Goal: Use online tool/utility: Utilize a website feature to perform a specific function

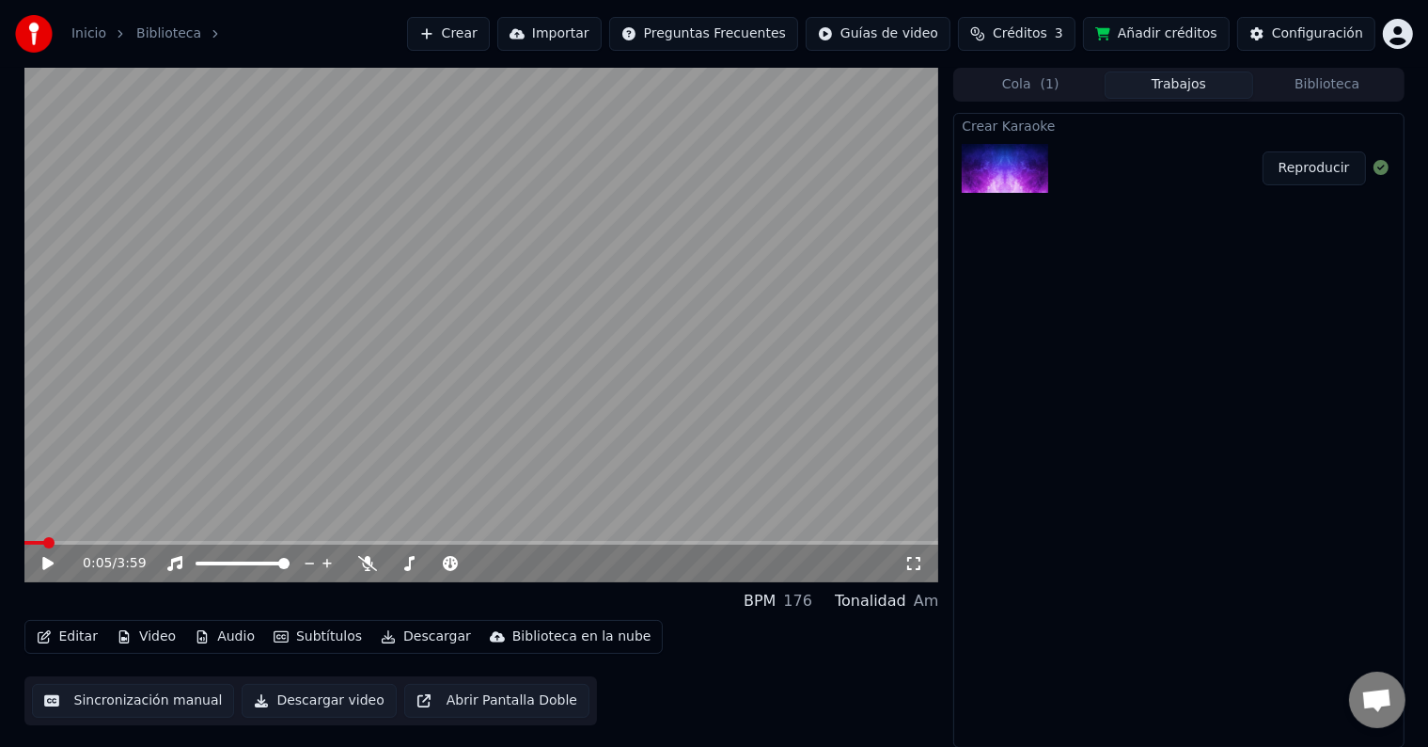
click at [62, 561] on icon at bounding box center [61, 563] width 44 height 15
click at [367, 563] on icon at bounding box center [367, 563] width 19 height 15
drag, startPoint x: 359, startPoint y: 447, endPoint x: 164, endPoint y: 573, distance: 232.7
click at [359, 447] on video at bounding box center [481, 325] width 915 height 514
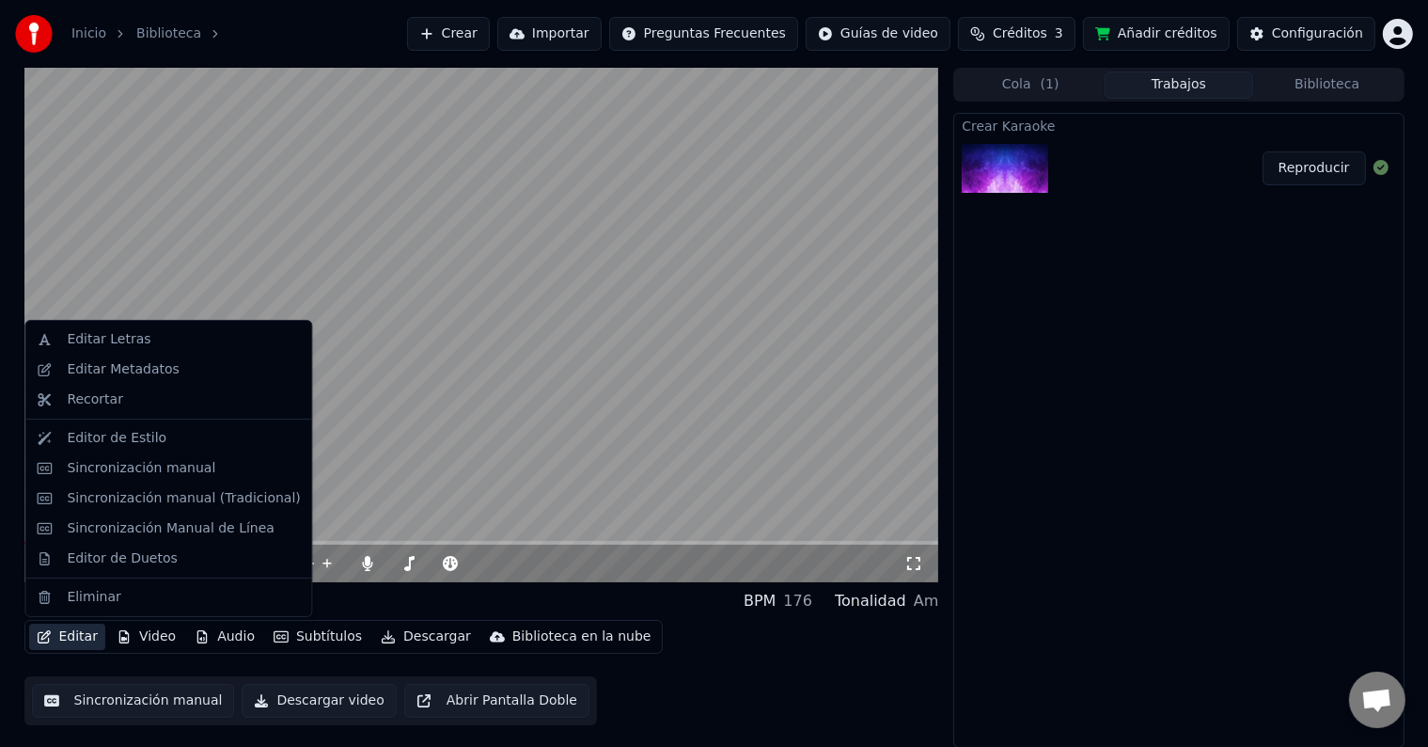
click at [65, 627] on button "Editar" at bounding box center [67, 636] width 76 height 26
click at [145, 475] on div "Sincronización manual" at bounding box center [141, 468] width 149 height 19
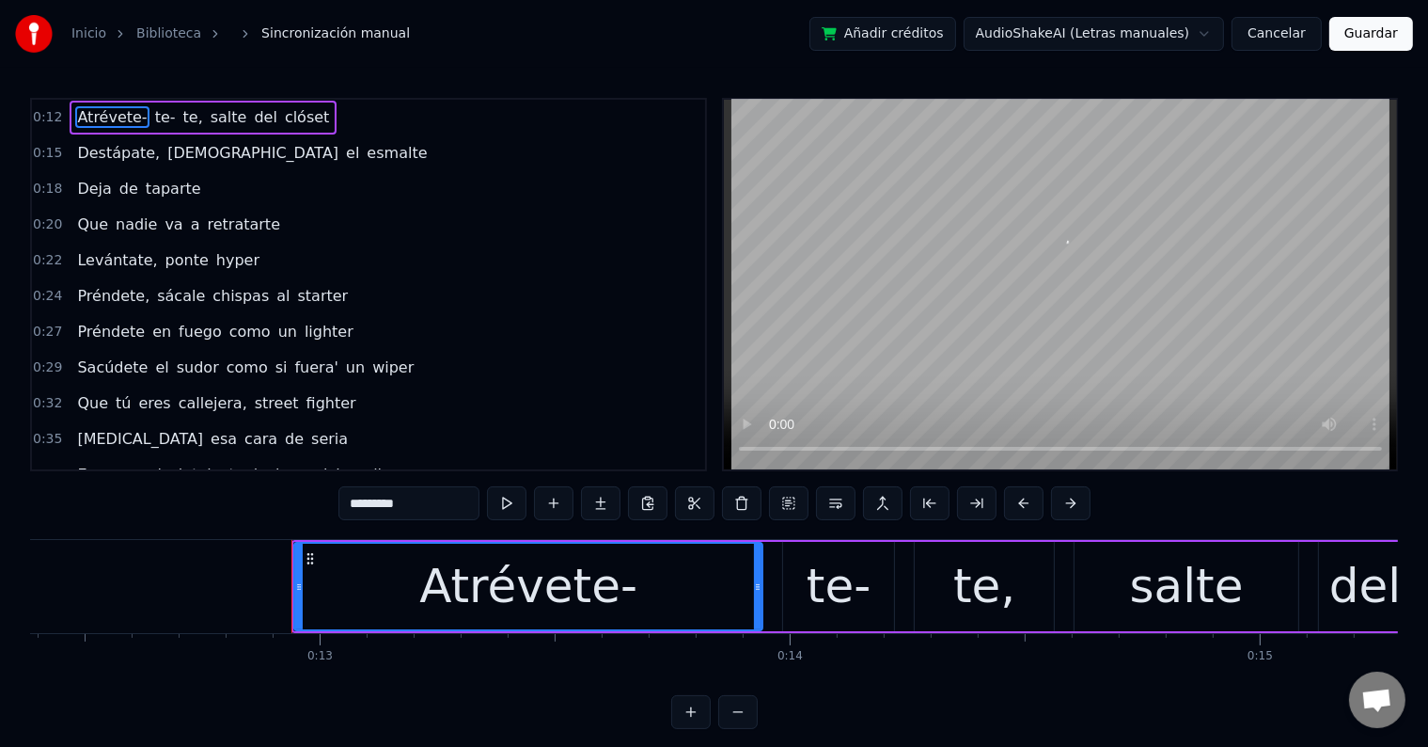
scroll to position [0, 5989]
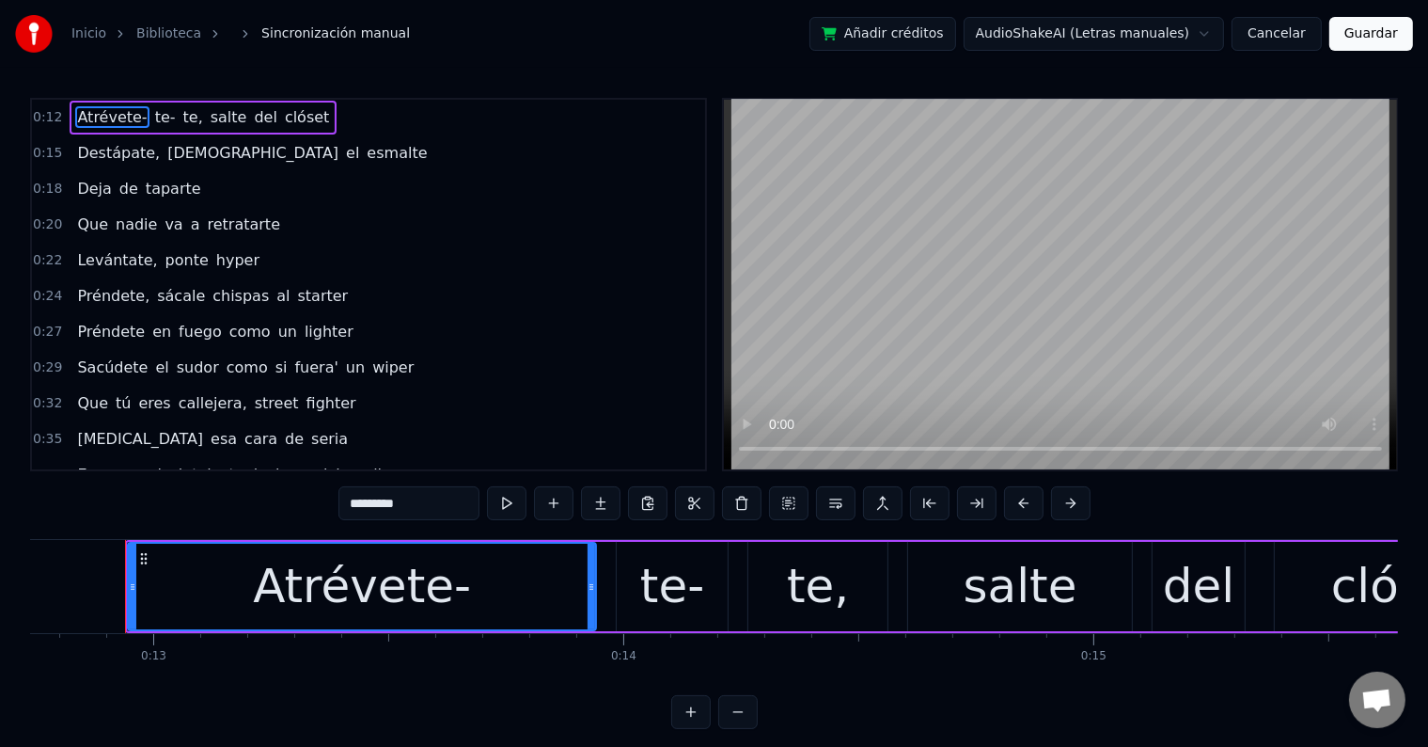
click at [112, 154] on span "Destápate," at bounding box center [118, 153] width 87 height 22
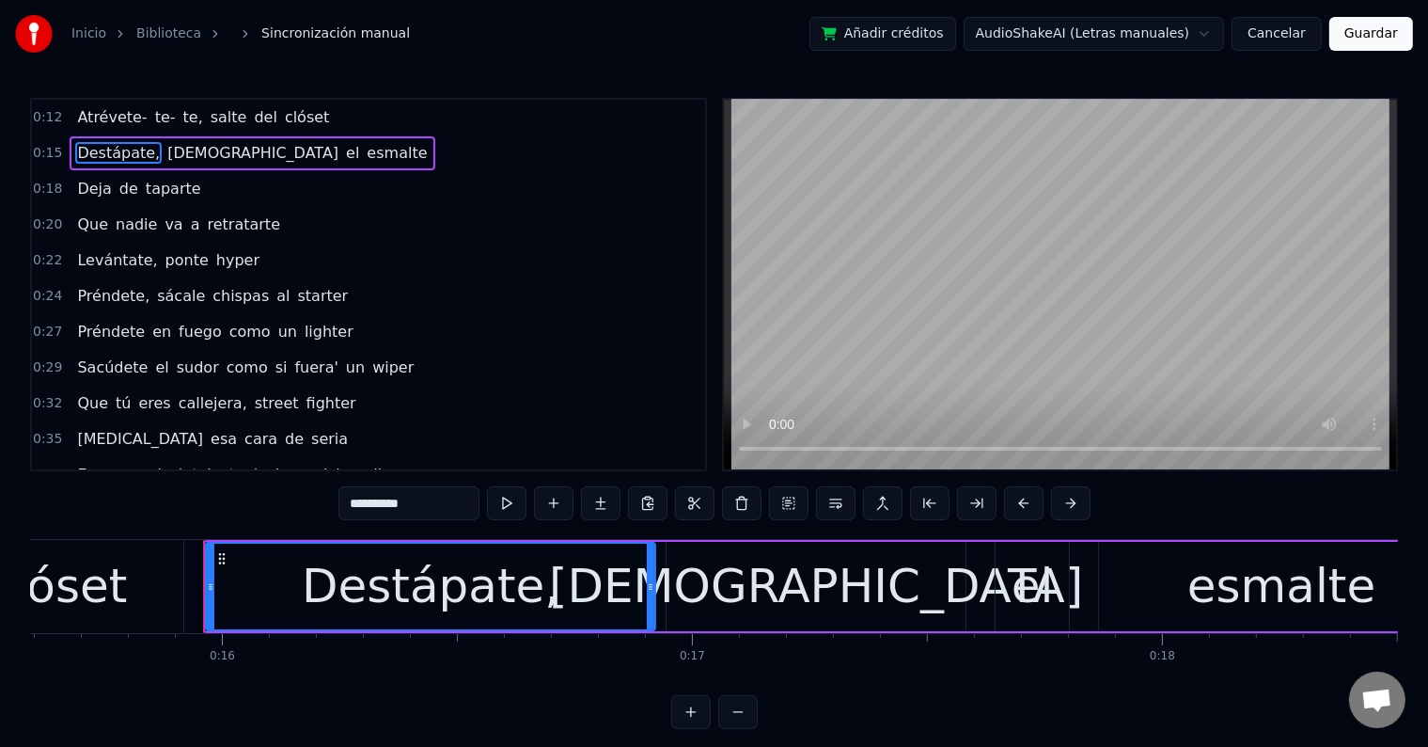
scroll to position [0, 7410]
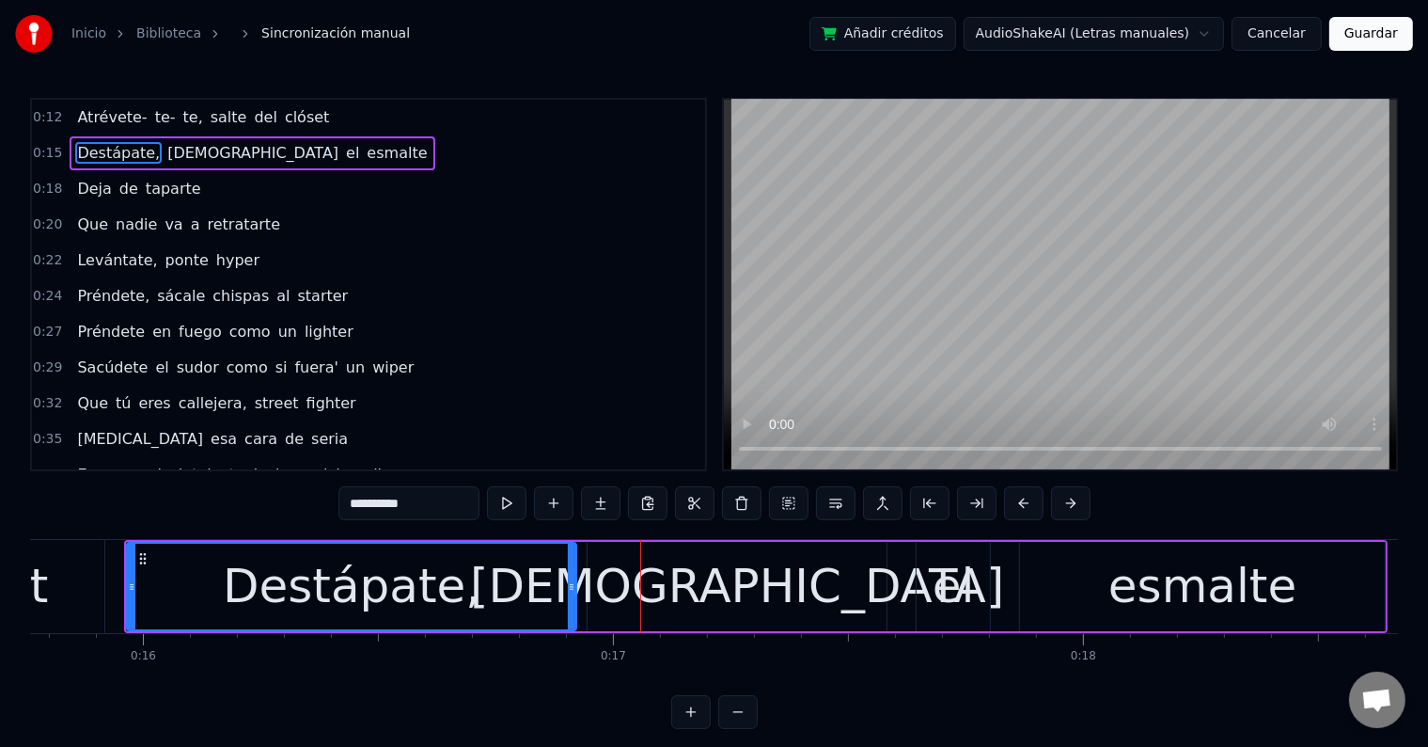
click at [401, 565] on div "Destápate," at bounding box center [352, 586] width 258 height 71
click at [353, 503] on input "**********" at bounding box center [409, 503] width 141 height 34
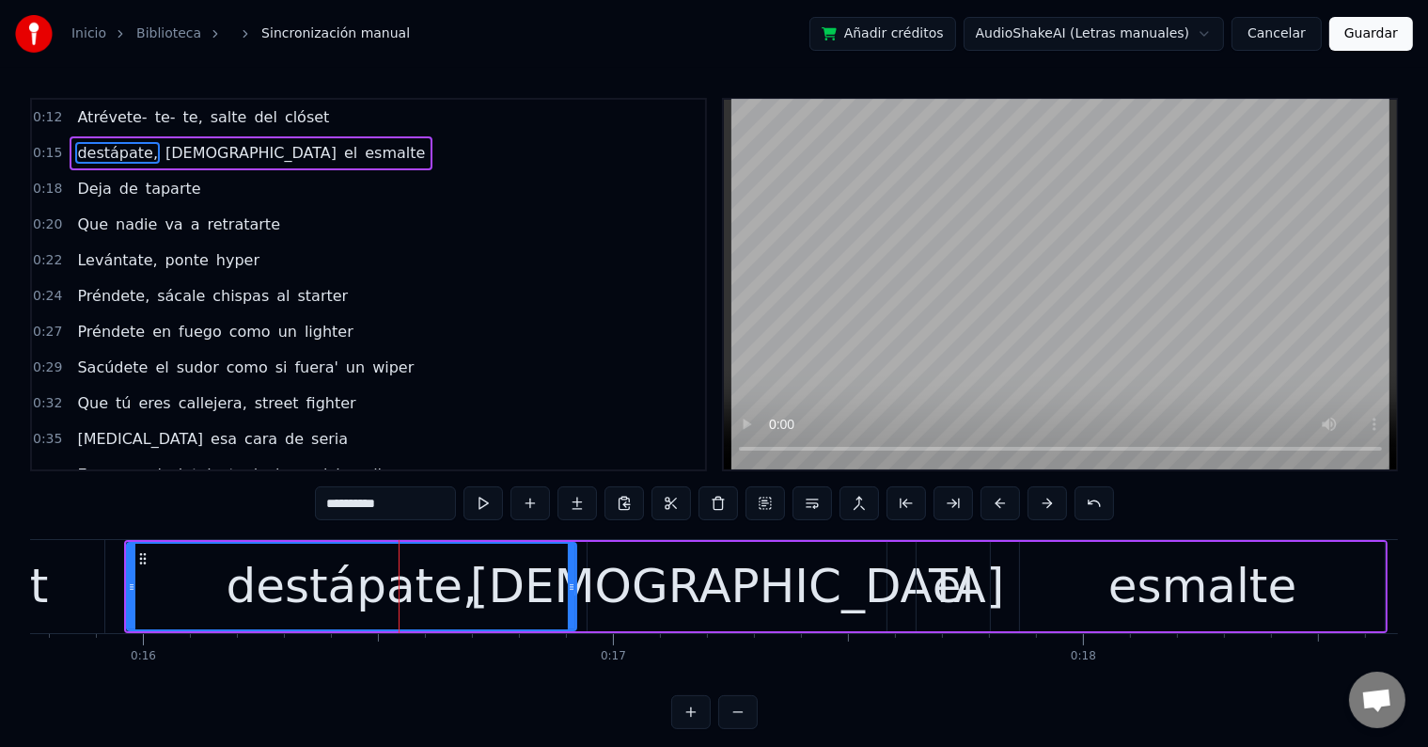
click at [164, 150] on span "[DEMOGRAPHIC_DATA]" at bounding box center [251, 153] width 175 height 22
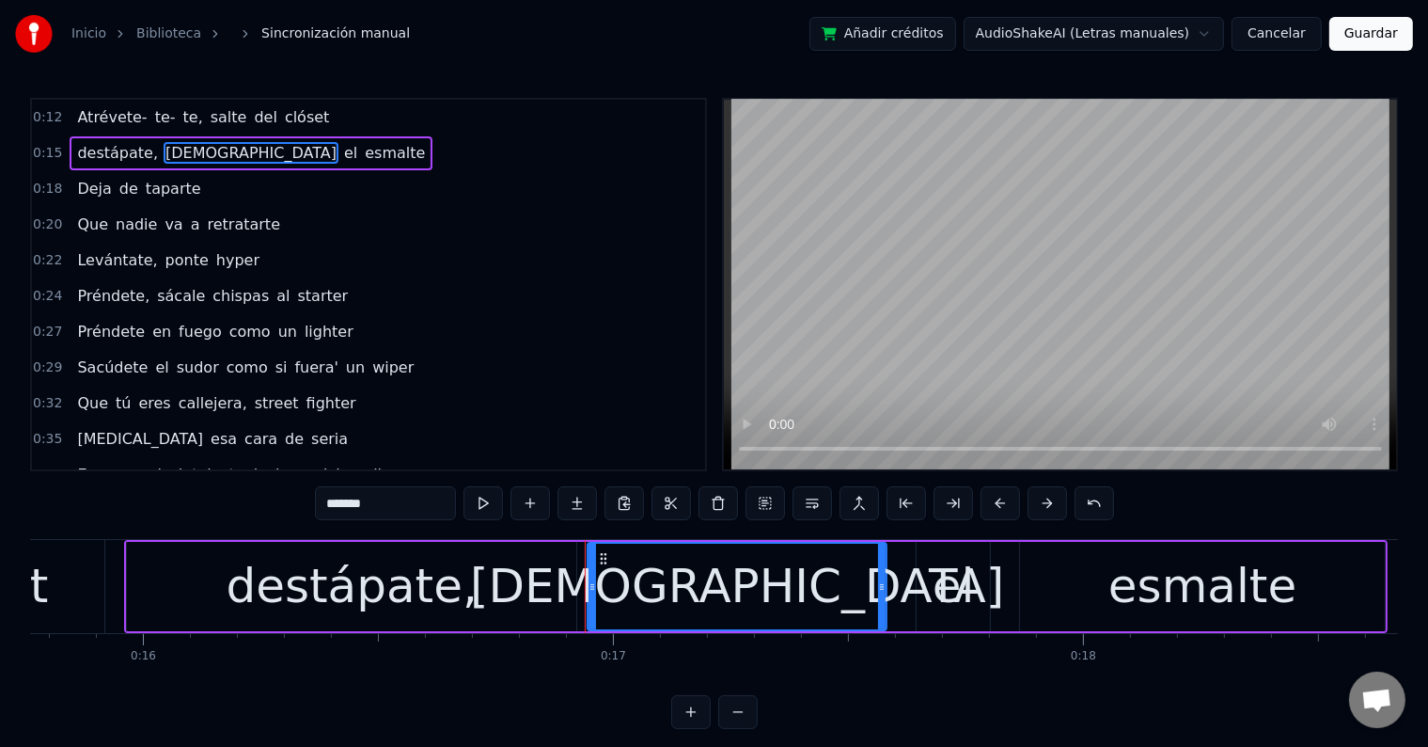
click at [87, 153] on span "destápate," at bounding box center [117, 153] width 85 height 22
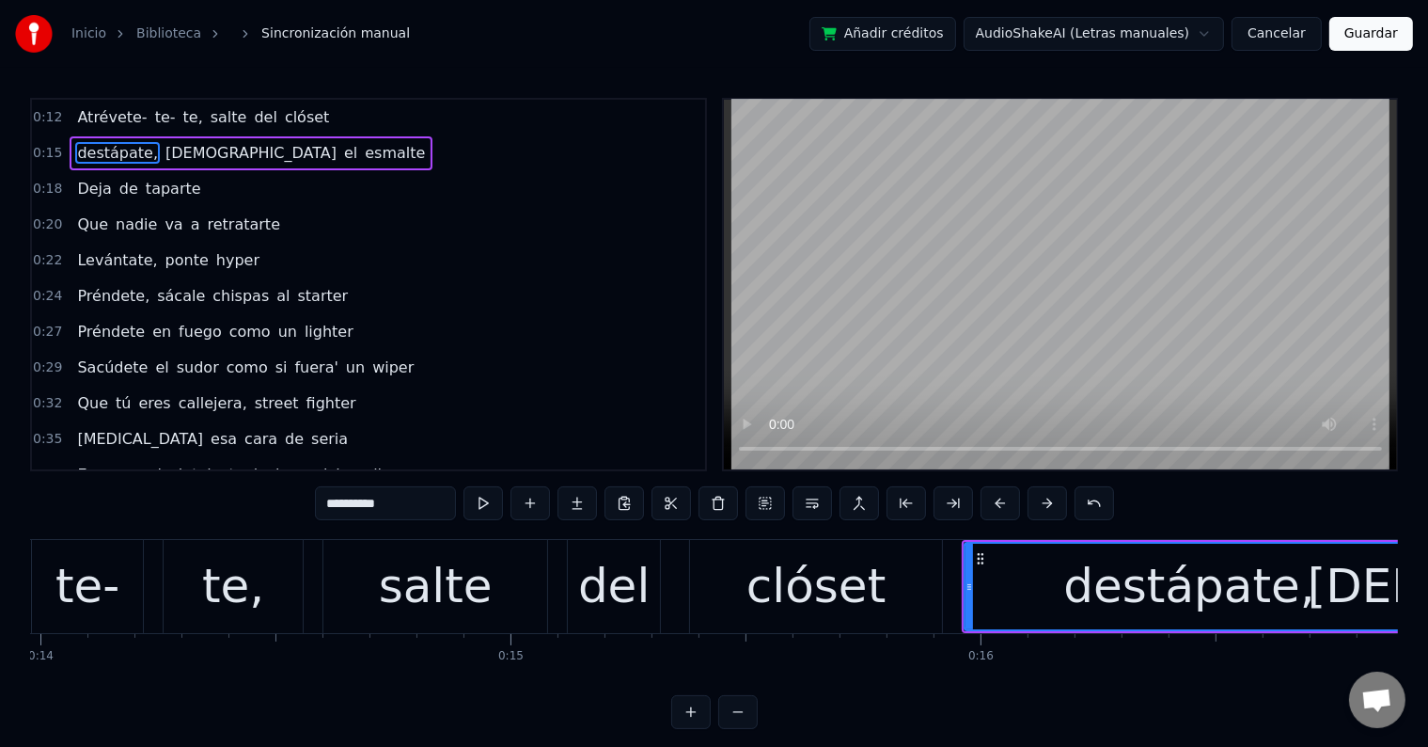
scroll to position [0, 6574]
click at [459, 582] on div "salte" at bounding box center [434, 586] width 114 height 71
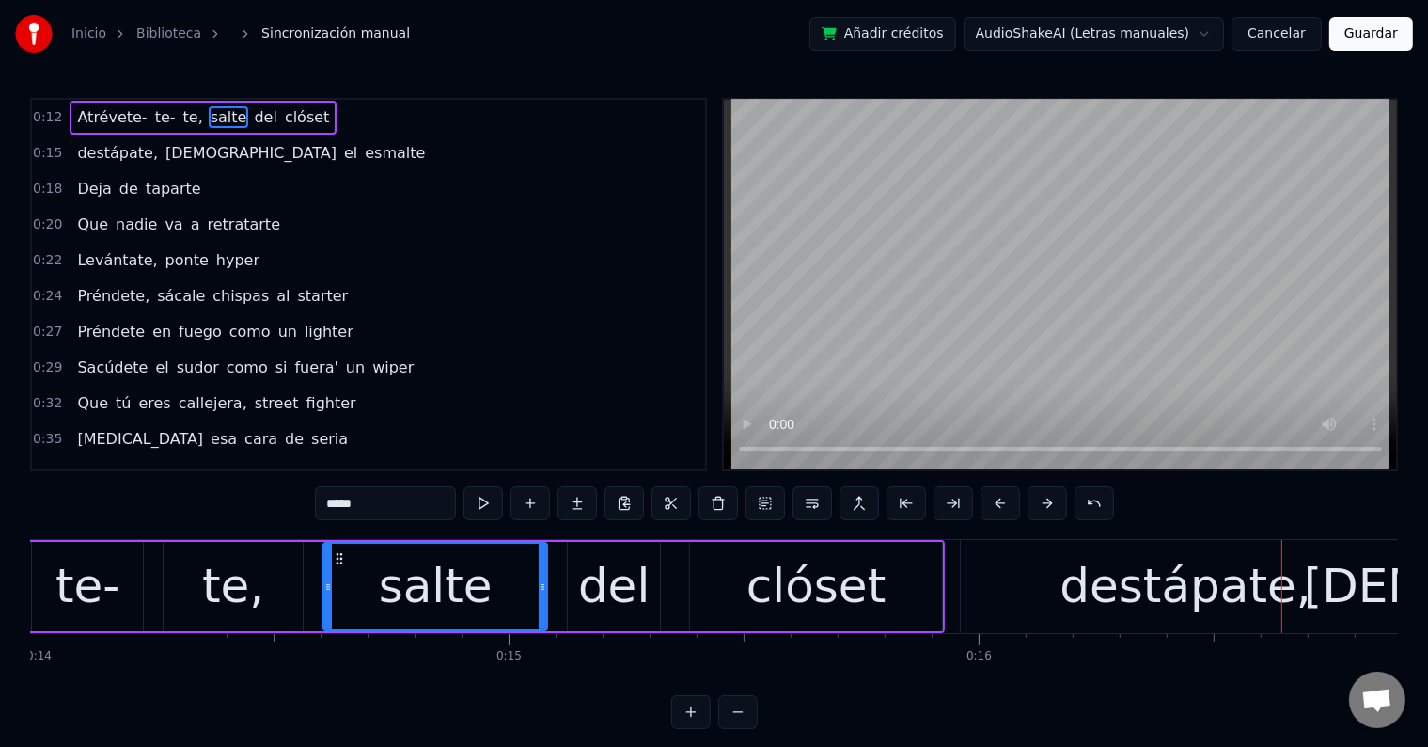
click at [292, 118] on span "clóset" at bounding box center [307, 117] width 48 height 22
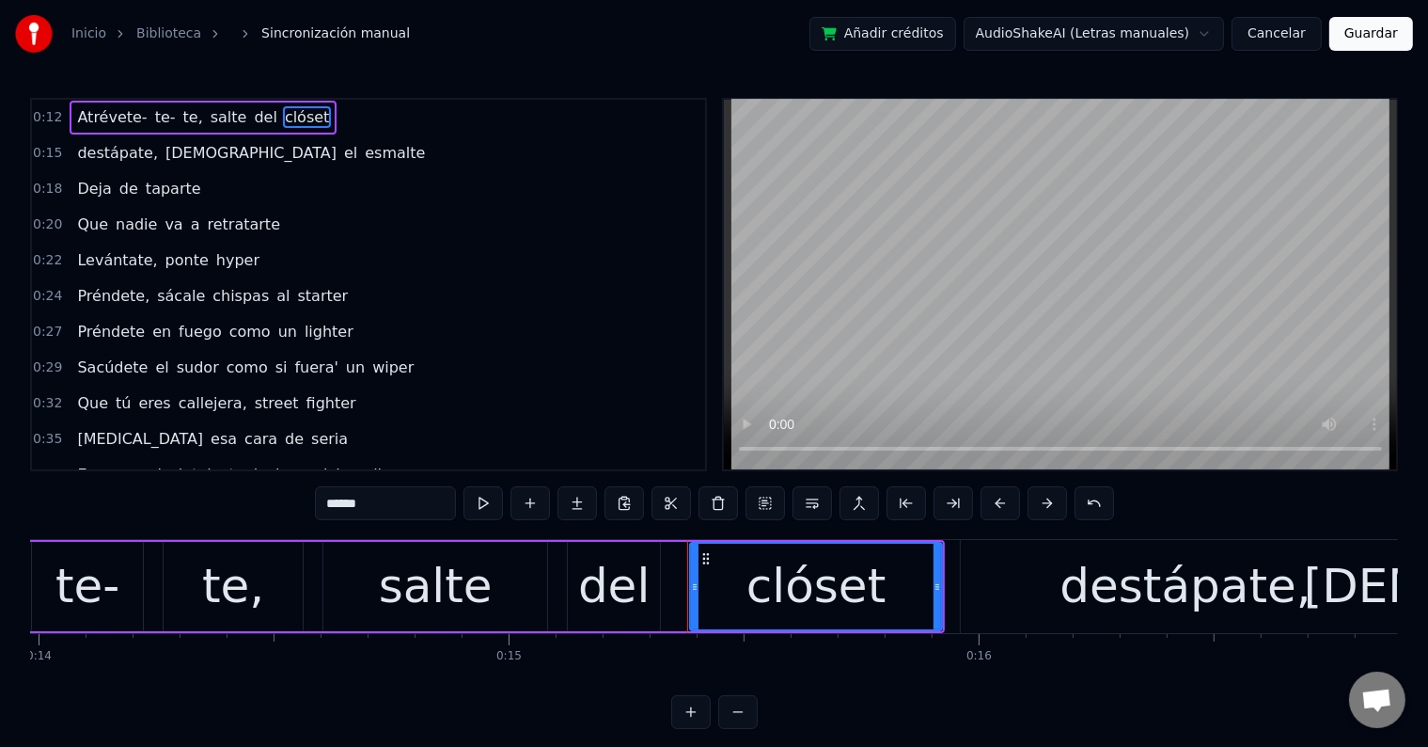
click at [449, 498] on input "******" at bounding box center [385, 503] width 141 height 34
type input "*******"
click at [560, 595] on div "Atrévete- te- te, salte del clóset," at bounding box center [242, 586] width 1405 height 93
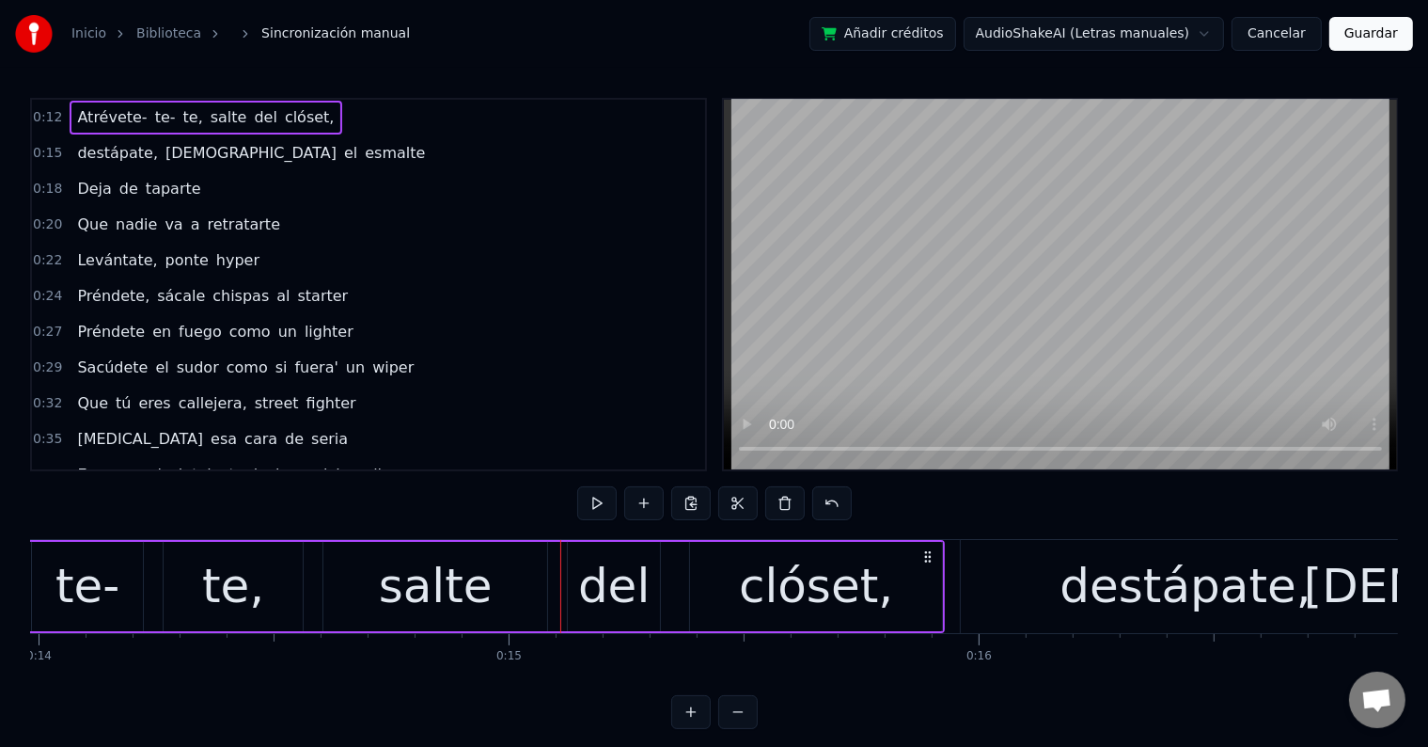
click at [591, 592] on div "del" at bounding box center [613, 586] width 71 height 71
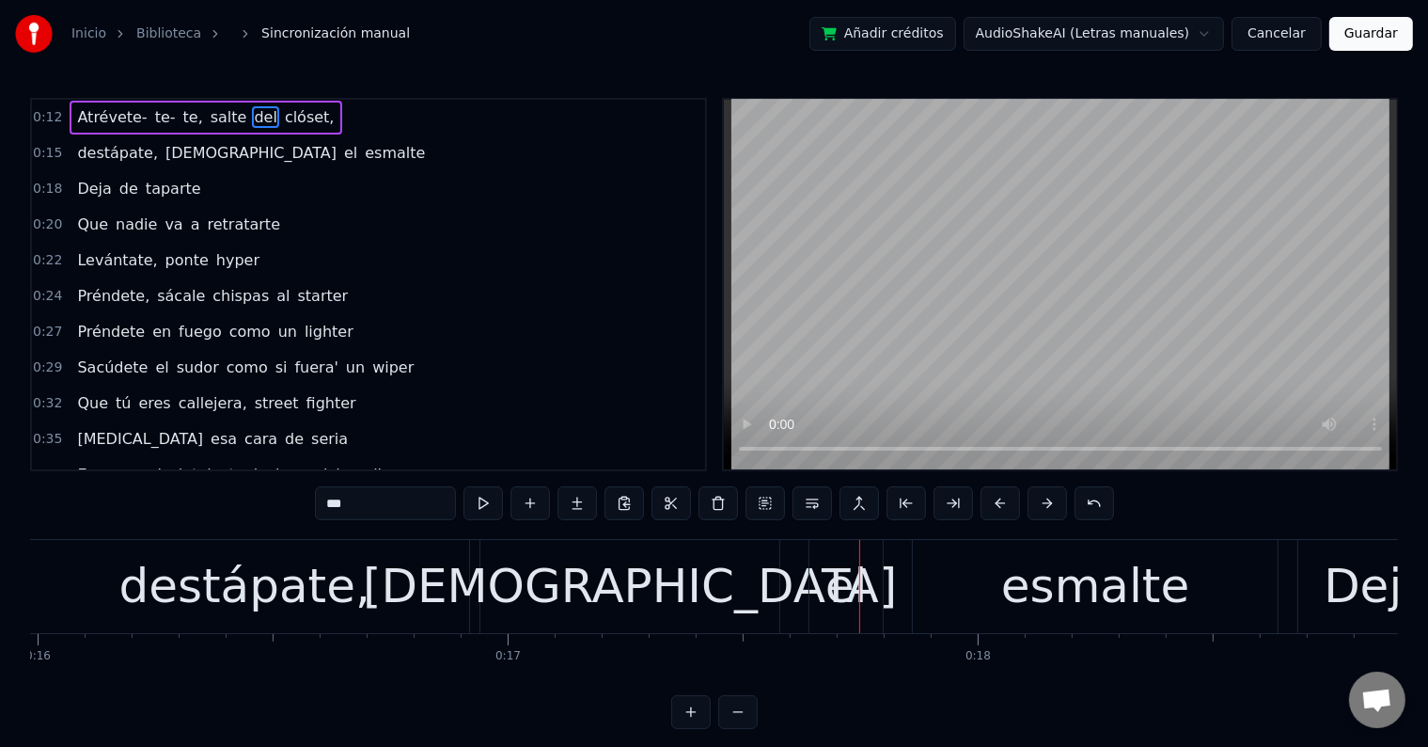
scroll to position [0, 7496]
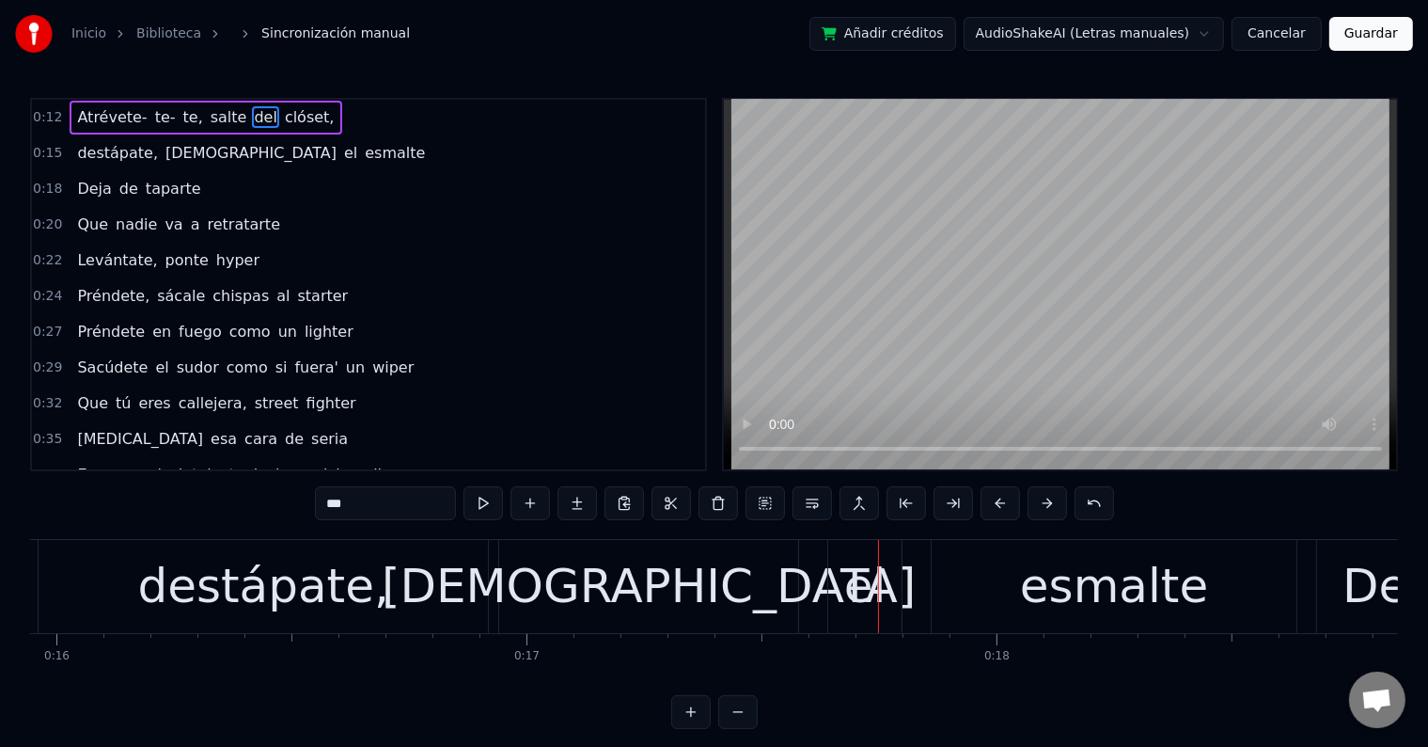
click at [297, 597] on div "destápate," at bounding box center [262, 586] width 251 height 71
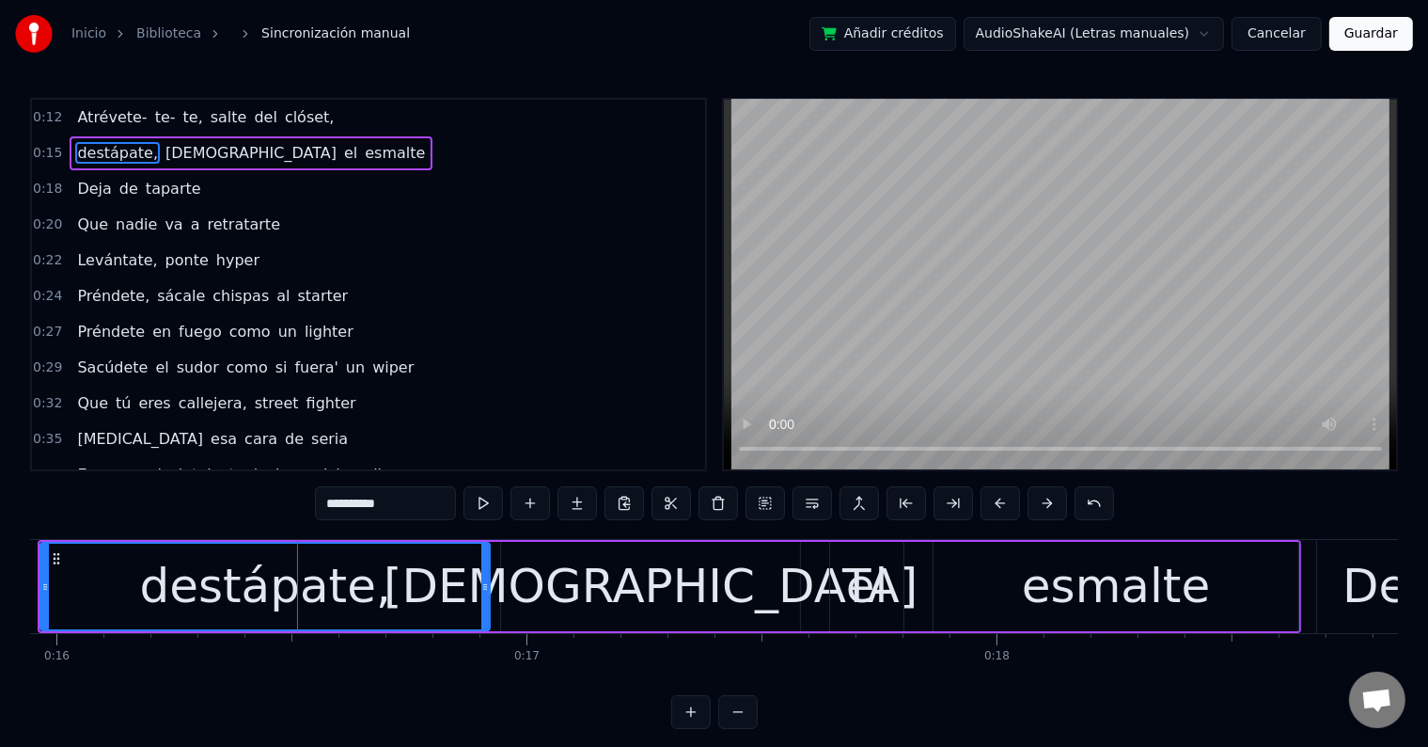
click at [411, 505] on input "**********" at bounding box center [385, 503] width 141 height 34
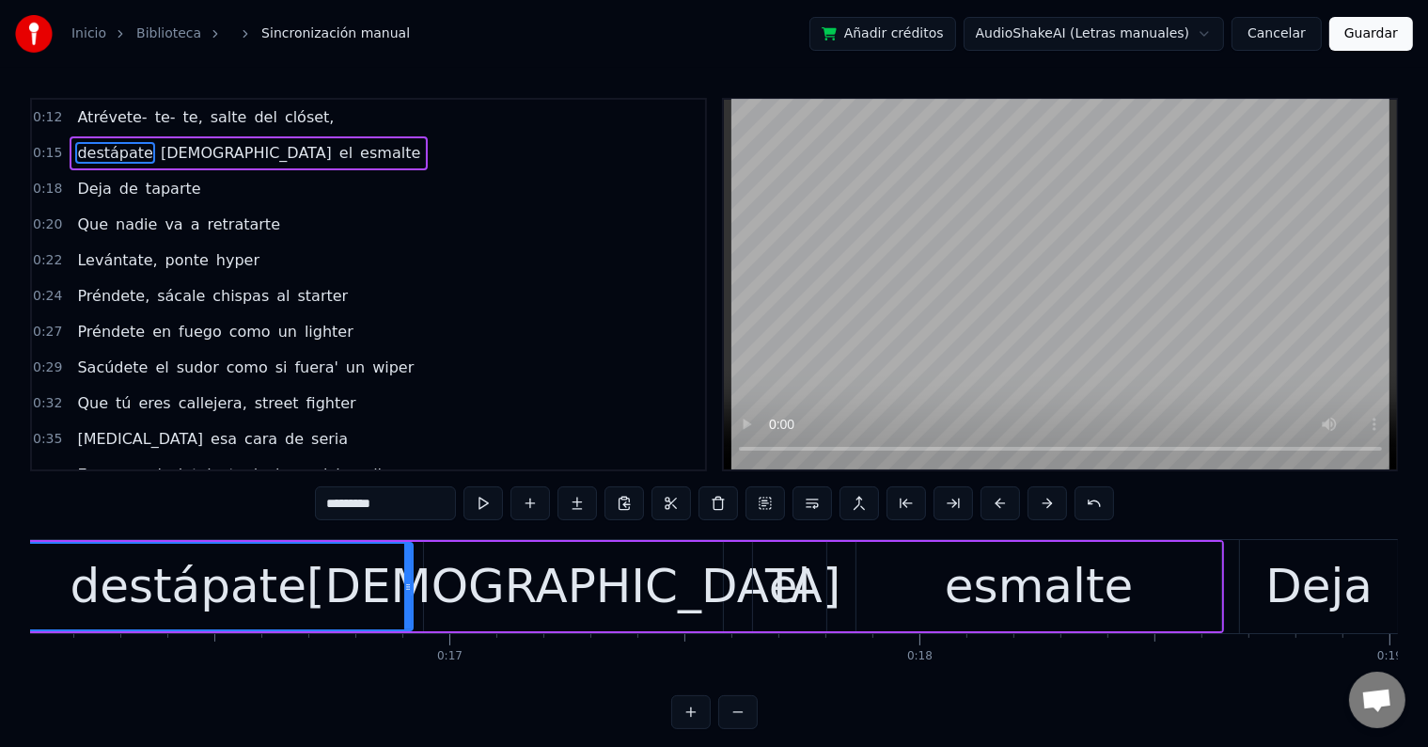
scroll to position [0, 7571]
click at [120, 154] on span "destápate" at bounding box center [115, 153] width 80 height 22
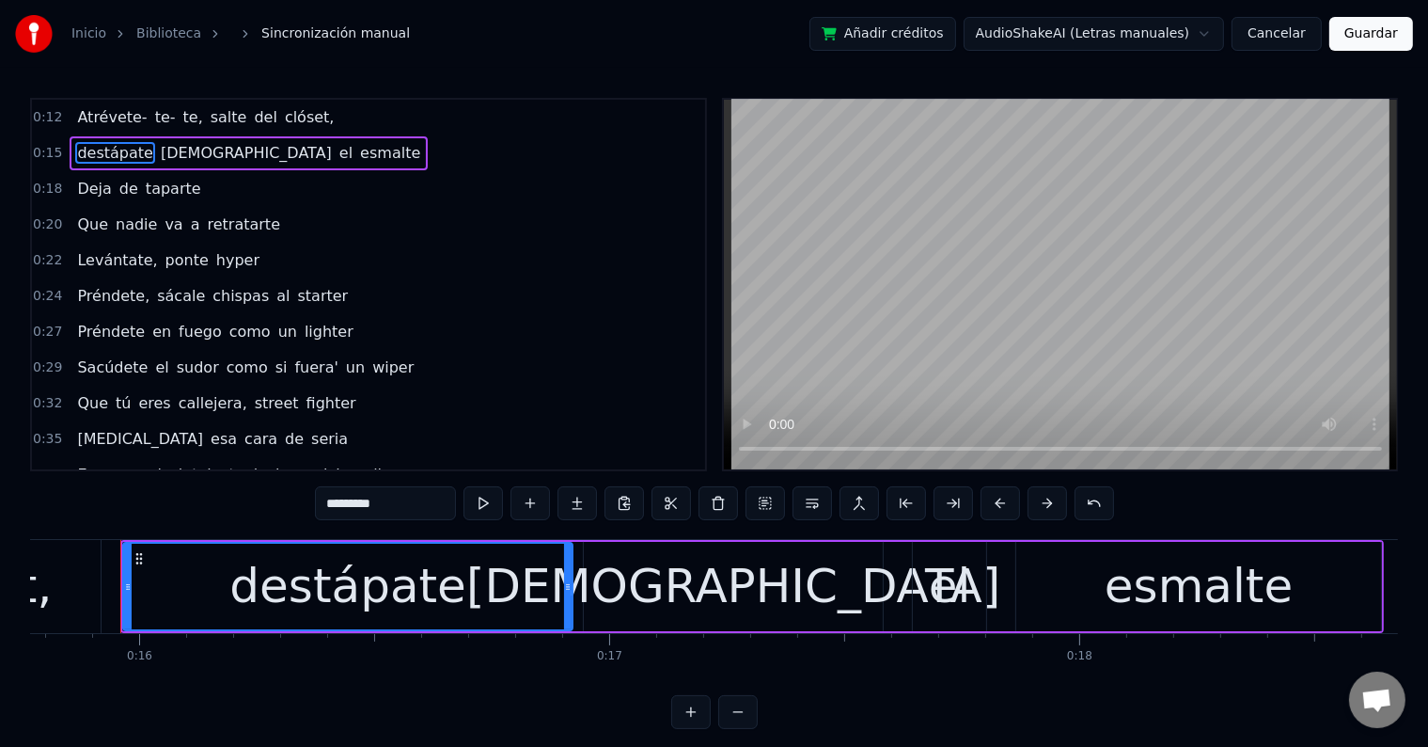
scroll to position [0, 7410]
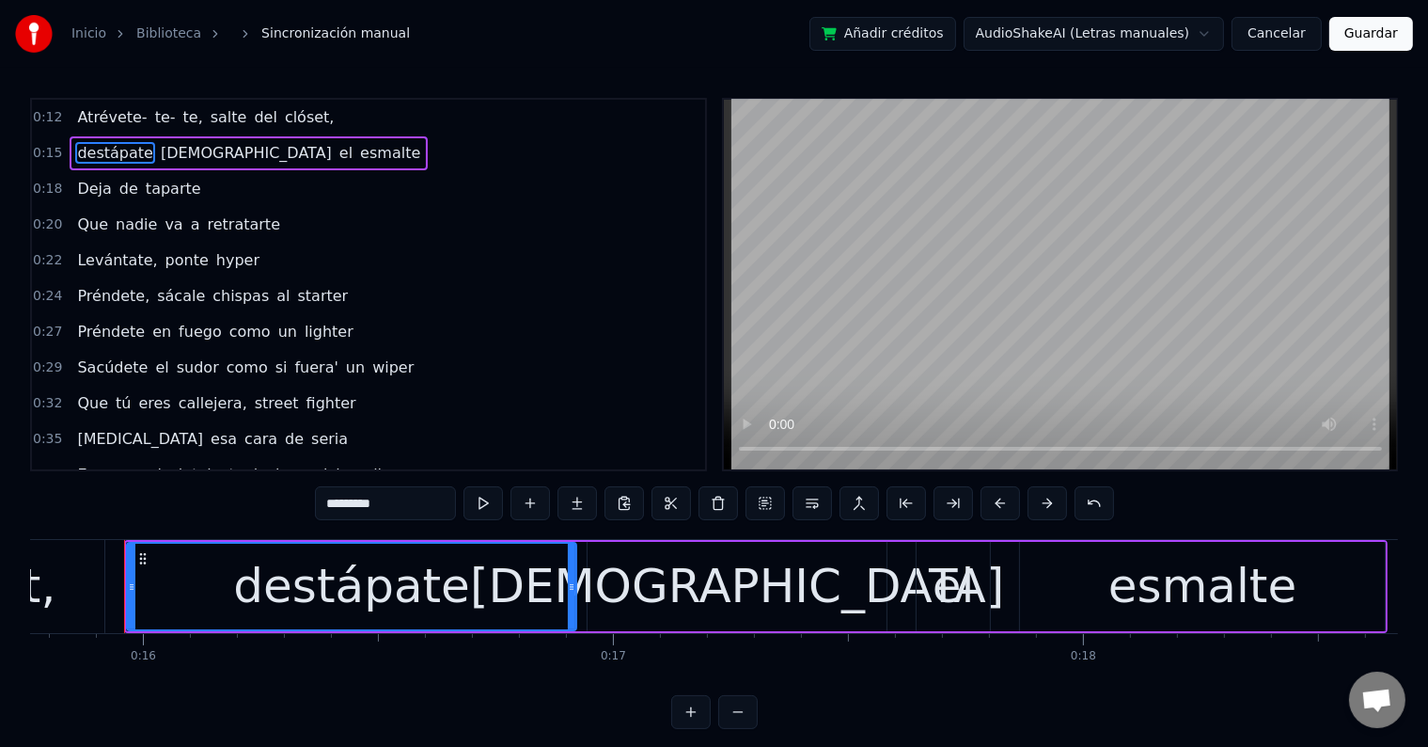
click at [420, 513] on input "*********" at bounding box center [385, 503] width 141 height 34
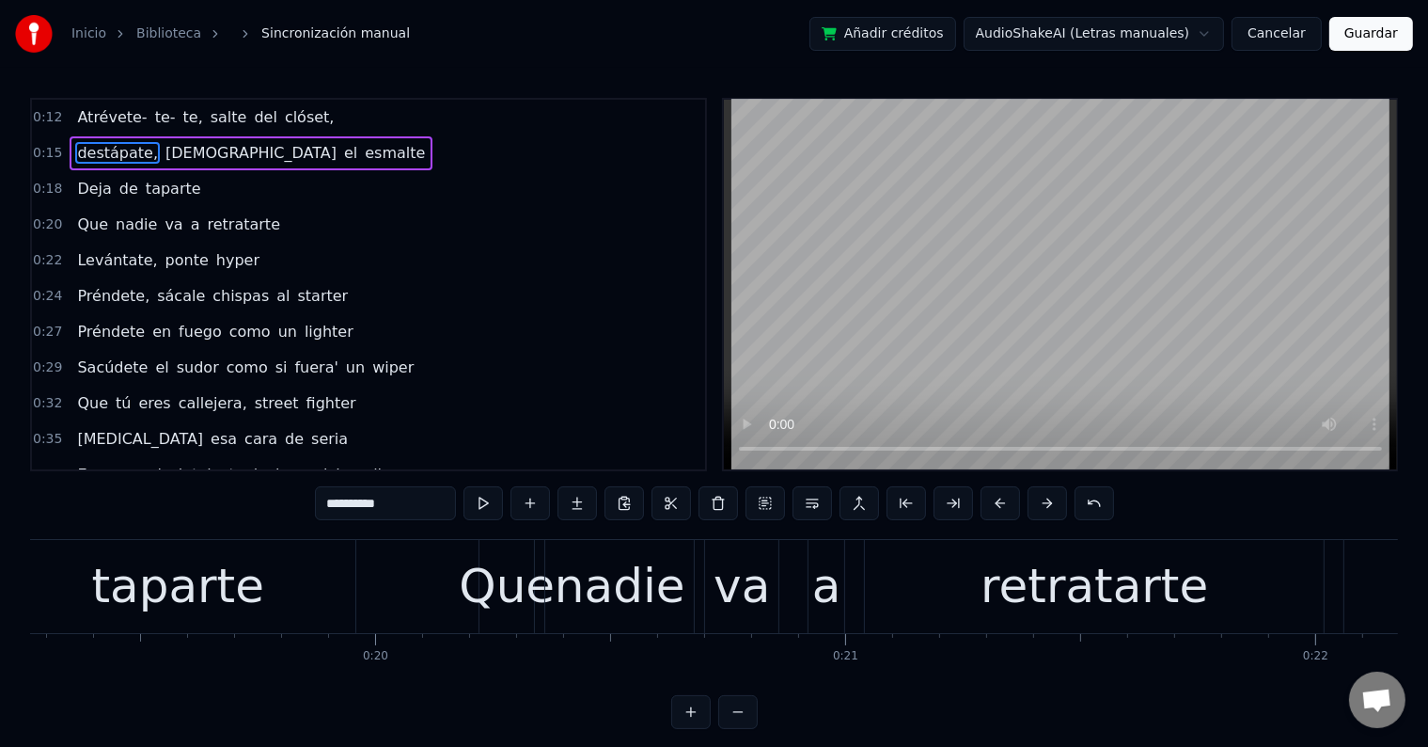
scroll to position [0, 9057]
click at [485, 584] on div "Que" at bounding box center [508, 586] width 96 height 71
type input "***"
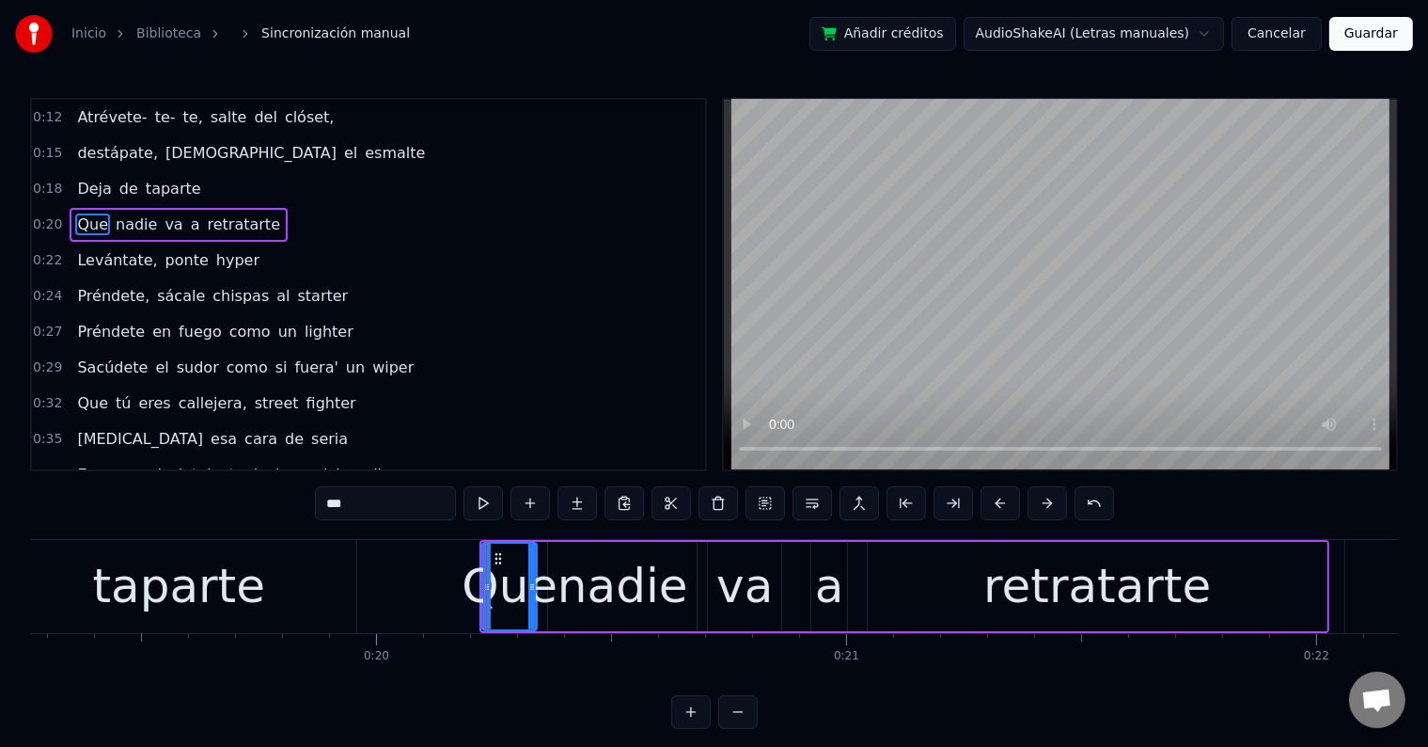
click at [486, 588] on div at bounding box center [486, 586] width 1 height 93
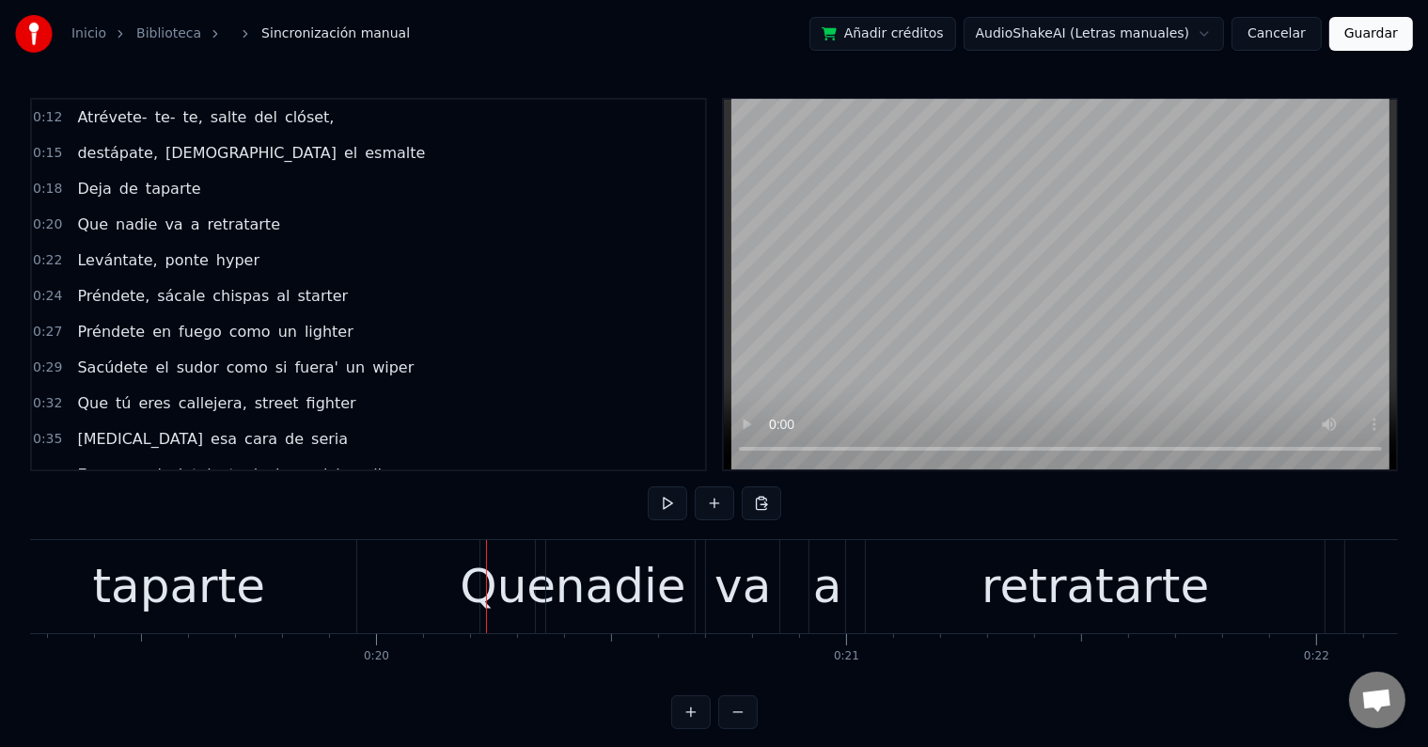
click at [493, 582] on div "Que" at bounding box center [508, 586] width 96 height 71
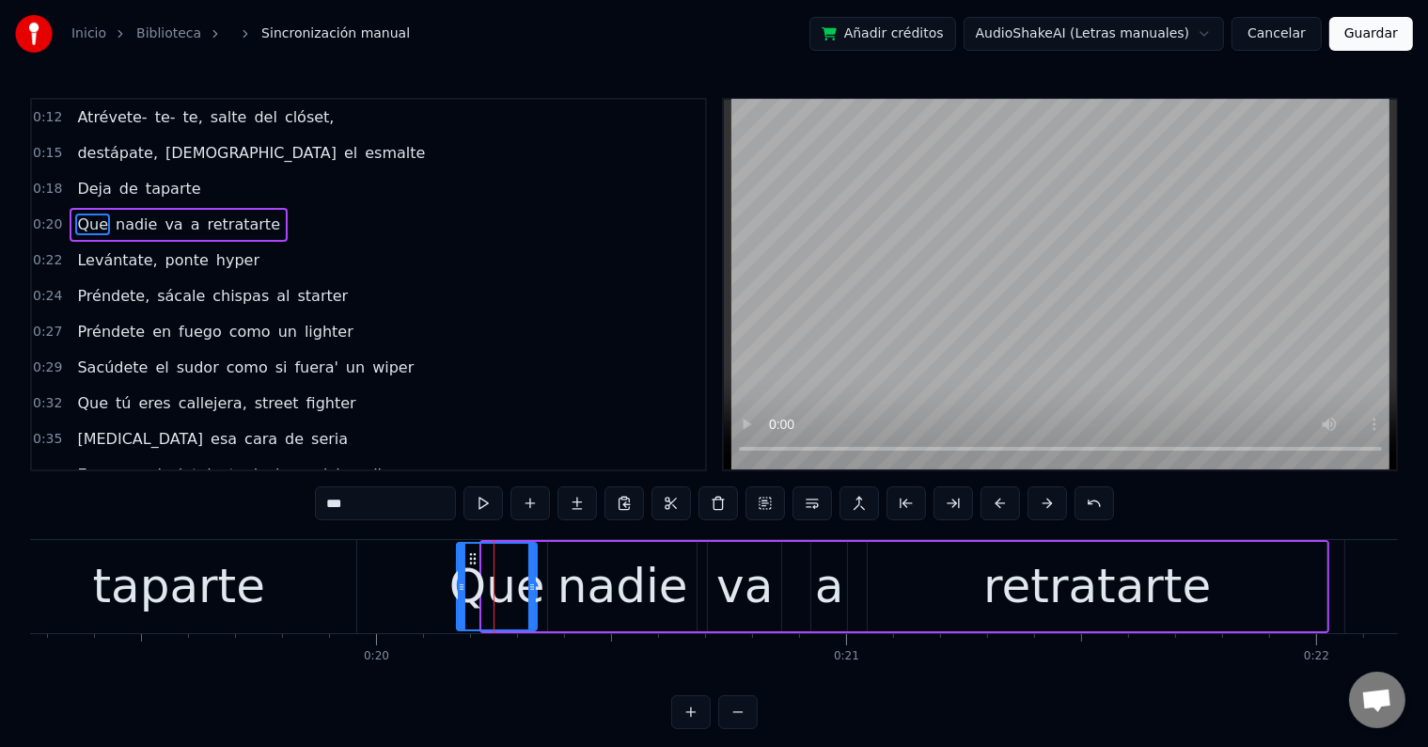
drag, startPoint x: 482, startPoint y: 582, endPoint x: 456, endPoint y: 582, distance: 26.3
click at [458, 582] on icon at bounding box center [462, 586] width 8 height 15
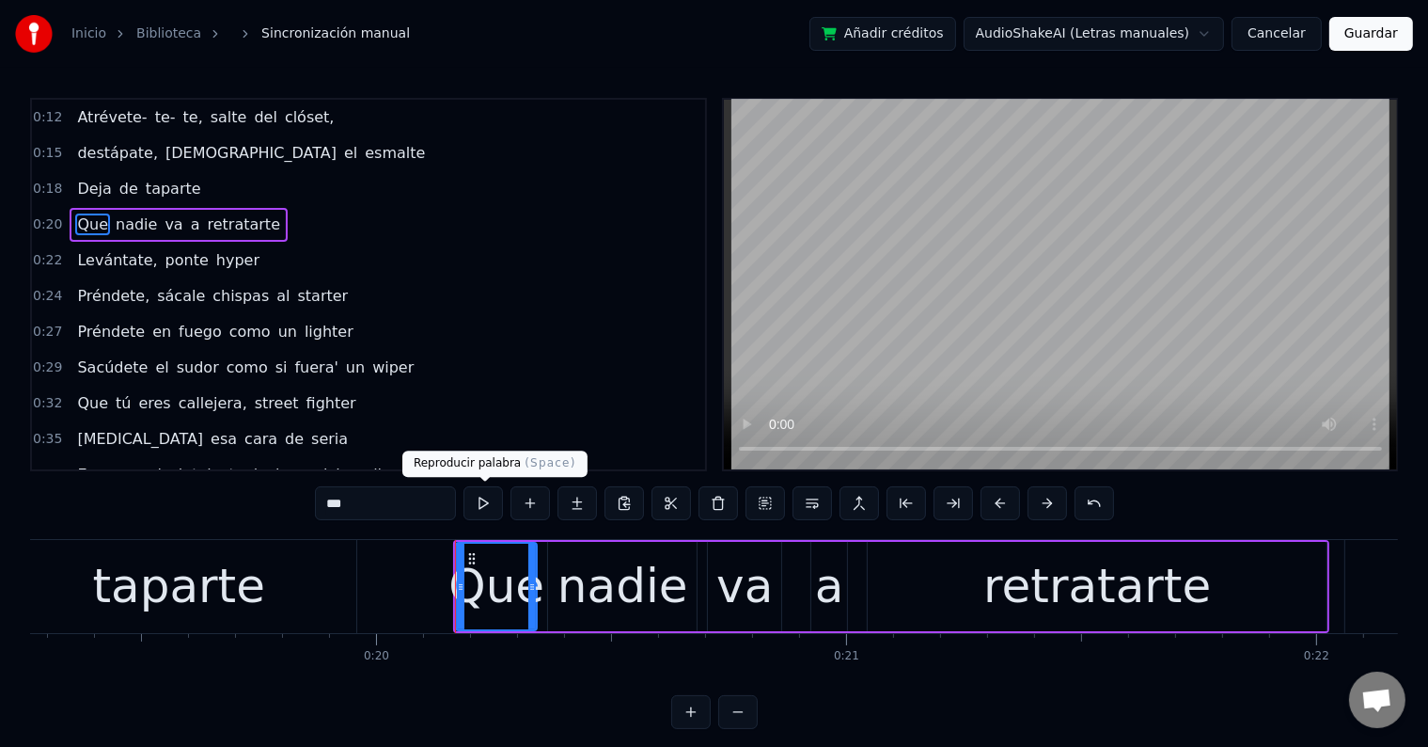
click at [485, 504] on button at bounding box center [483, 503] width 39 height 34
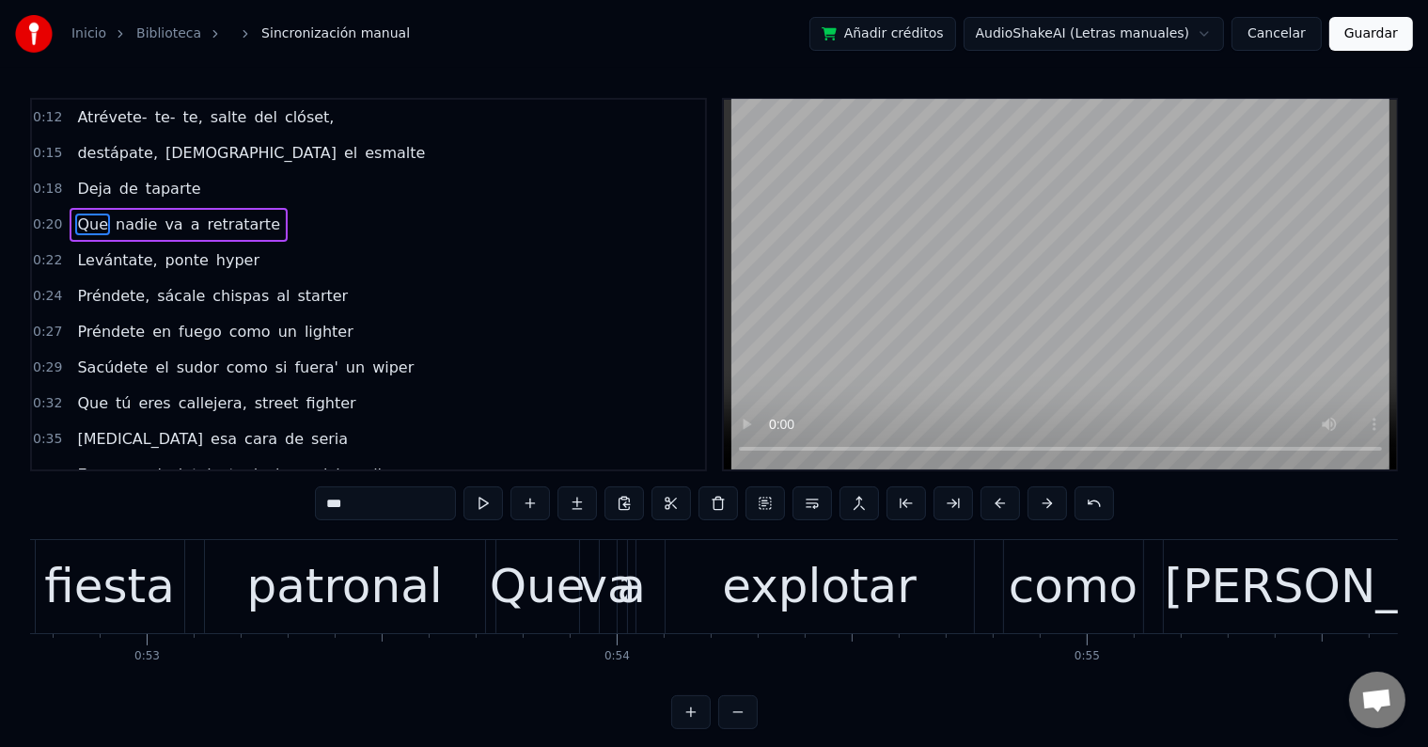
scroll to position [0, 24798]
click at [606, 583] on div "va" at bounding box center [612, 586] width 56 height 71
type input "**"
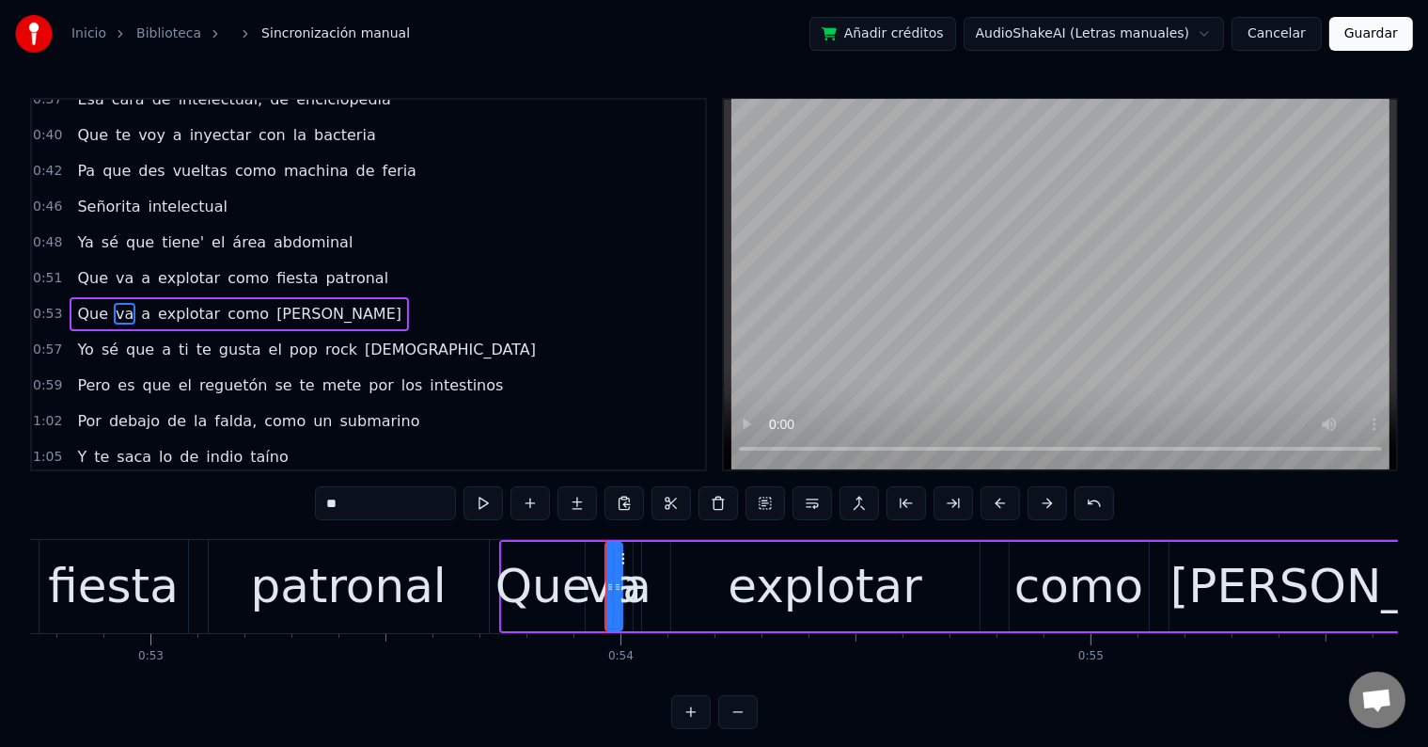
scroll to position [386, 0]
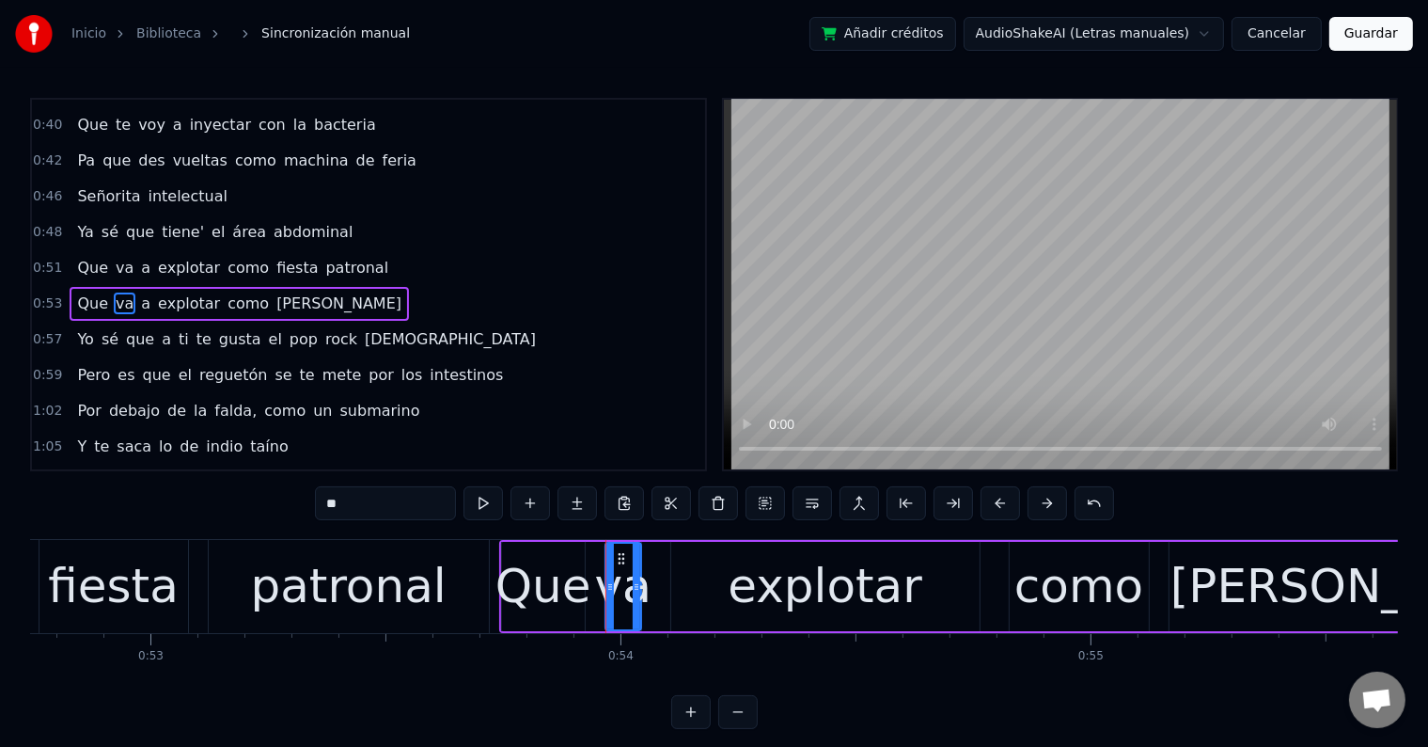
drag, startPoint x: 617, startPoint y: 583, endPoint x: 636, endPoint y: 583, distance: 18.8
click at [636, 583] on icon at bounding box center [637, 586] width 8 height 15
drag, startPoint x: 622, startPoint y: 556, endPoint x: 605, endPoint y: 556, distance: 16.9
click at [605, 556] on icon at bounding box center [606, 558] width 15 height 15
click at [634, 582] on div at bounding box center [634, 586] width 1 height 93
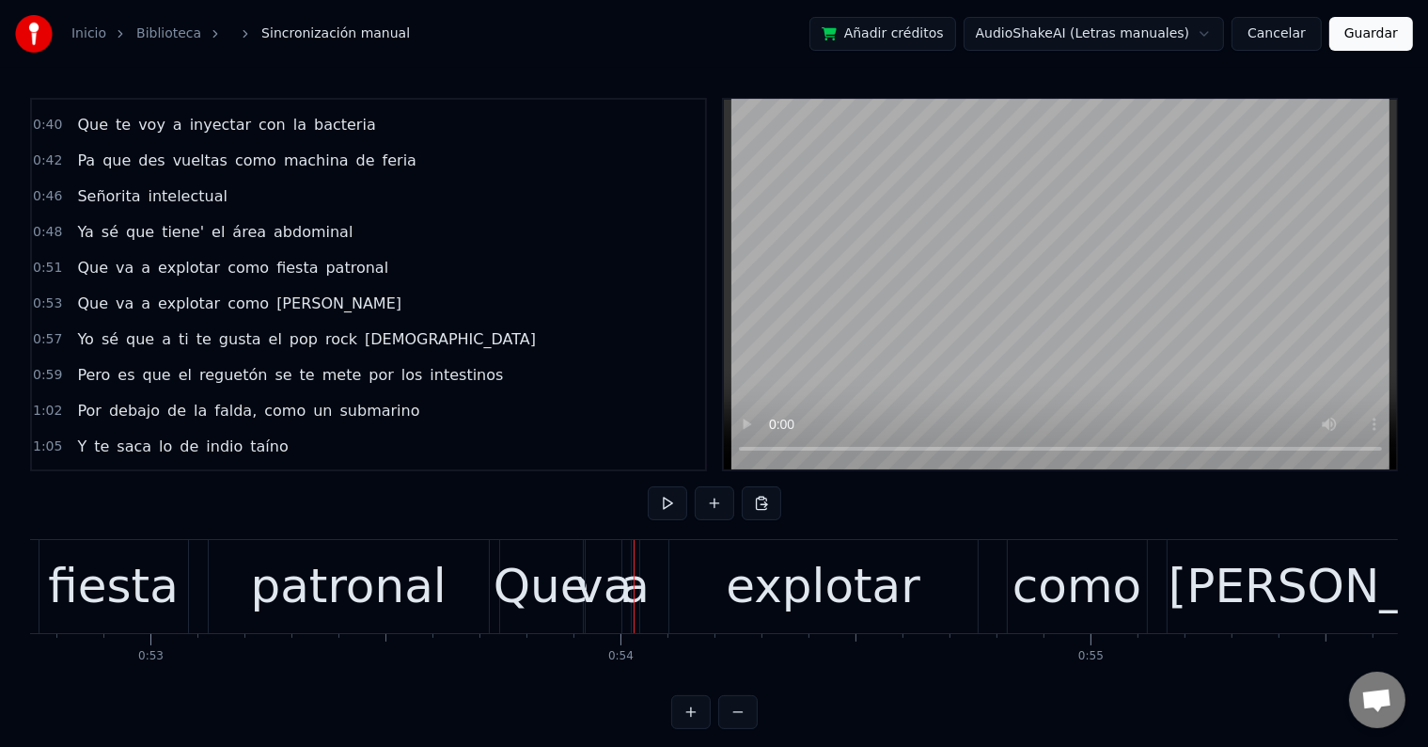
click at [632, 565] on div "a" at bounding box center [635, 586] width 29 height 71
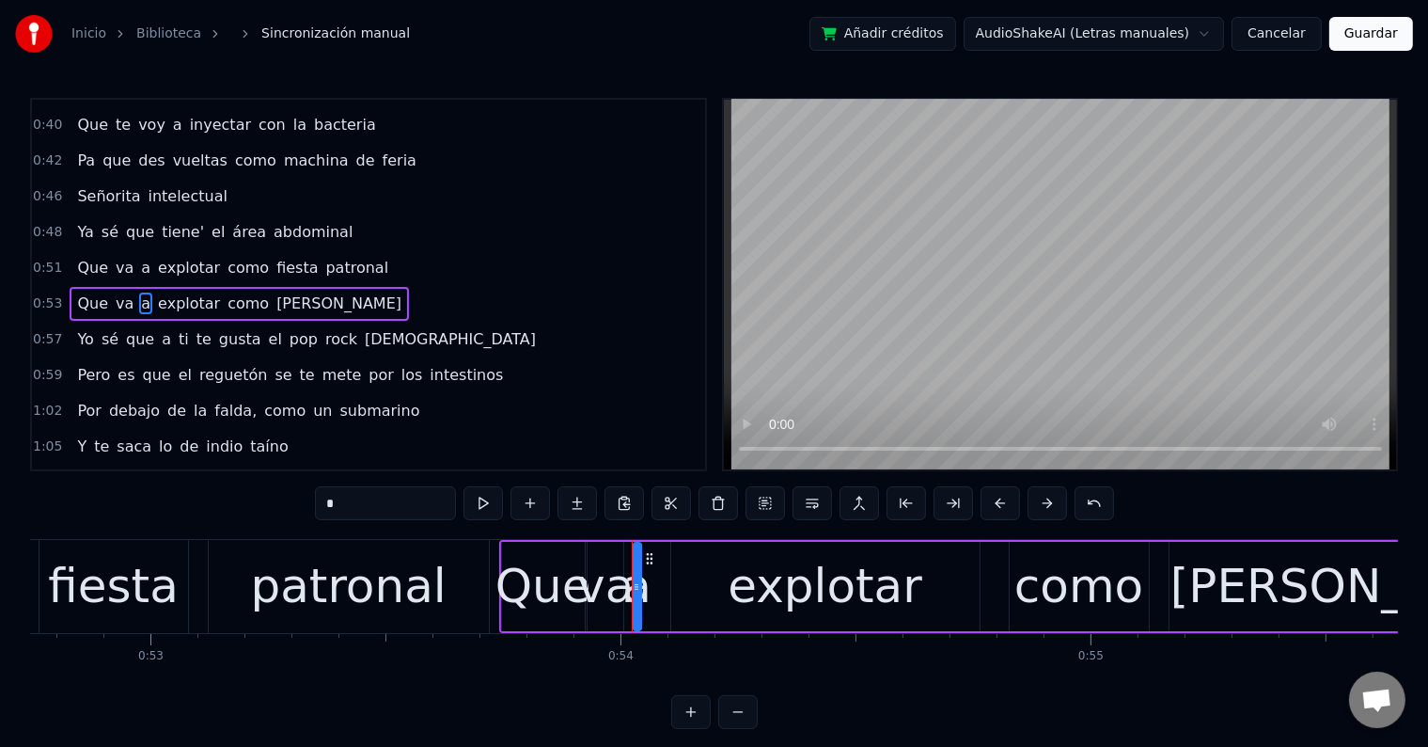
click at [619, 591] on div "va" at bounding box center [605, 586] width 56 height 71
click at [634, 590] on div "a" at bounding box center [636, 586] width 29 height 71
drag, startPoint x: 633, startPoint y: 578, endPoint x: 671, endPoint y: 579, distance: 38.6
click at [671, 579] on icon at bounding box center [675, 586] width 8 height 15
click at [651, 562] on circle at bounding box center [651, 562] width 1 height 1
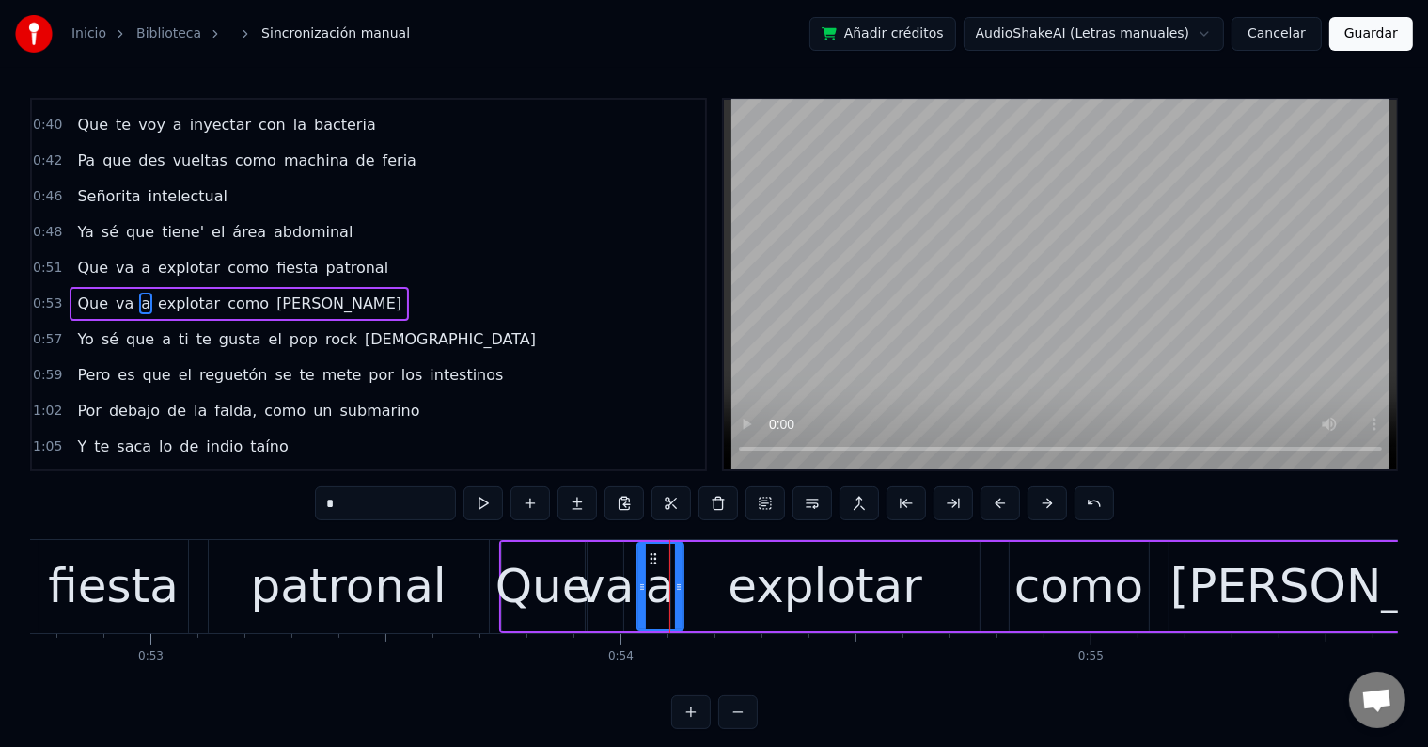
click at [619, 564] on div "va" at bounding box center [605, 586] width 56 height 71
click at [517, 585] on div "Que" at bounding box center [544, 586] width 96 height 71
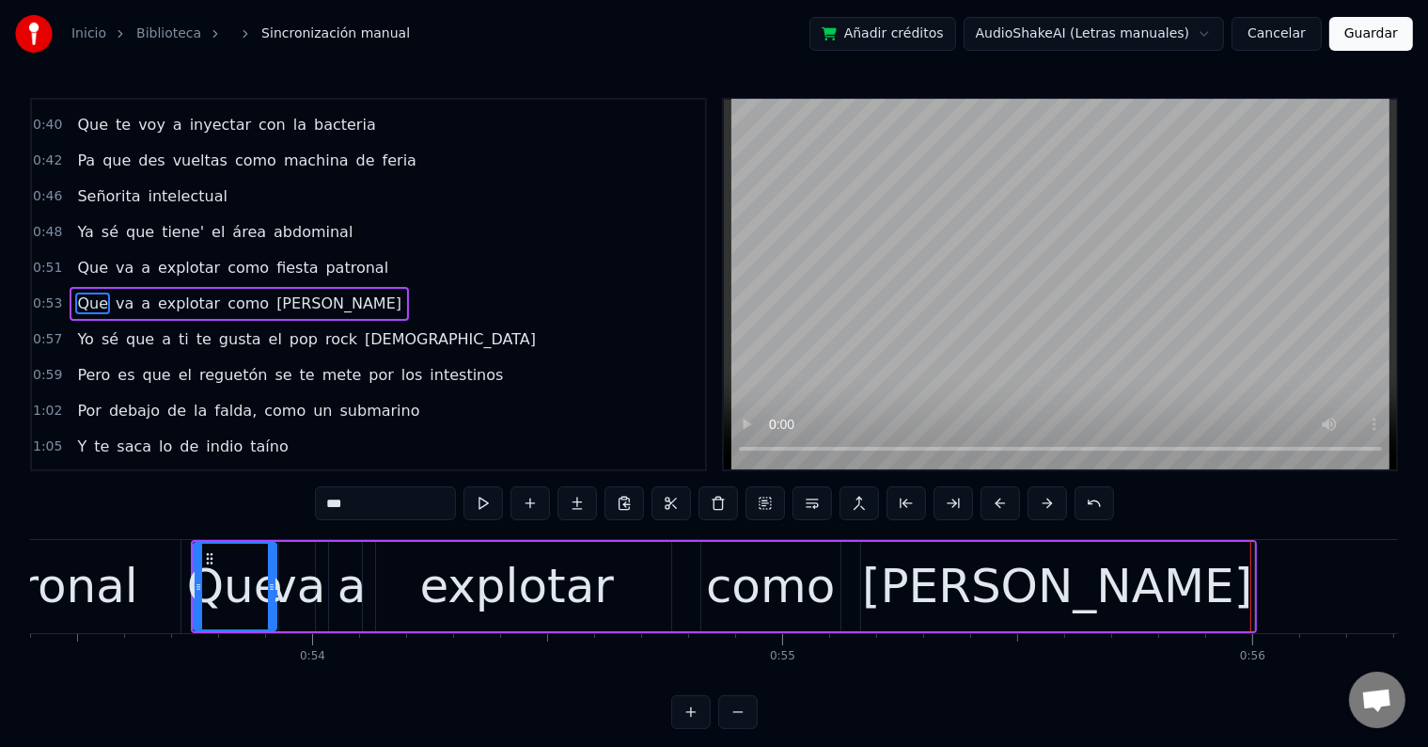
scroll to position [0, 25094]
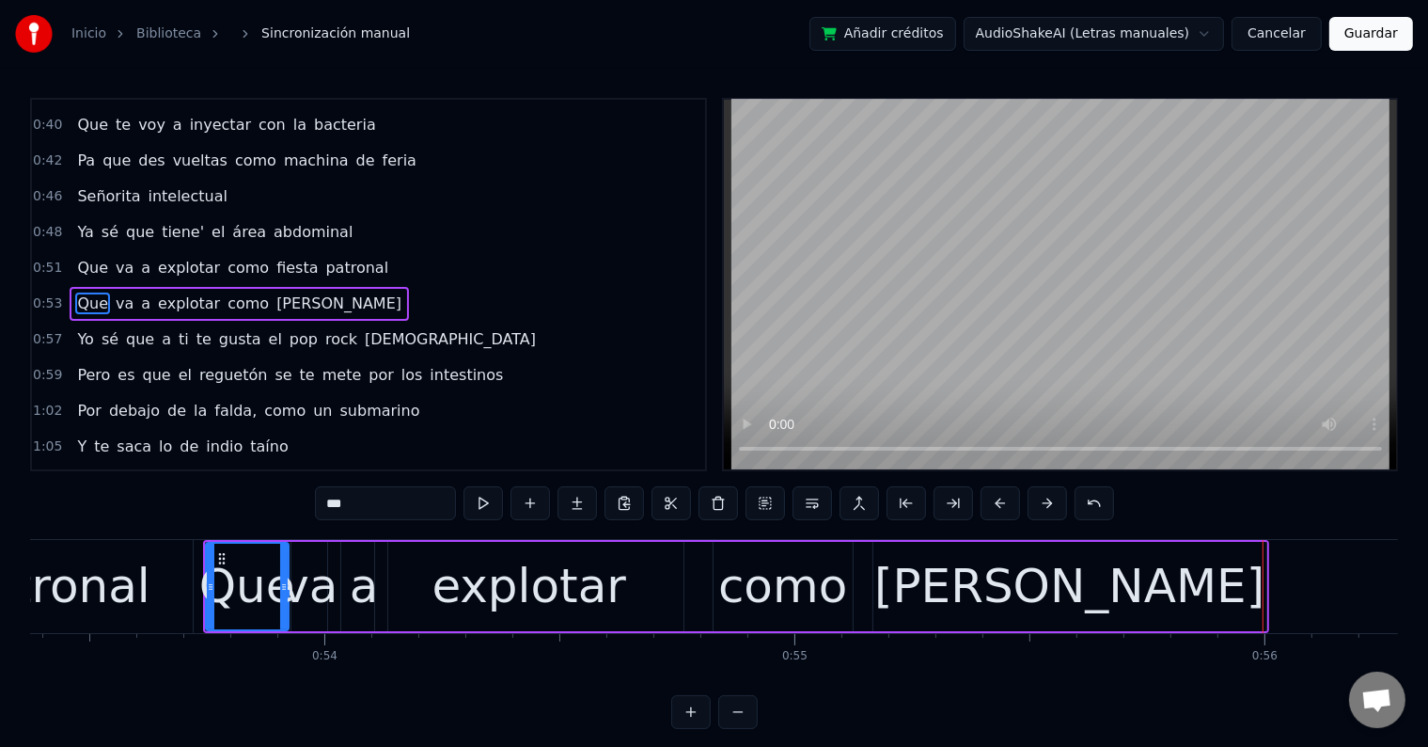
click at [253, 585] on div "Que" at bounding box center [247, 586] width 96 height 71
click at [84, 593] on div "patronal" at bounding box center [52, 586] width 196 height 71
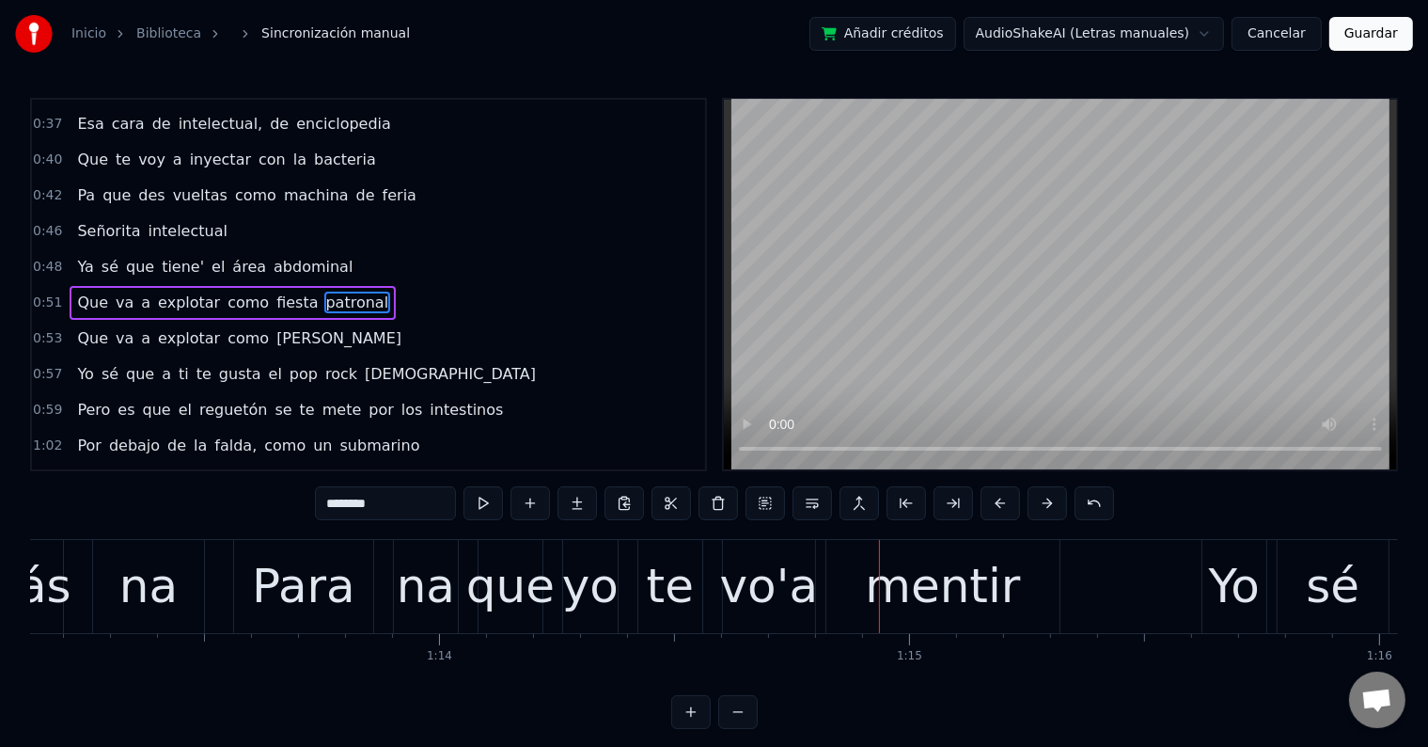
scroll to position [0, 34375]
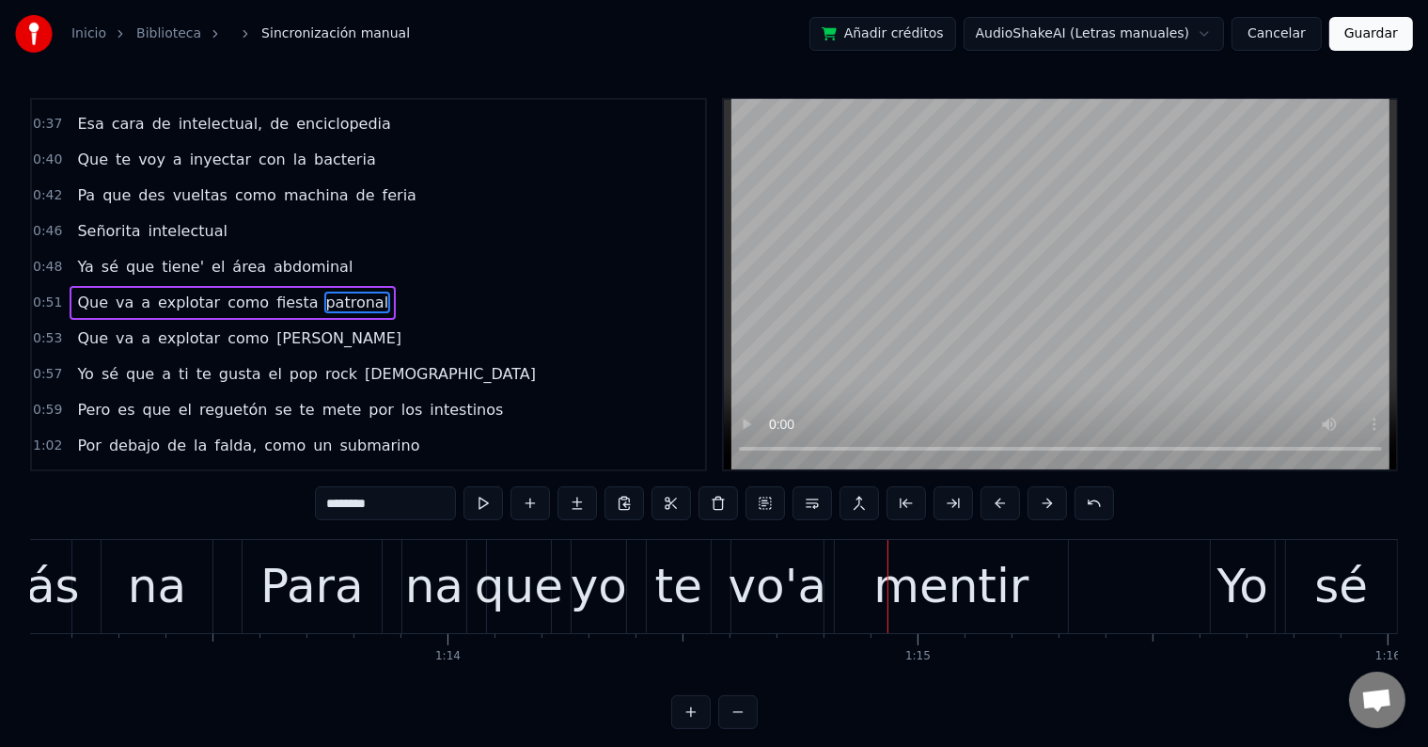
click at [451, 598] on div "na" at bounding box center [434, 586] width 58 height 71
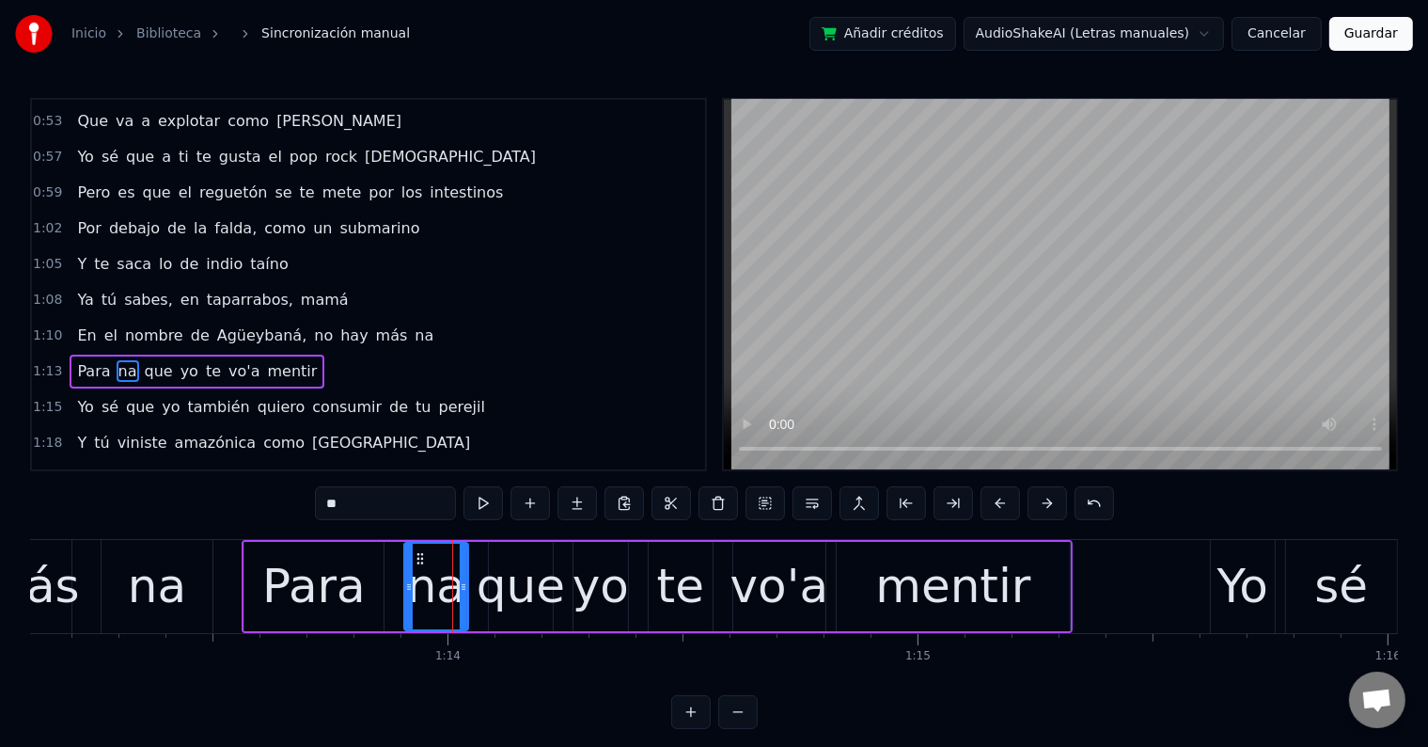
scroll to position [628, 0]
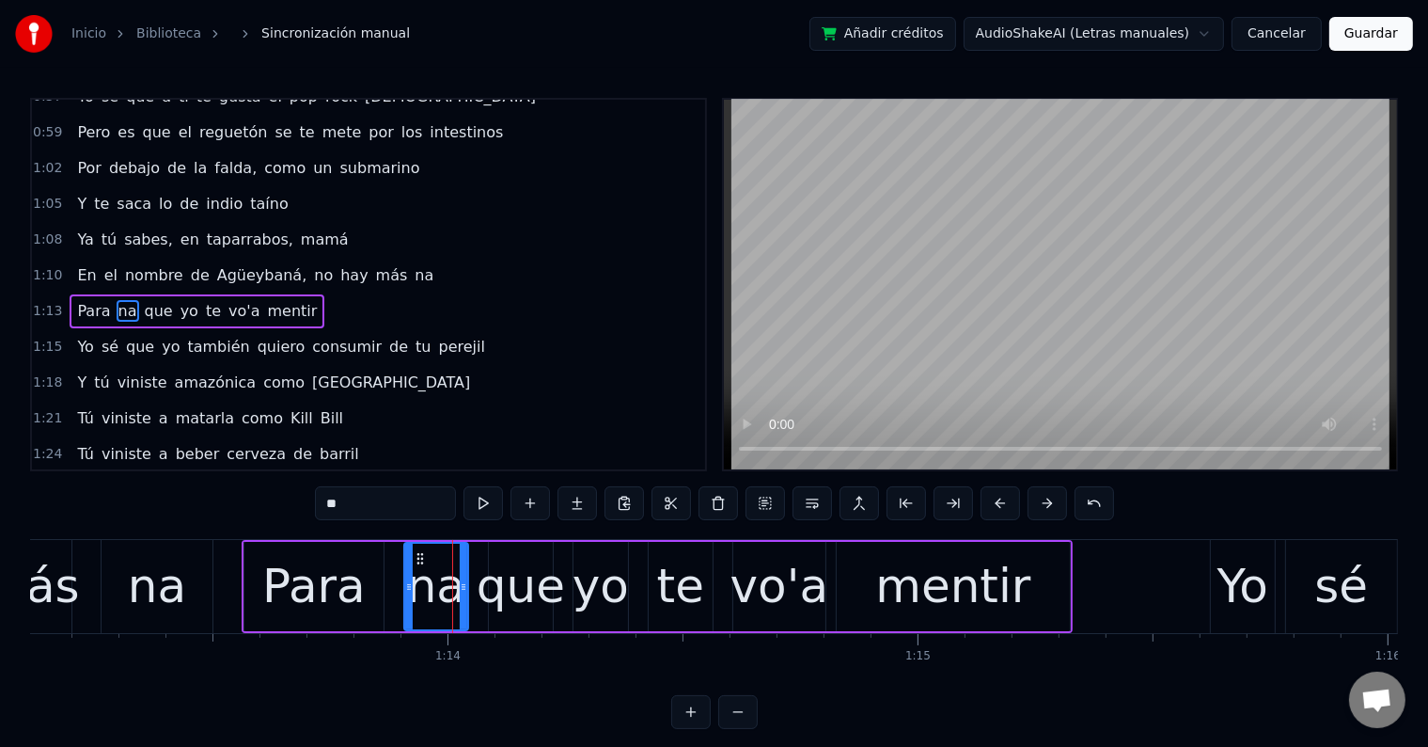
click at [412, 500] on input "**" at bounding box center [385, 503] width 141 height 34
click at [367, 565] on div "Para" at bounding box center [313, 586] width 139 height 89
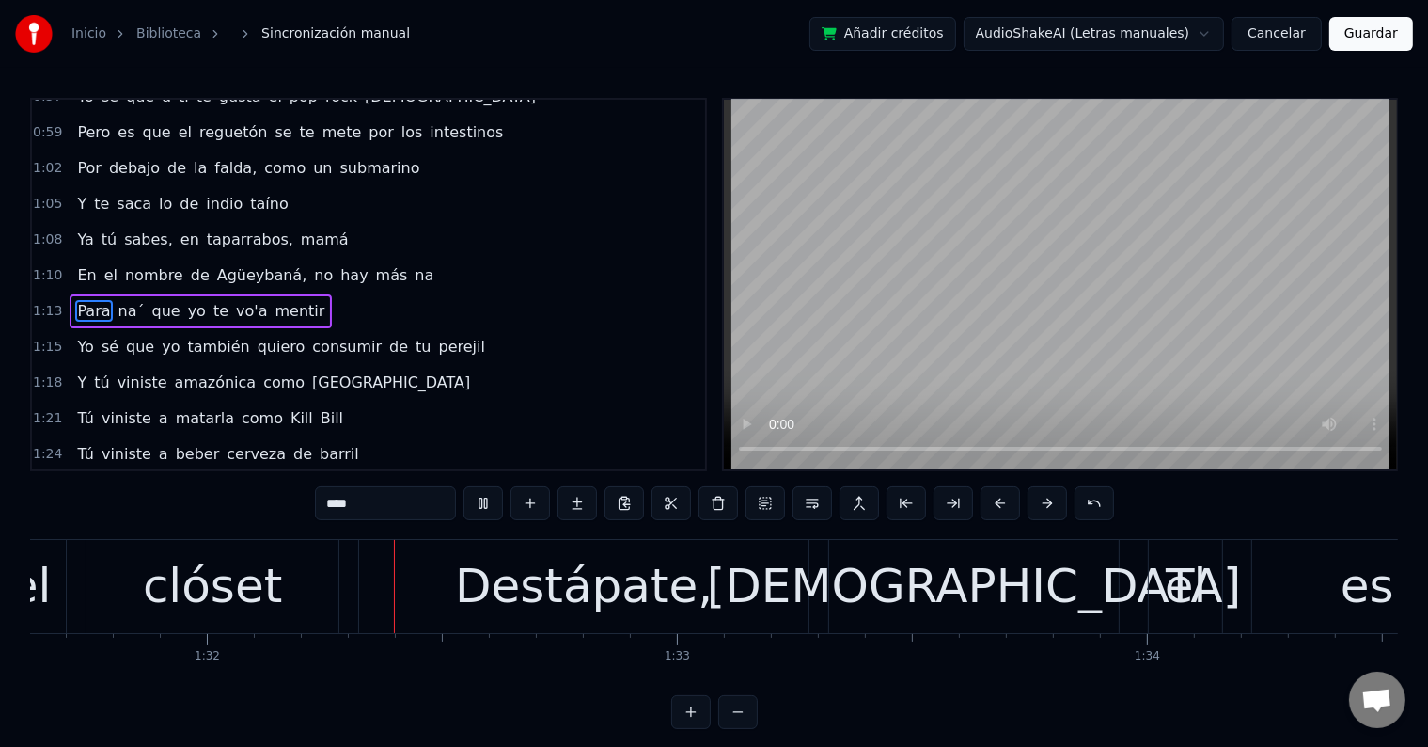
scroll to position [0, 43079]
click at [602, 612] on div "Destápate," at bounding box center [583, 586] width 258 height 71
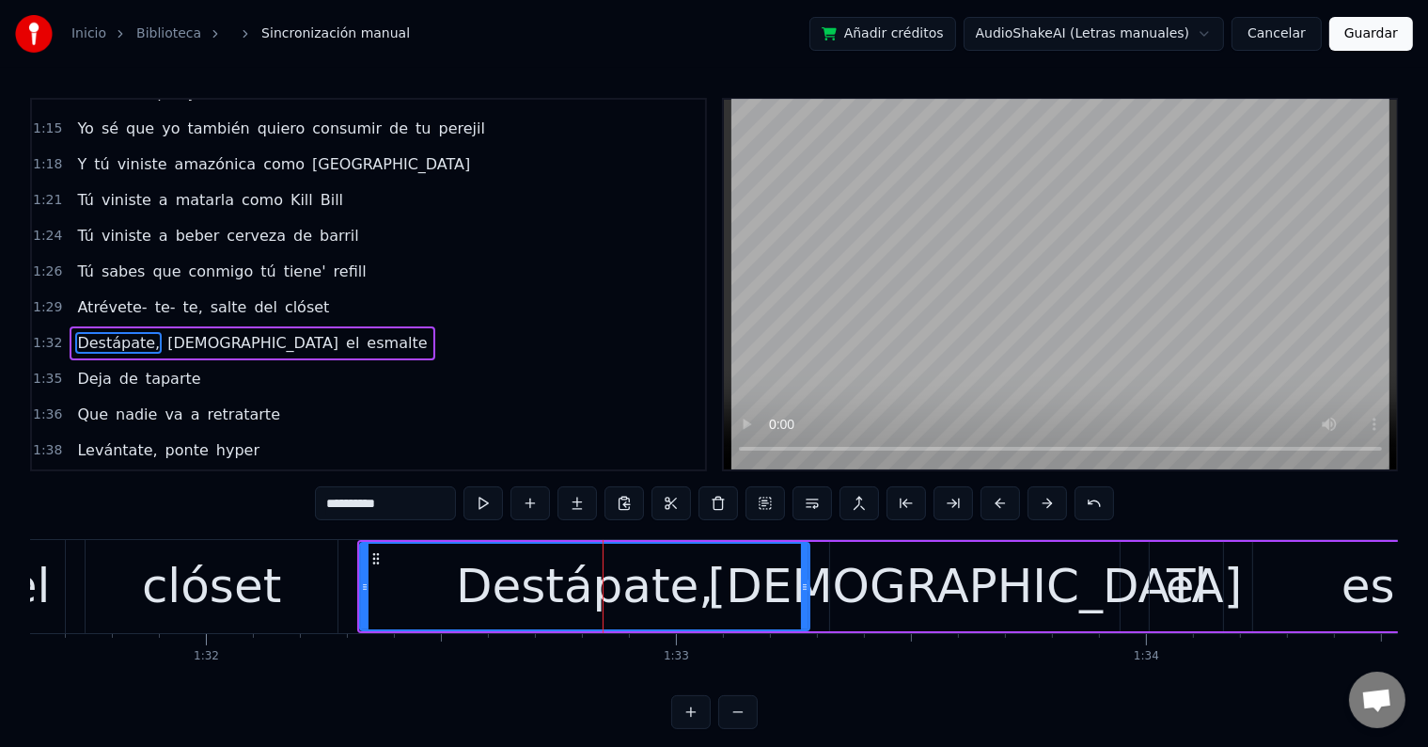
scroll to position [870, 0]
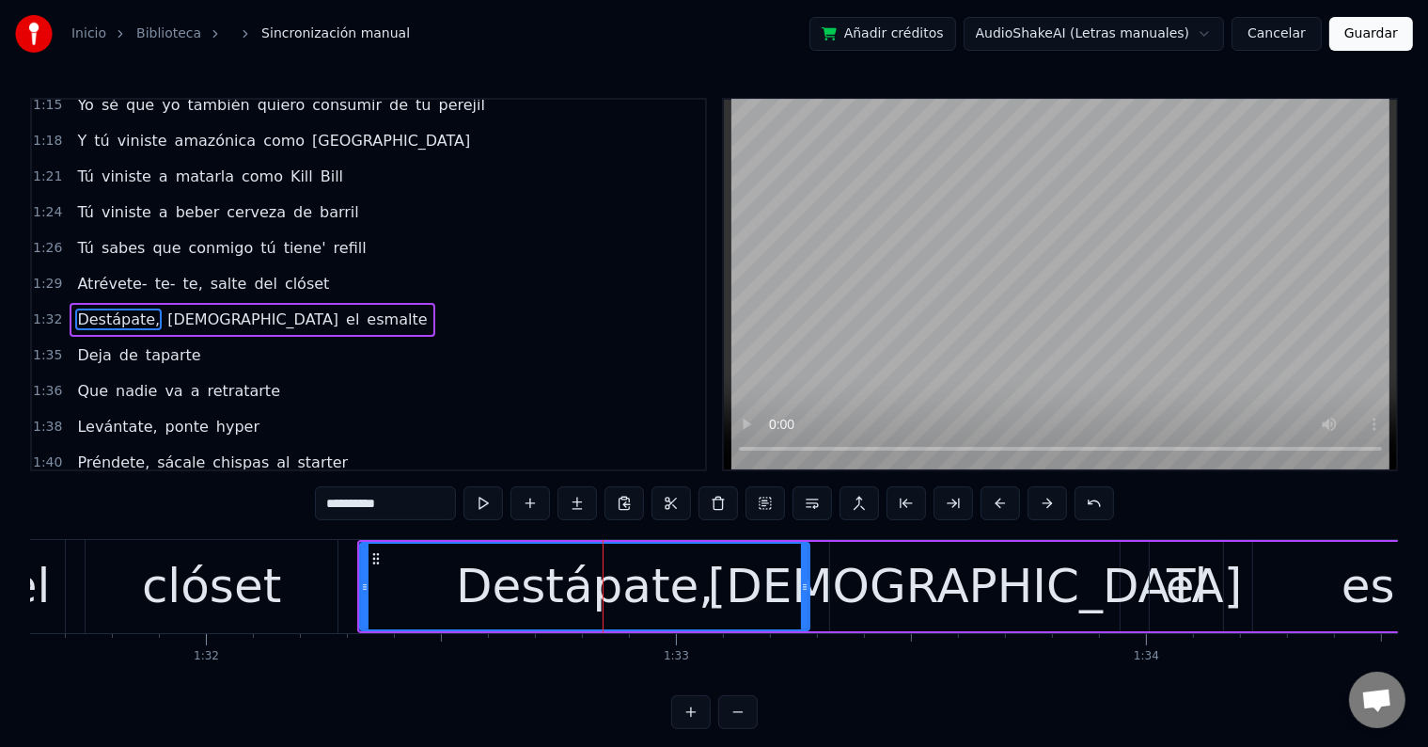
drag, startPoint x: 339, startPoint y: 503, endPoint x: 316, endPoint y: 500, distance: 22.7
click at [316, 500] on input "**********" at bounding box center [385, 503] width 141 height 34
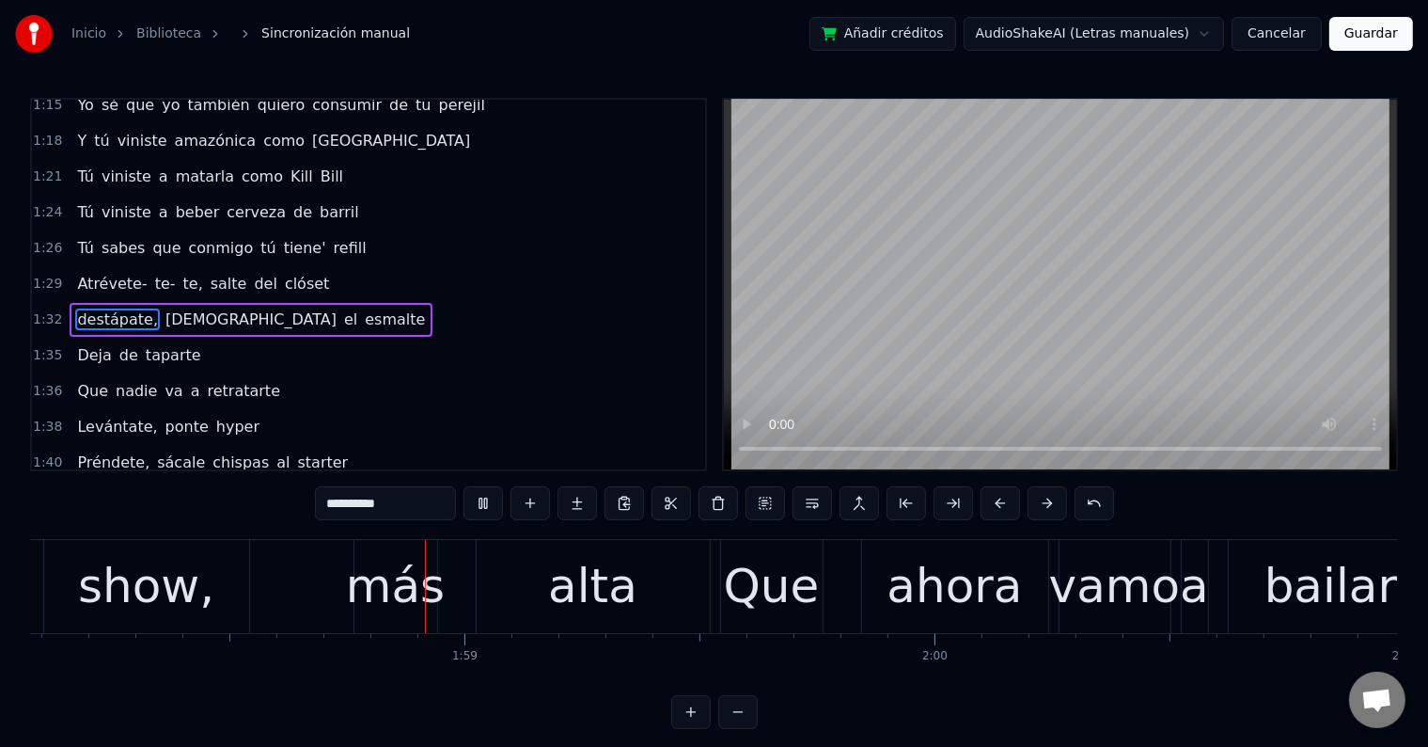
scroll to position [0, 55516]
click at [632, 605] on div "alta" at bounding box center [592, 586] width 233 height 93
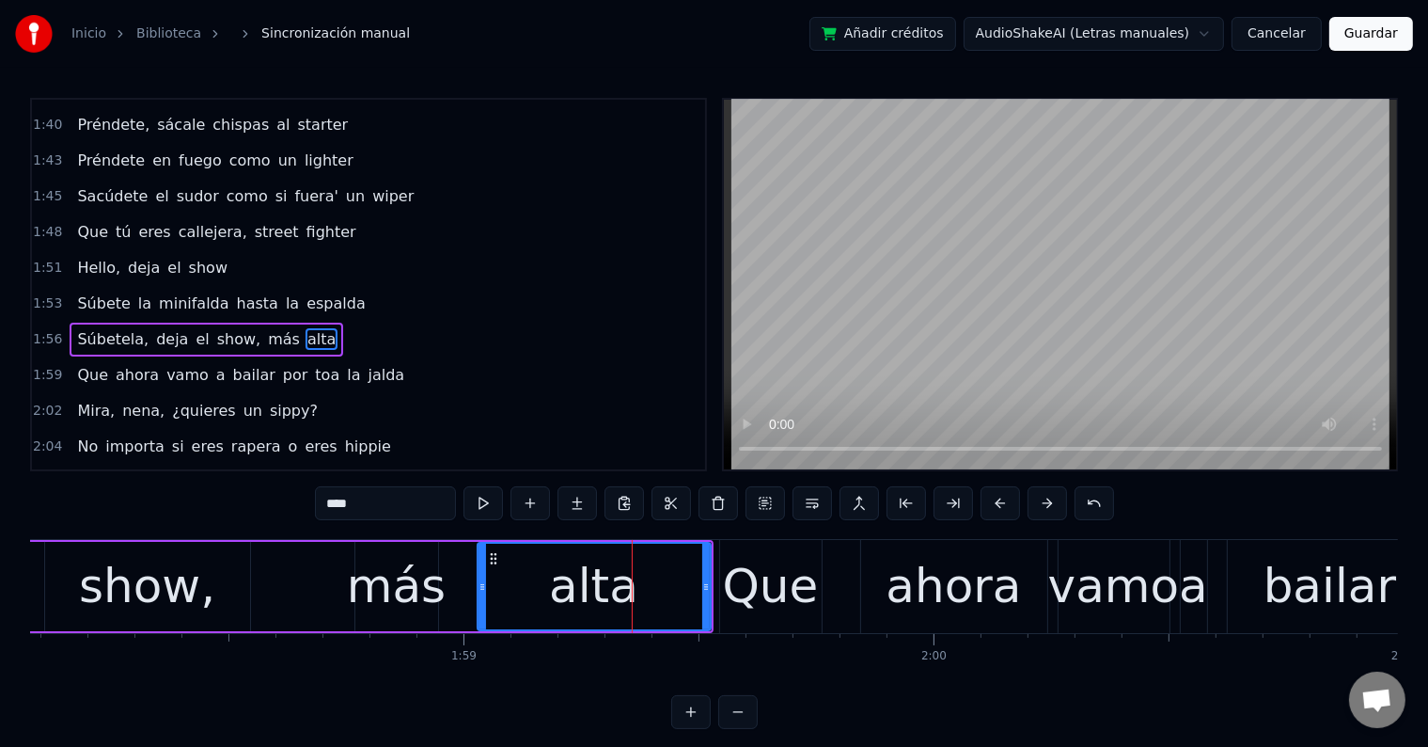
scroll to position [1216, 0]
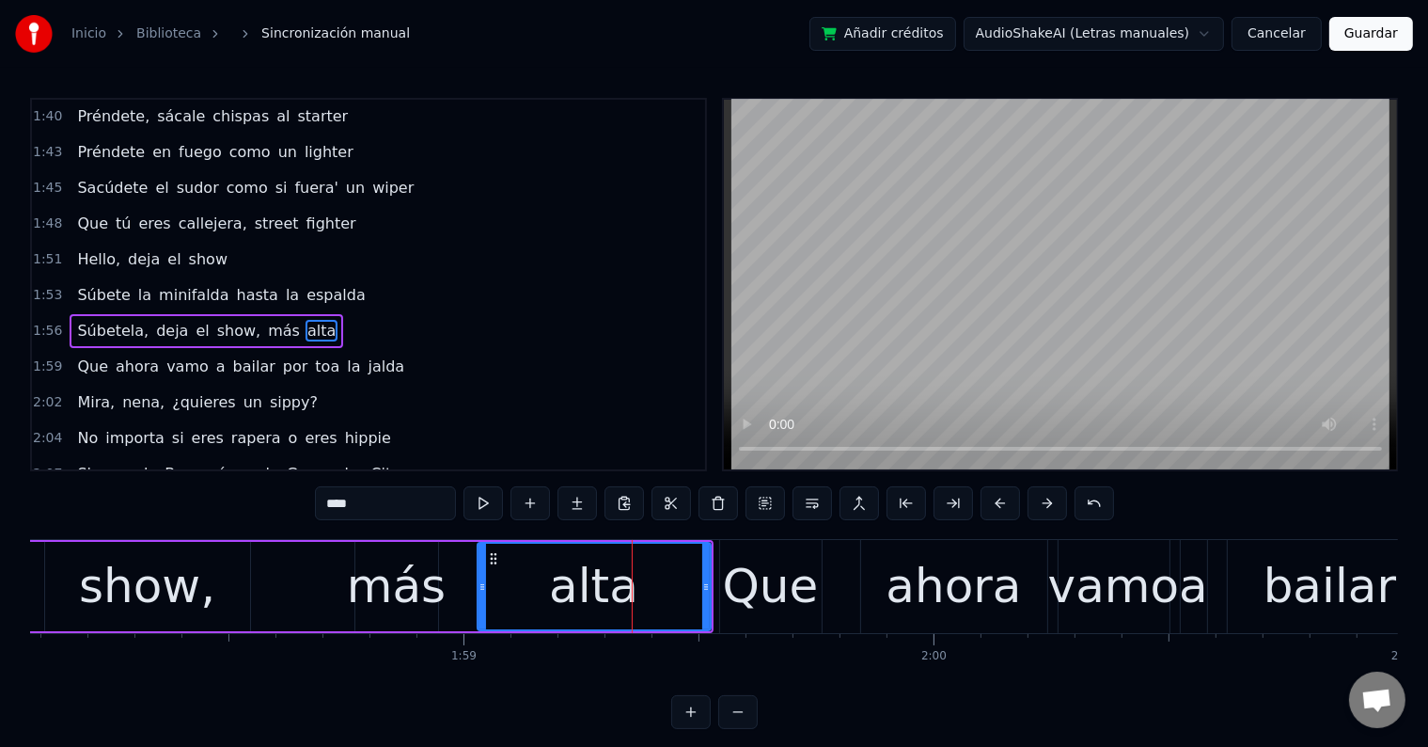
click at [382, 514] on input "****" at bounding box center [385, 503] width 141 height 34
click at [384, 566] on div "más" at bounding box center [396, 586] width 99 height 71
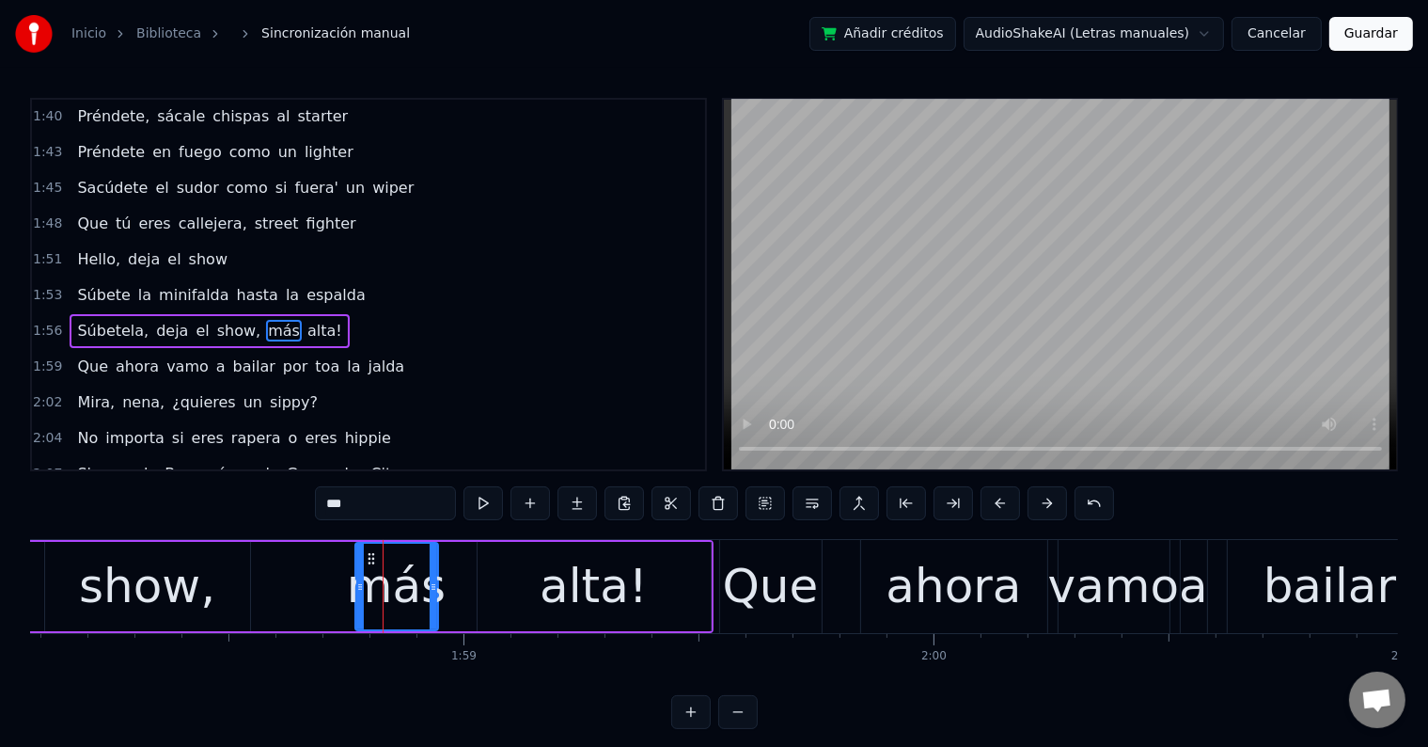
click at [326, 507] on input "***" at bounding box center [385, 503] width 141 height 34
click at [222, 591] on div "show," at bounding box center [147, 586] width 205 height 89
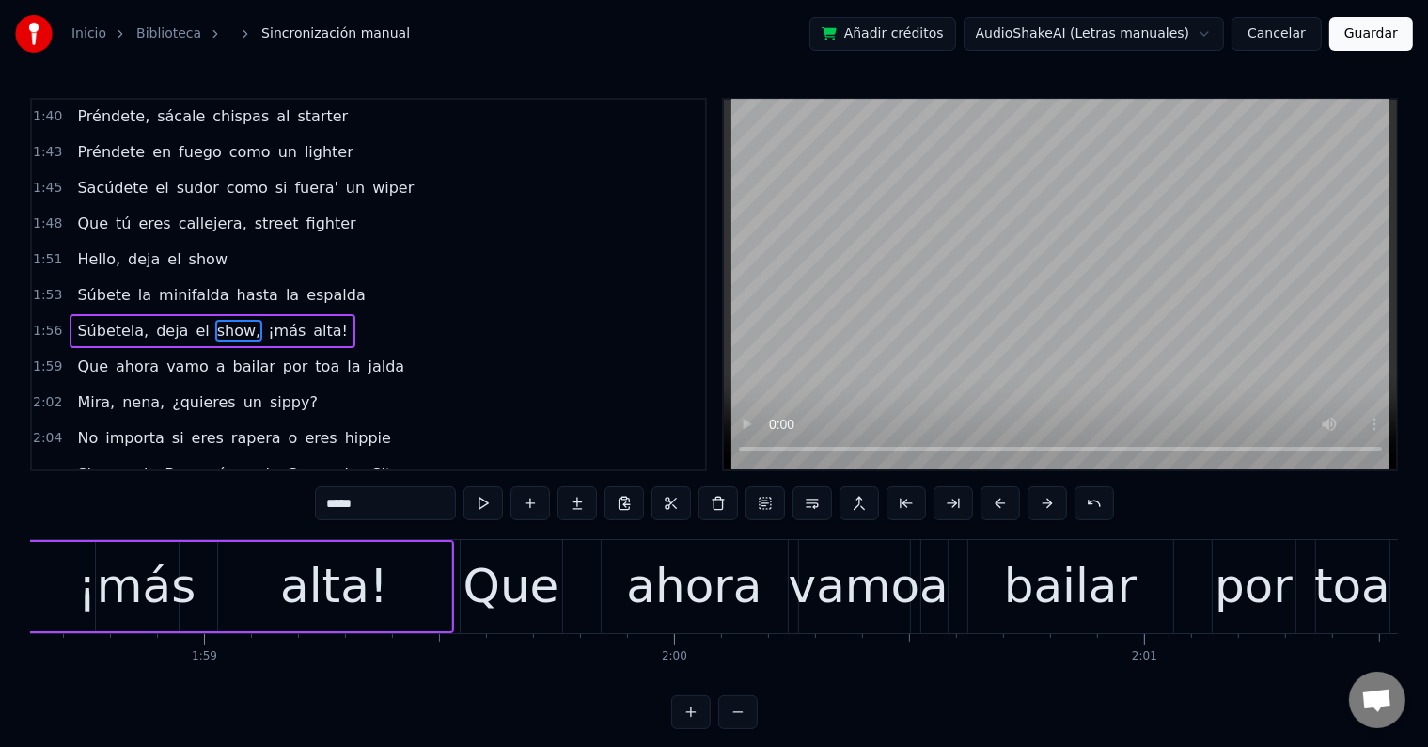
scroll to position [0, 55729]
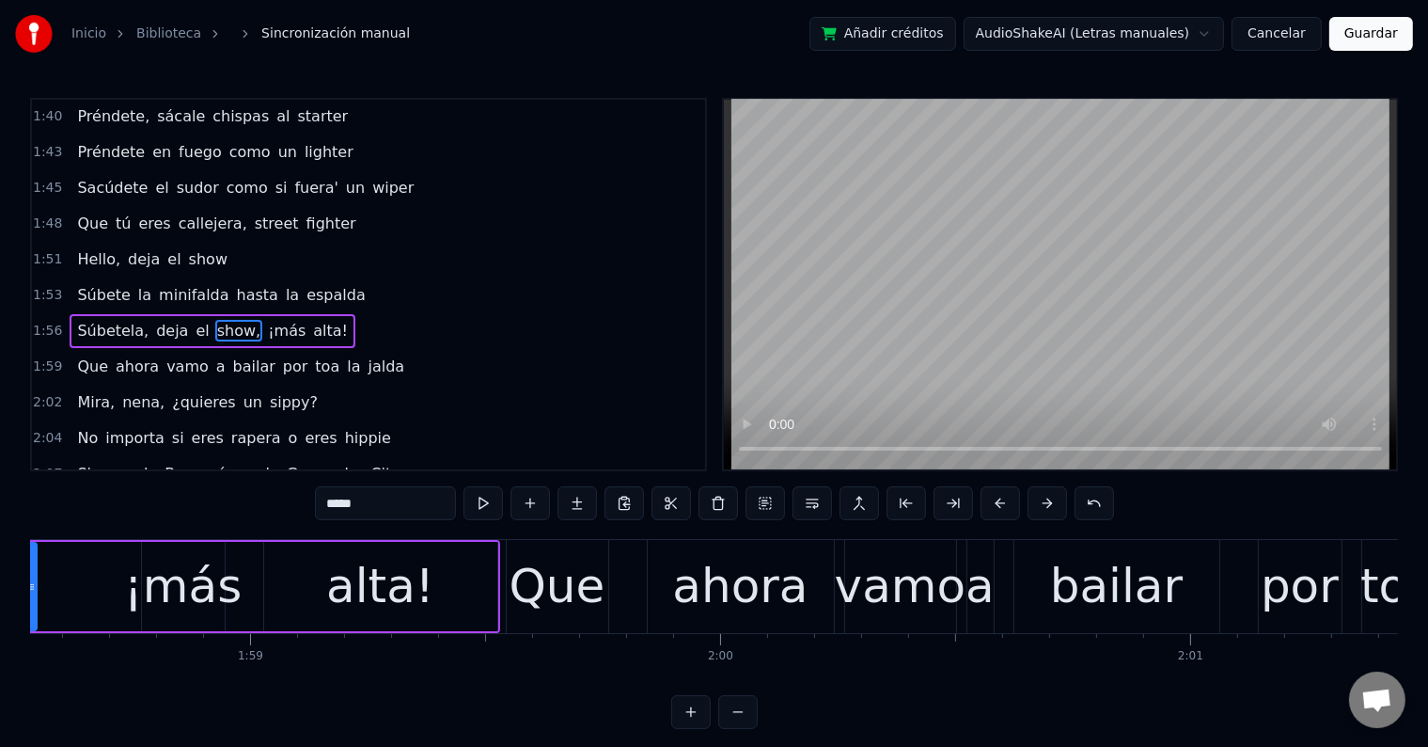
click at [218, 575] on div "¡más" at bounding box center [183, 586] width 118 height 71
click at [339, 498] on input "****" at bounding box center [385, 503] width 141 height 34
type input "****"
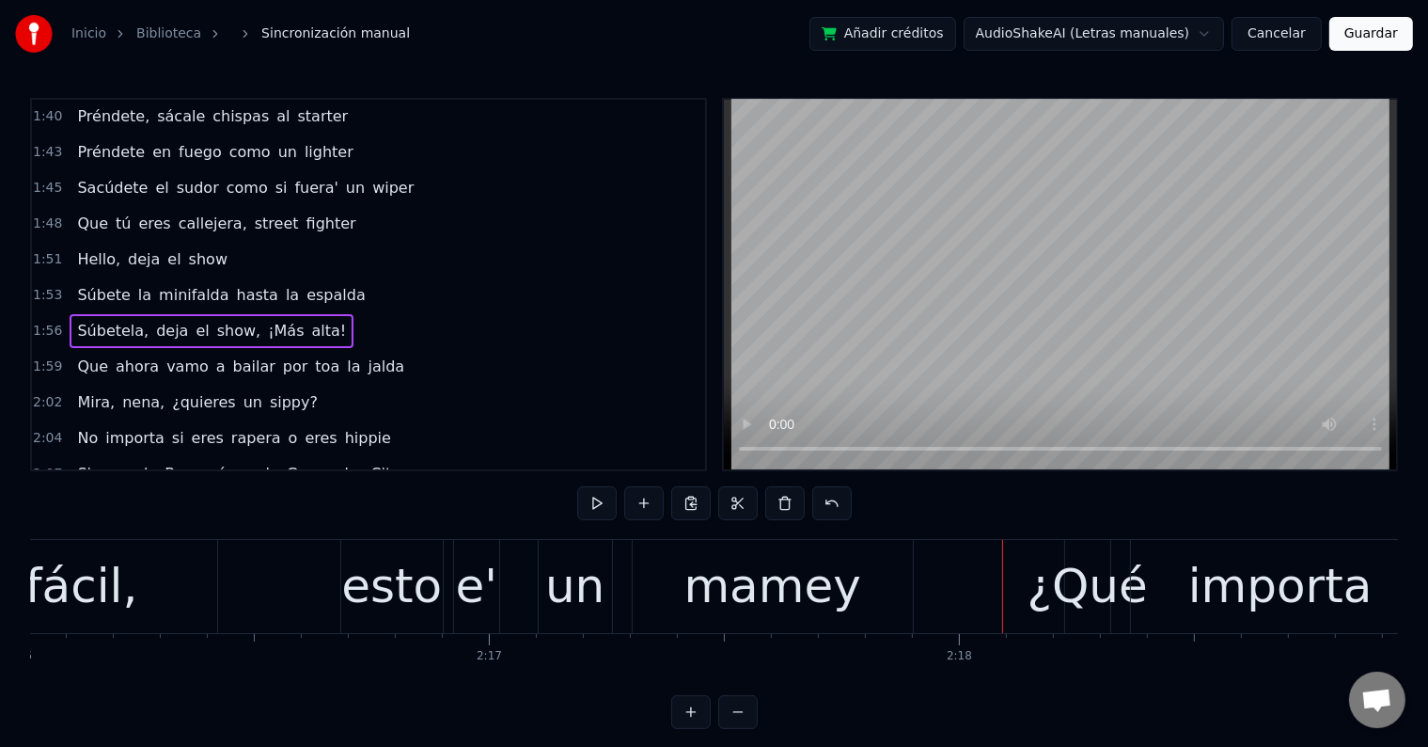
scroll to position [0, 63948]
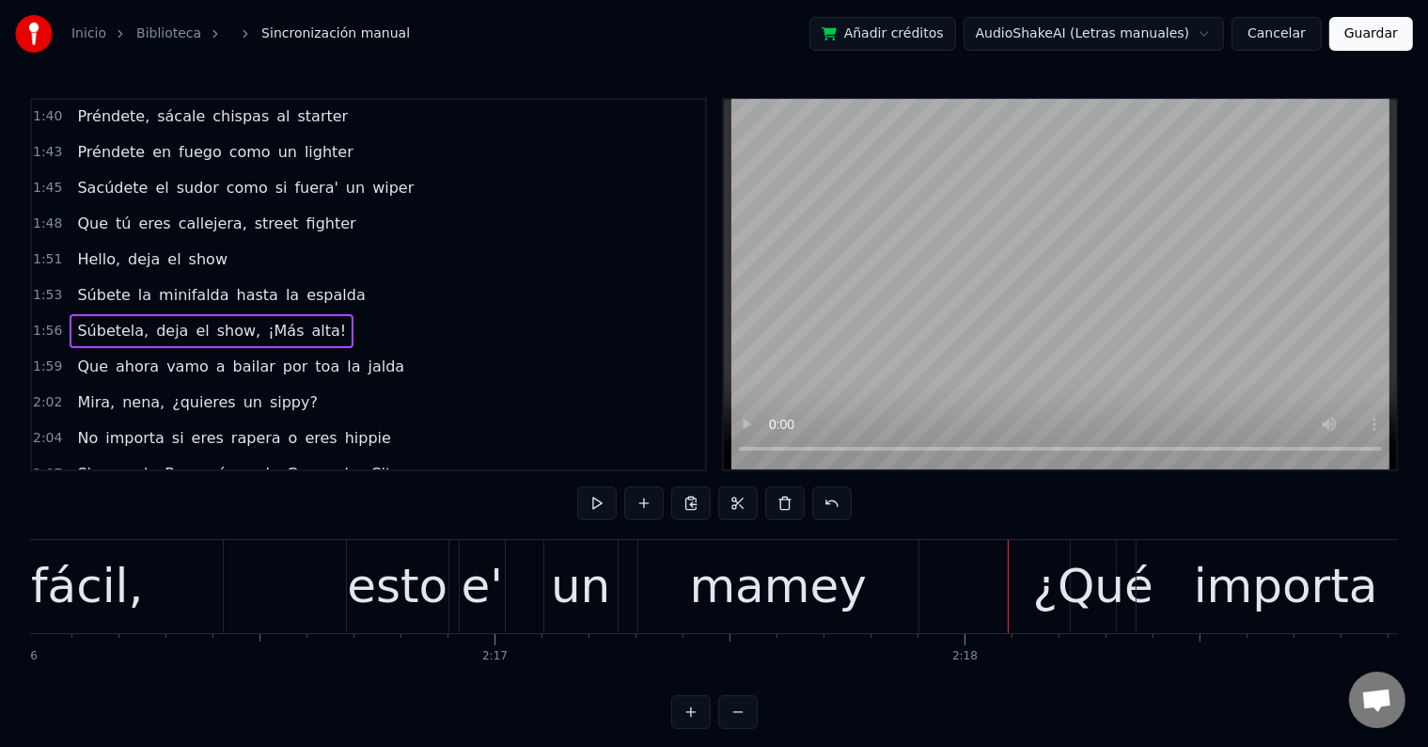
click at [399, 609] on div "esto" at bounding box center [397, 586] width 101 height 71
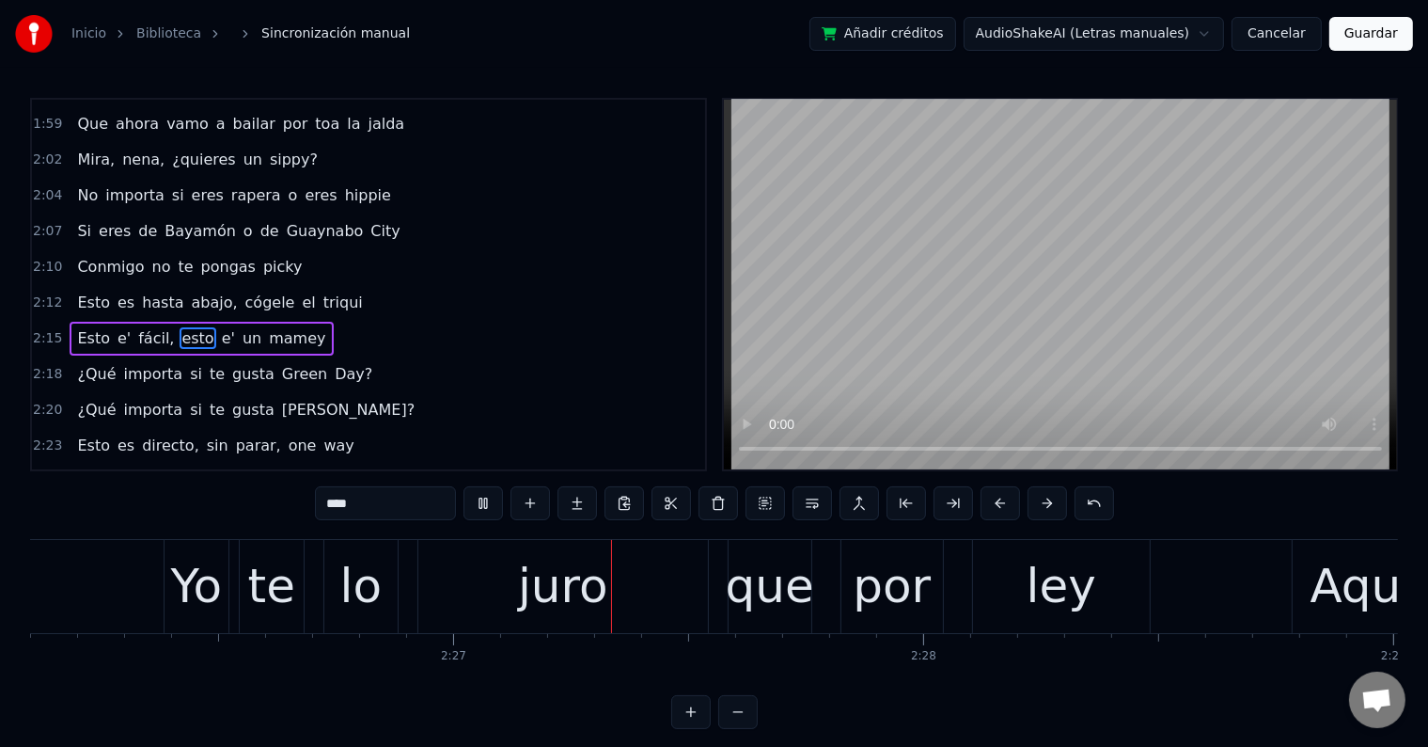
scroll to position [0, 68947]
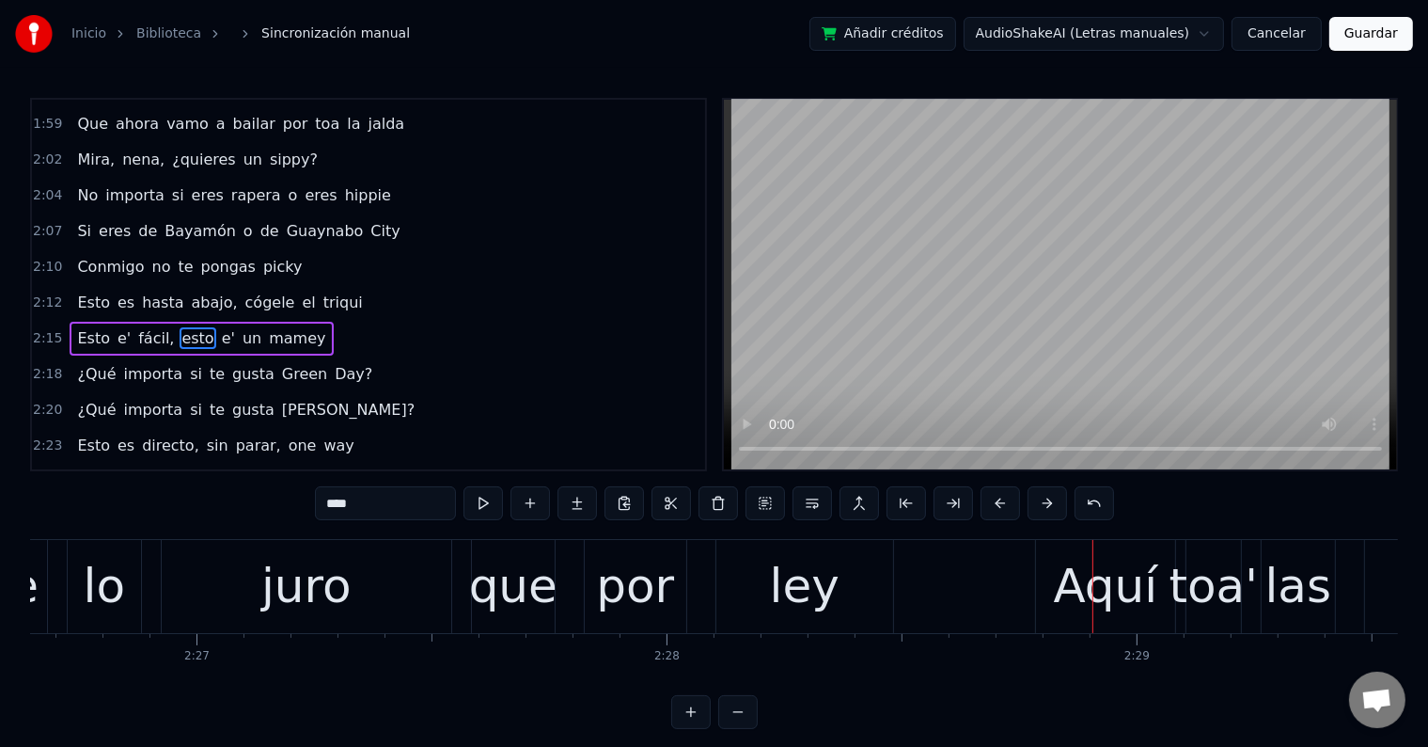
click at [327, 591] on div "juro" at bounding box center [306, 586] width 90 height 71
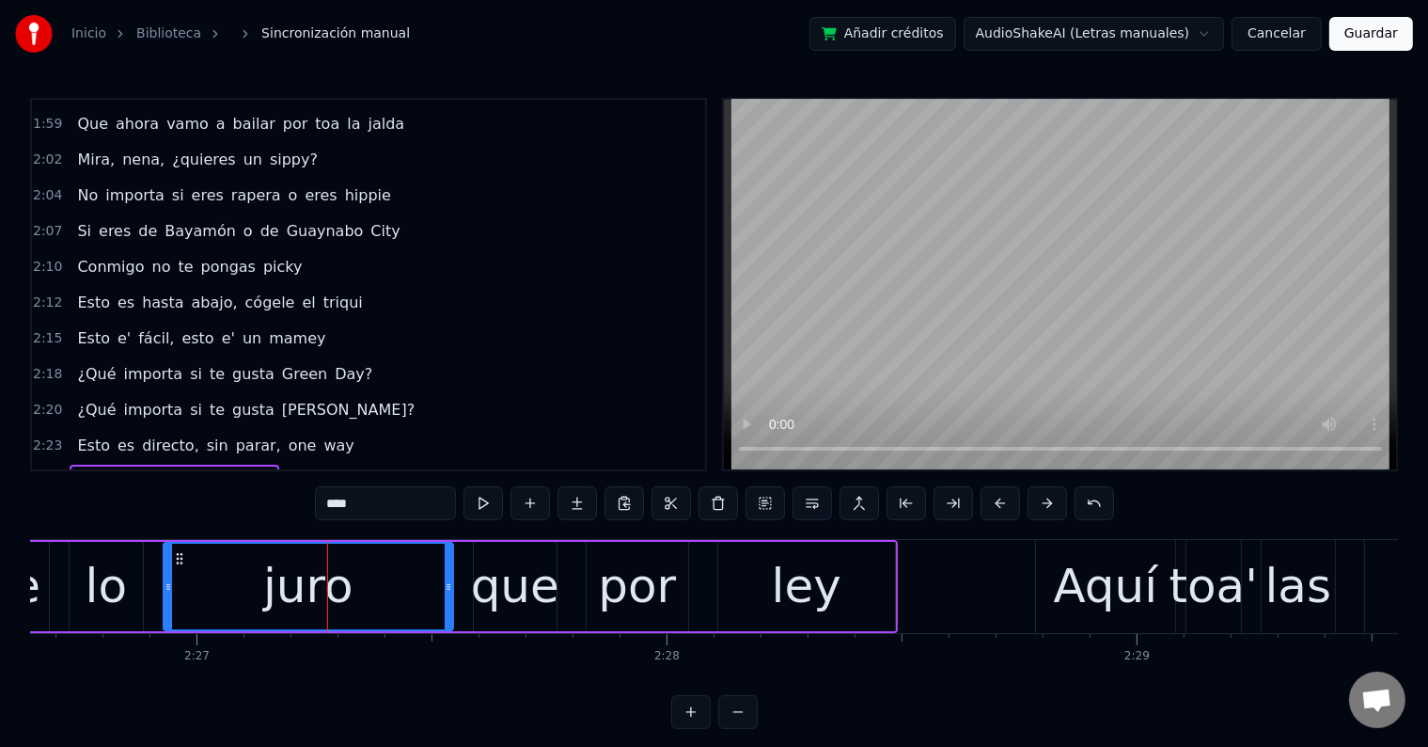
scroll to position [1597, 0]
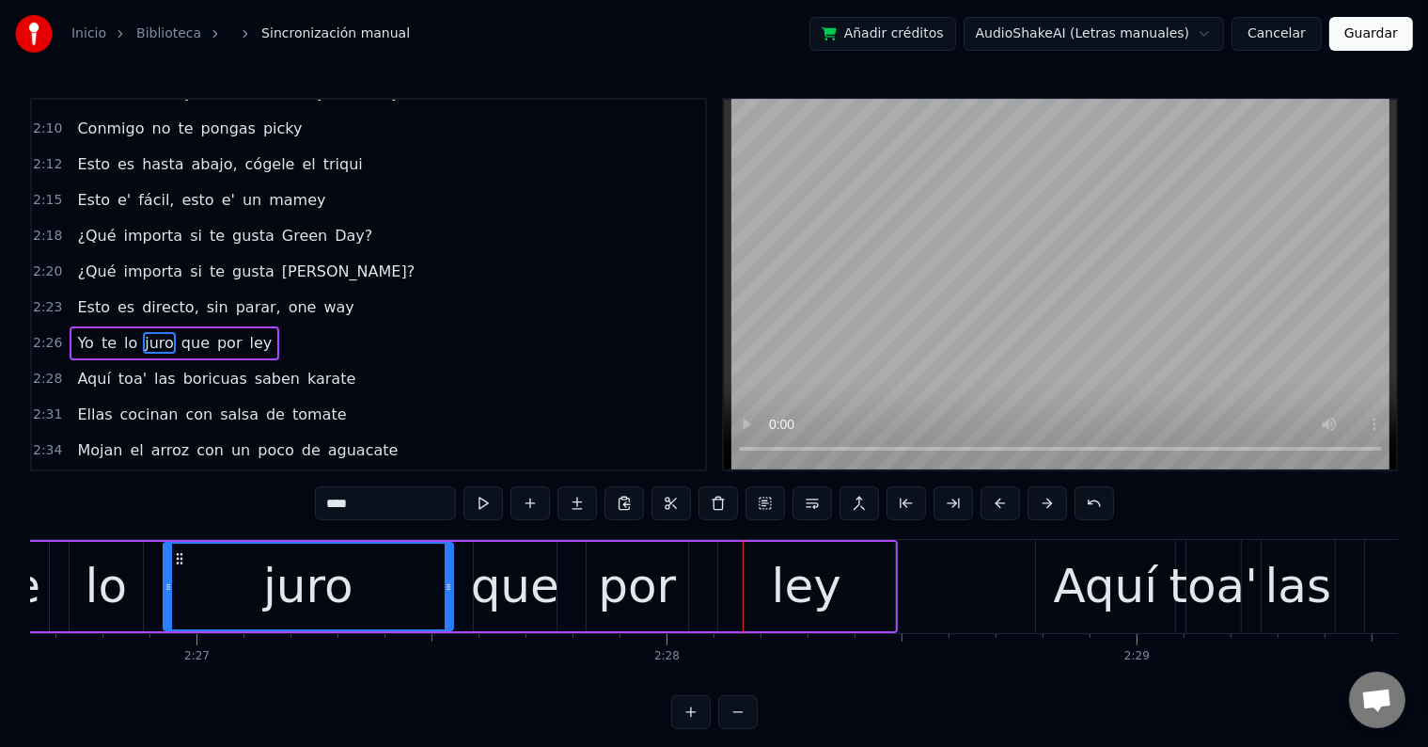
click at [523, 584] on div "que" at bounding box center [515, 586] width 88 height 71
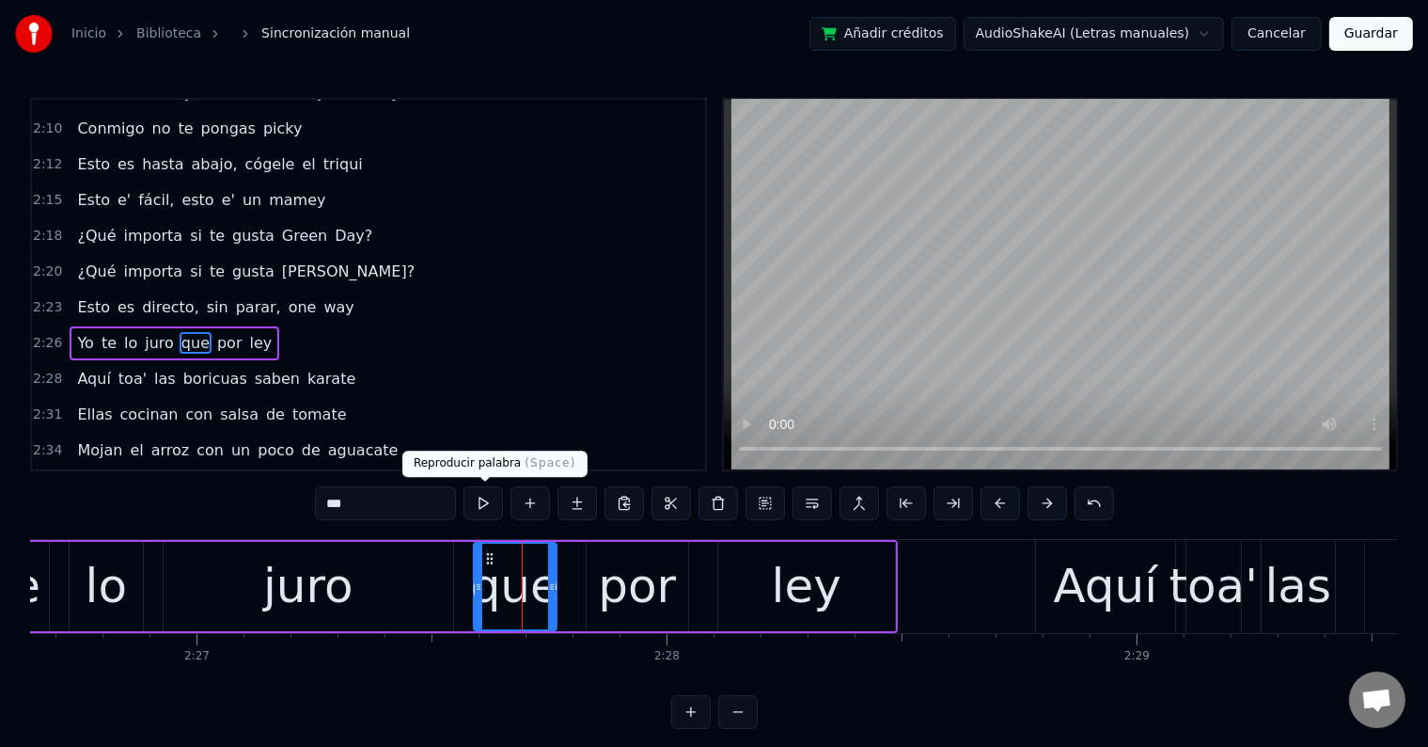
click at [489, 508] on button at bounding box center [483, 503] width 39 height 34
click at [391, 595] on div "juro" at bounding box center [309, 586] width 290 height 89
type input "****"
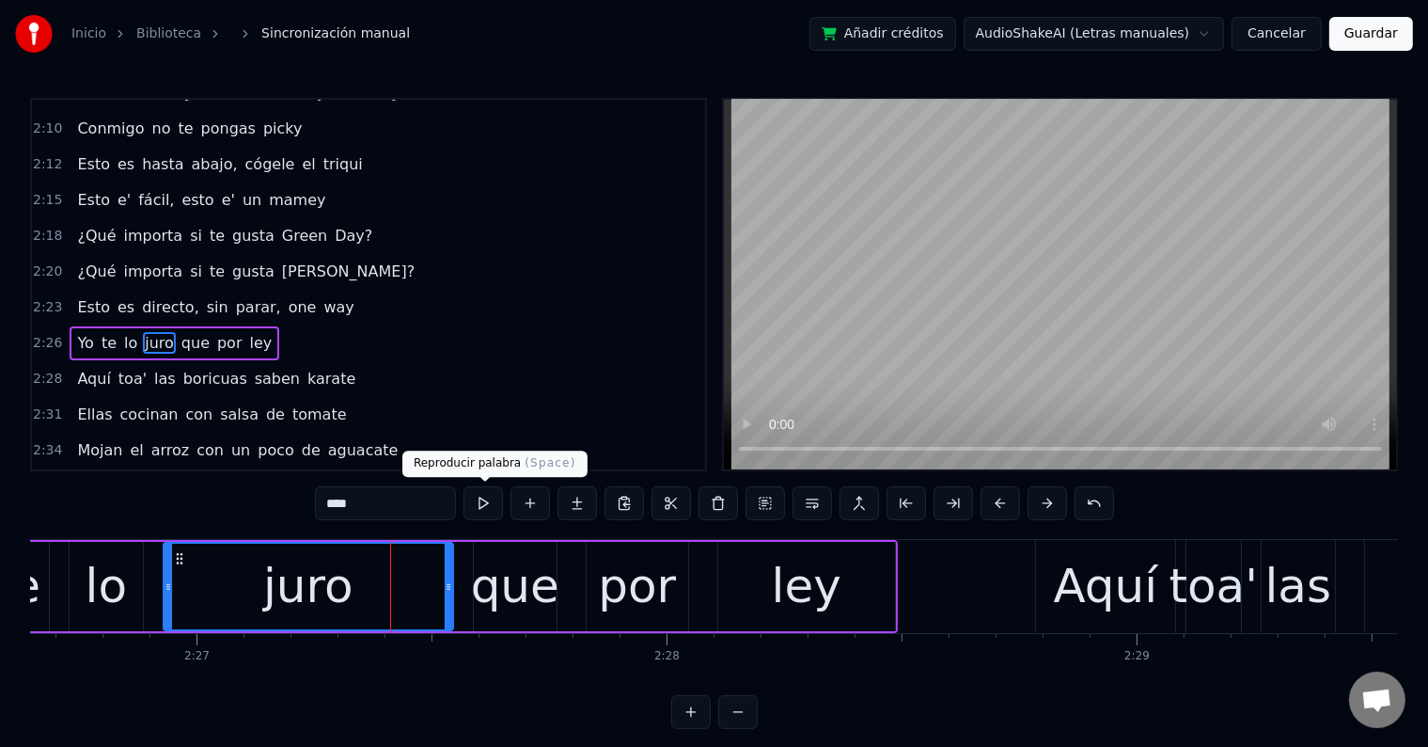
click at [489, 500] on button at bounding box center [483, 503] width 39 height 34
click at [418, 585] on div "juro" at bounding box center [309, 587] width 288 height 86
click at [525, 509] on button at bounding box center [530, 503] width 39 height 34
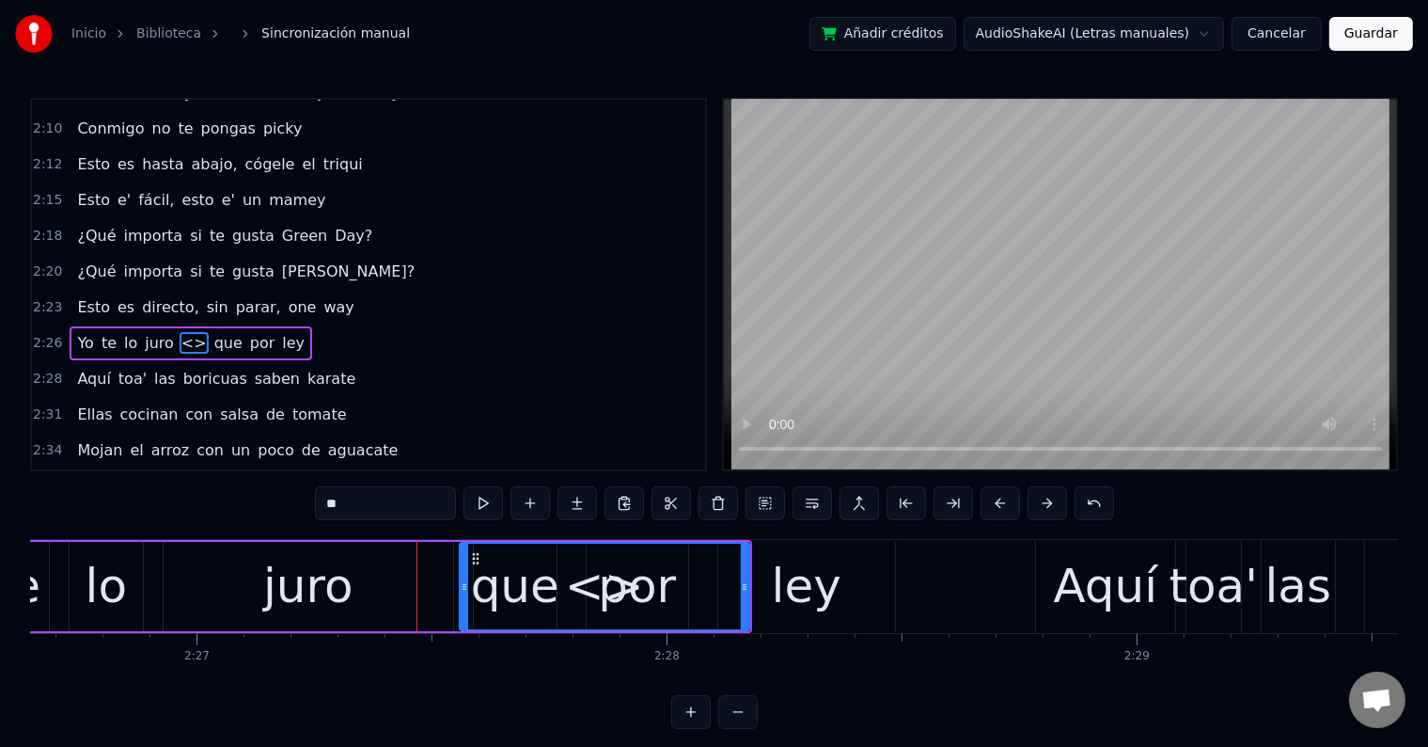
click at [436, 564] on div "juro" at bounding box center [309, 586] width 290 height 89
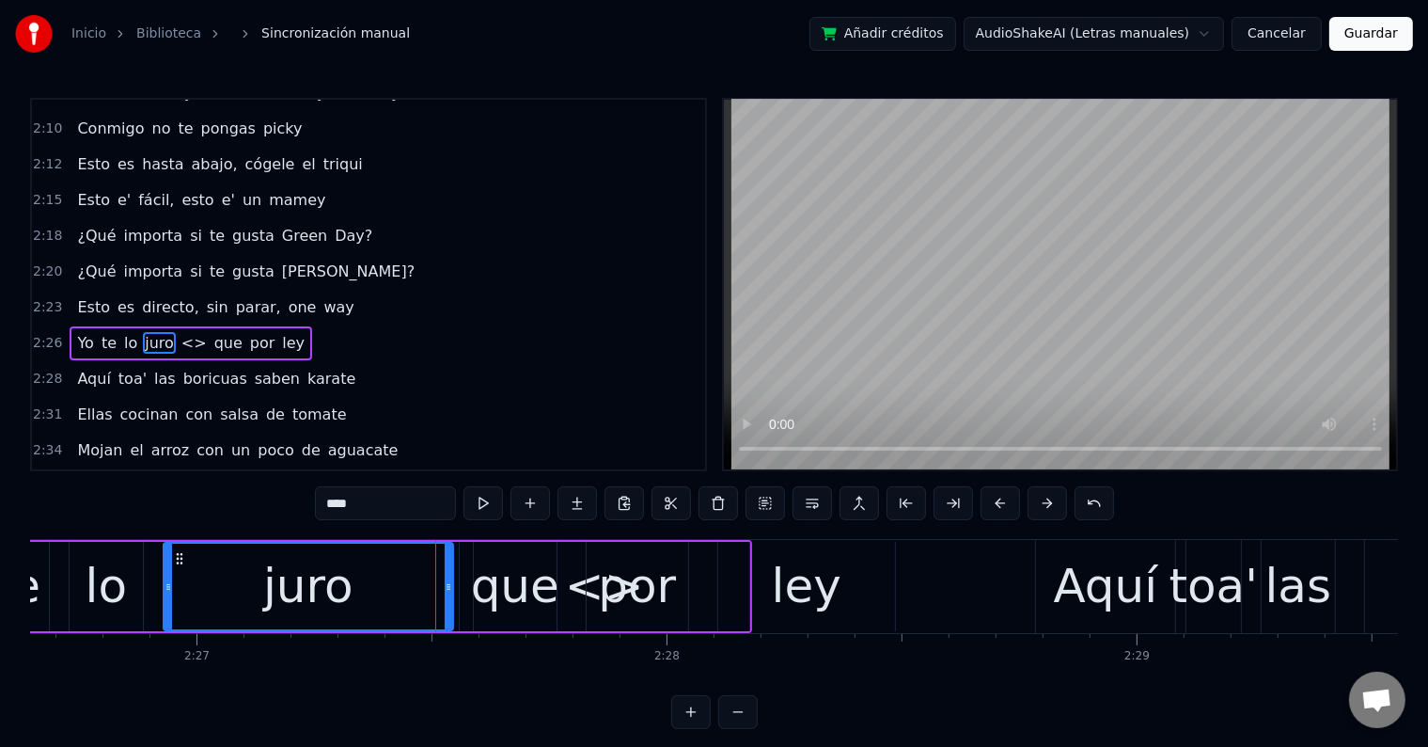
click at [477, 579] on div "que" at bounding box center [515, 586] width 88 height 71
type input "***"
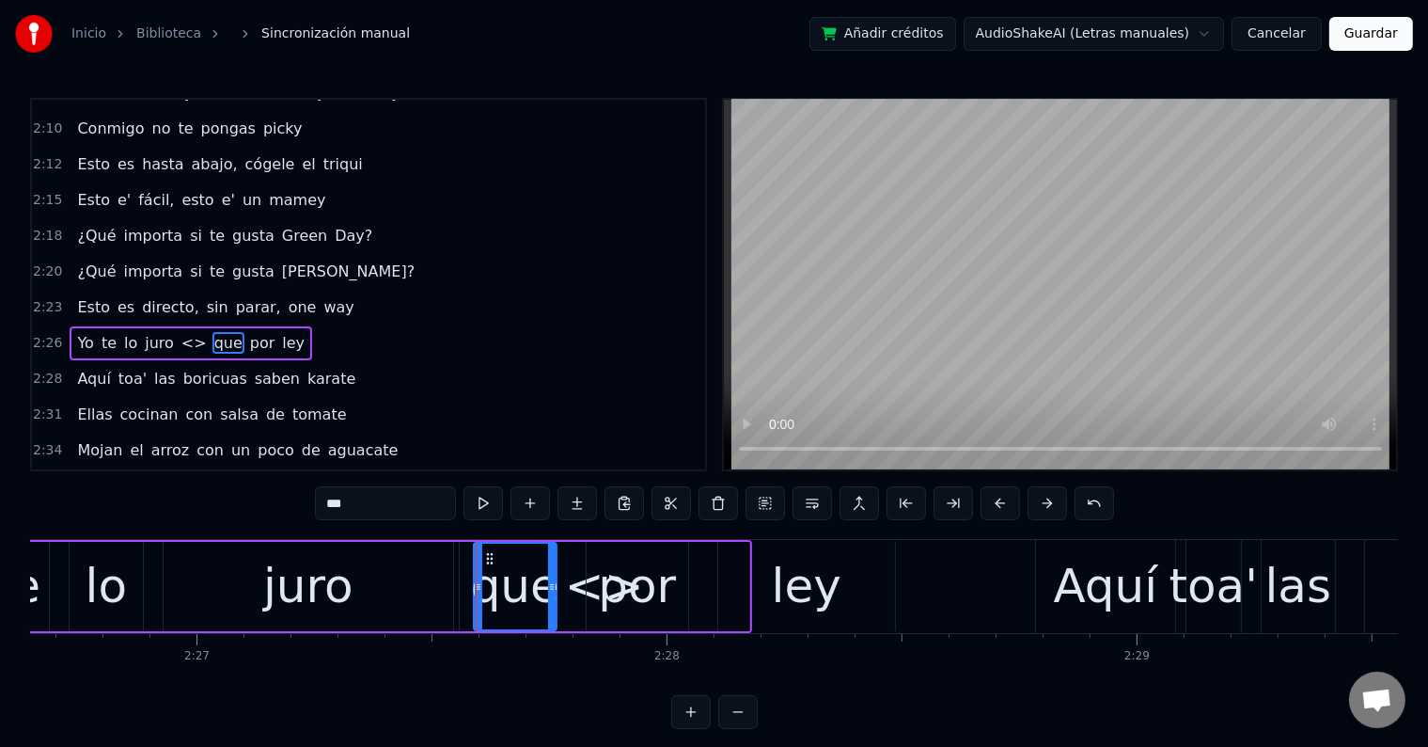
click at [456, 567] on div "Yo te lo juro <> que por ley" at bounding box center [329, 586] width 845 height 93
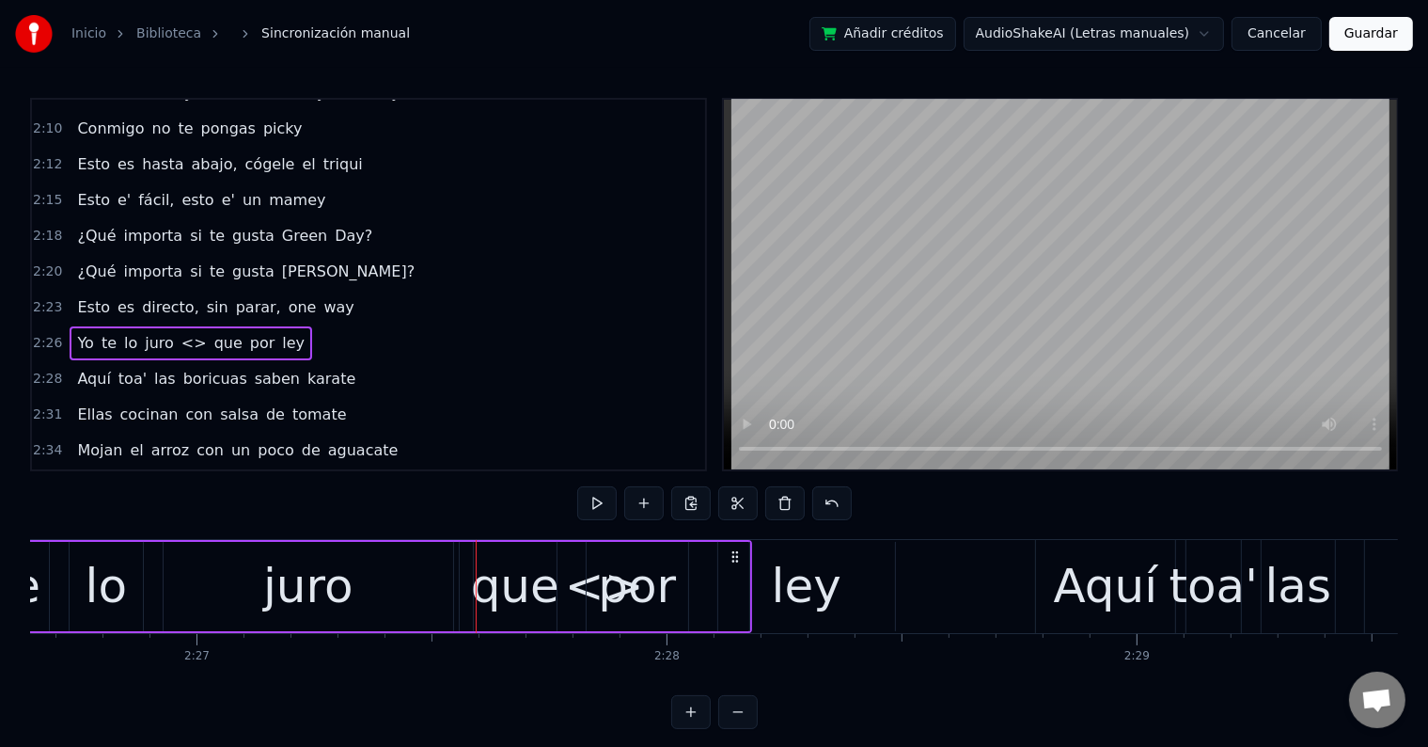
click at [454, 567] on div "Yo te lo juro <> que por ley" at bounding box center [329, 586] width 845 height 93
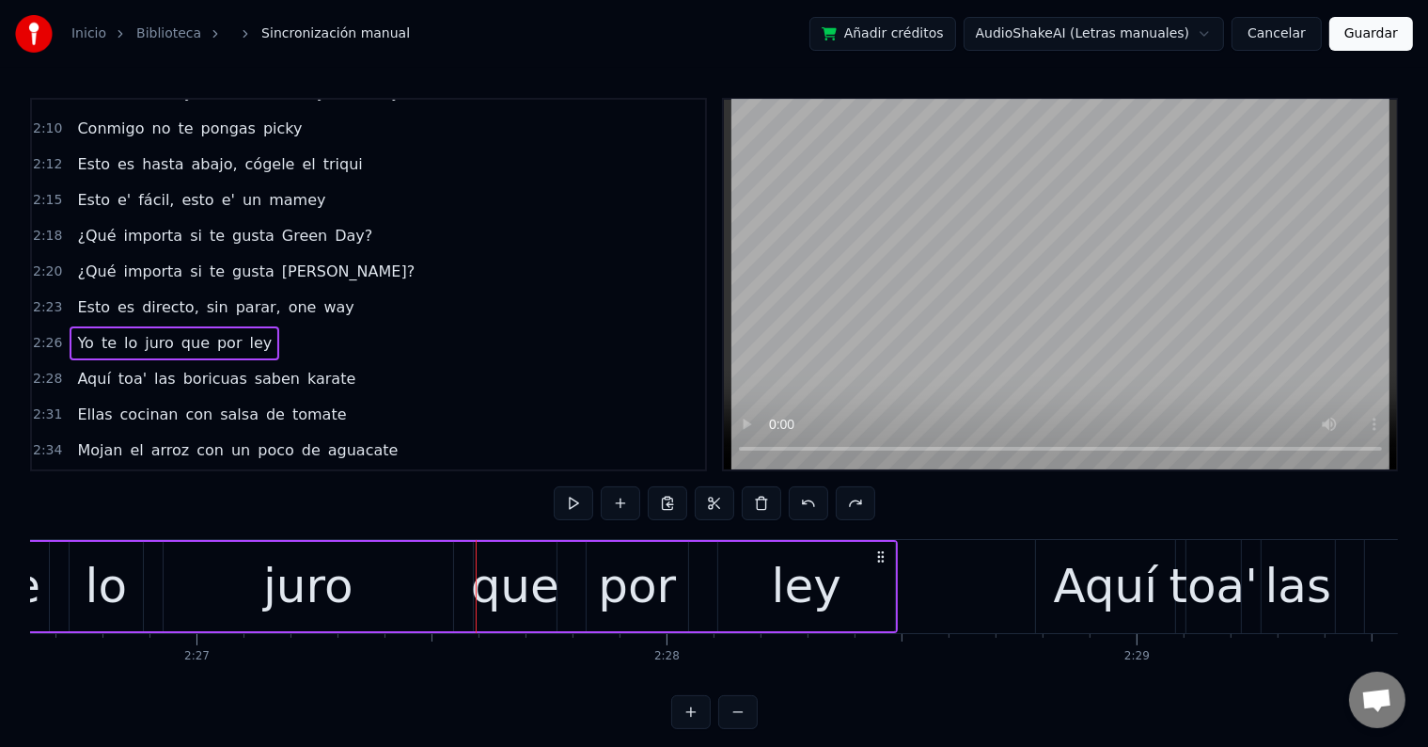
click at [445, 578] on div "juro" at bounding box center [309, 586] width 290 height 89
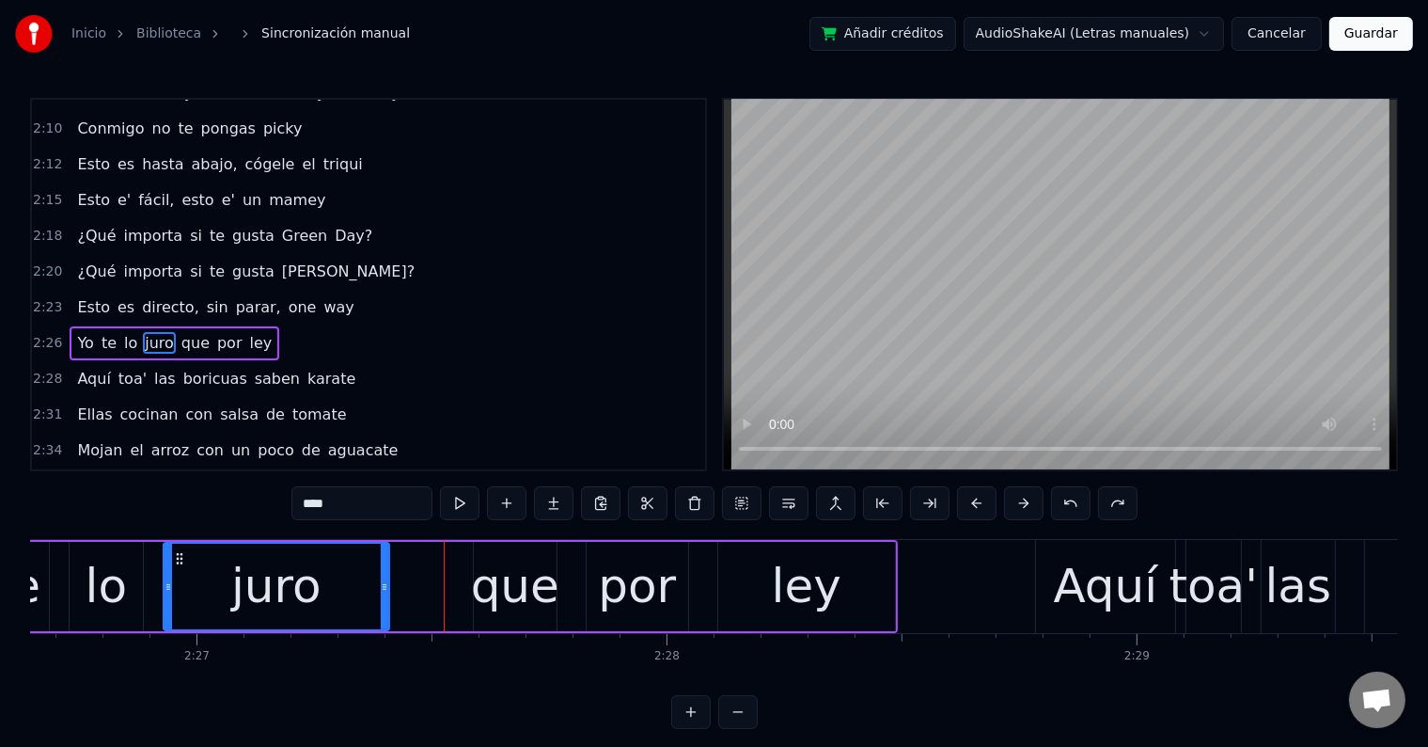
drag, startPoint x: 451, startPoint y: 581, endPoint x: 387, endPoint y: 578, distance: 64.0
click at [387, 579] on icon at bounding box center [385, 586] width 8 height 15
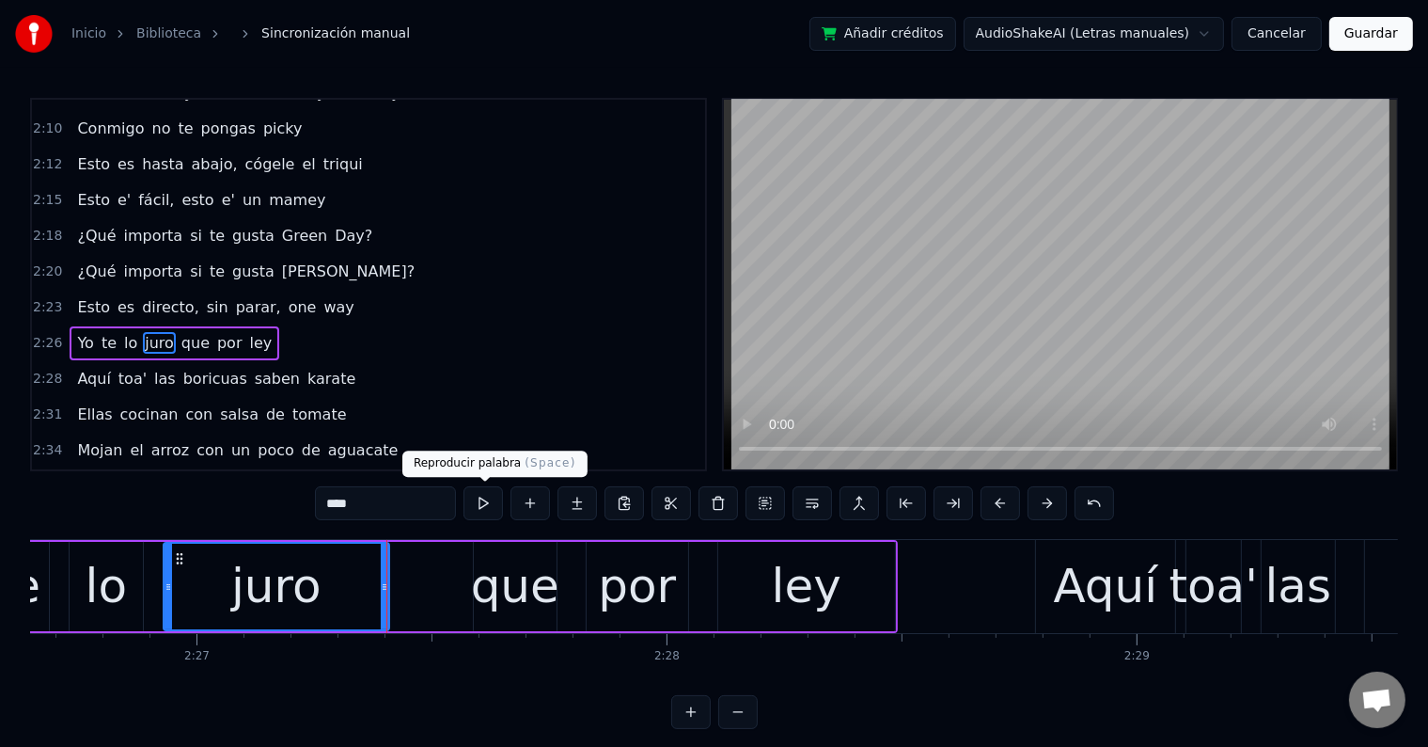
click at [481, 505] on button at bounding box center [483, 503] width 39 height 34
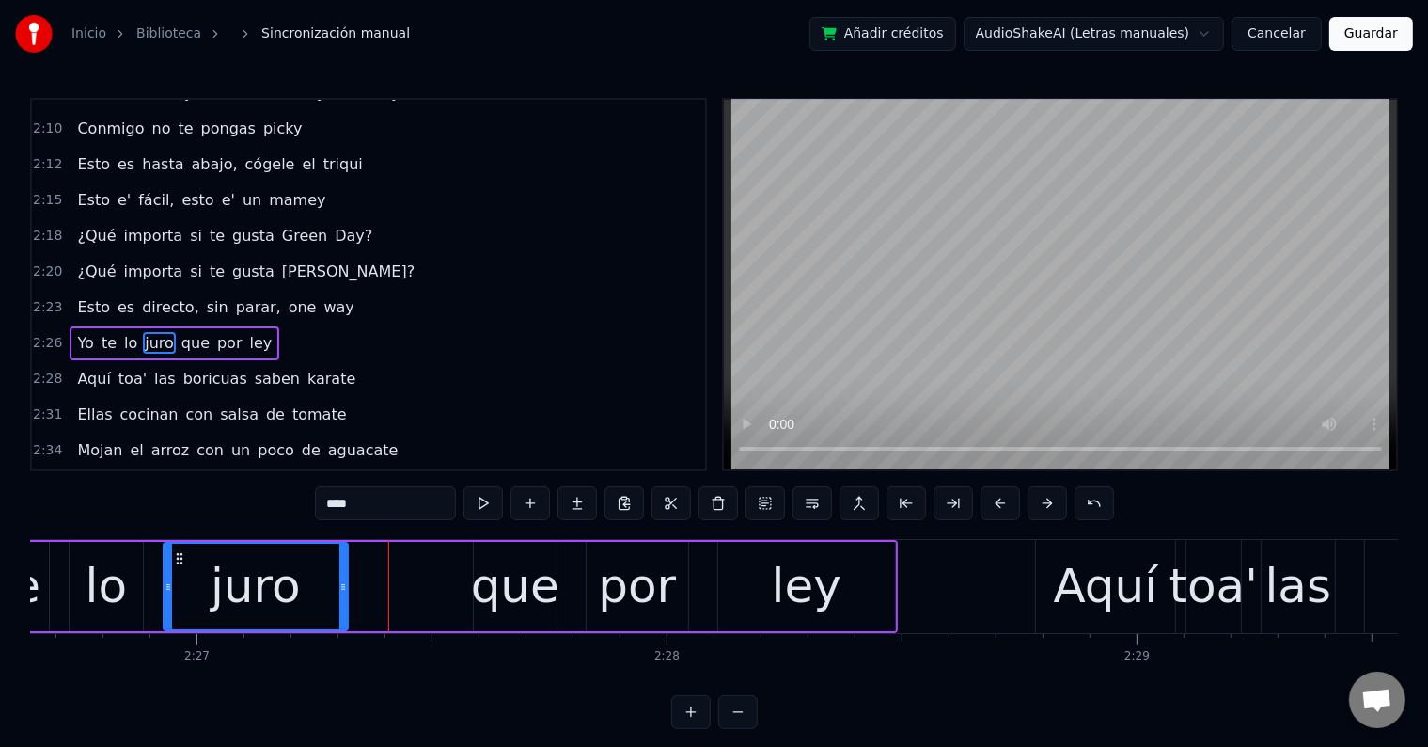
drag, startPoint x: 386, startPoint y: 573, endPoint x: 344, endPoint y: 573, distance: 41.4
click at [344, 573] on div at bounding box center [343, 587] width 8 height 86
click at [396, 575] on div "Yo te lo juro que por ley" at bounding box center [402, 586] width 991 height 93
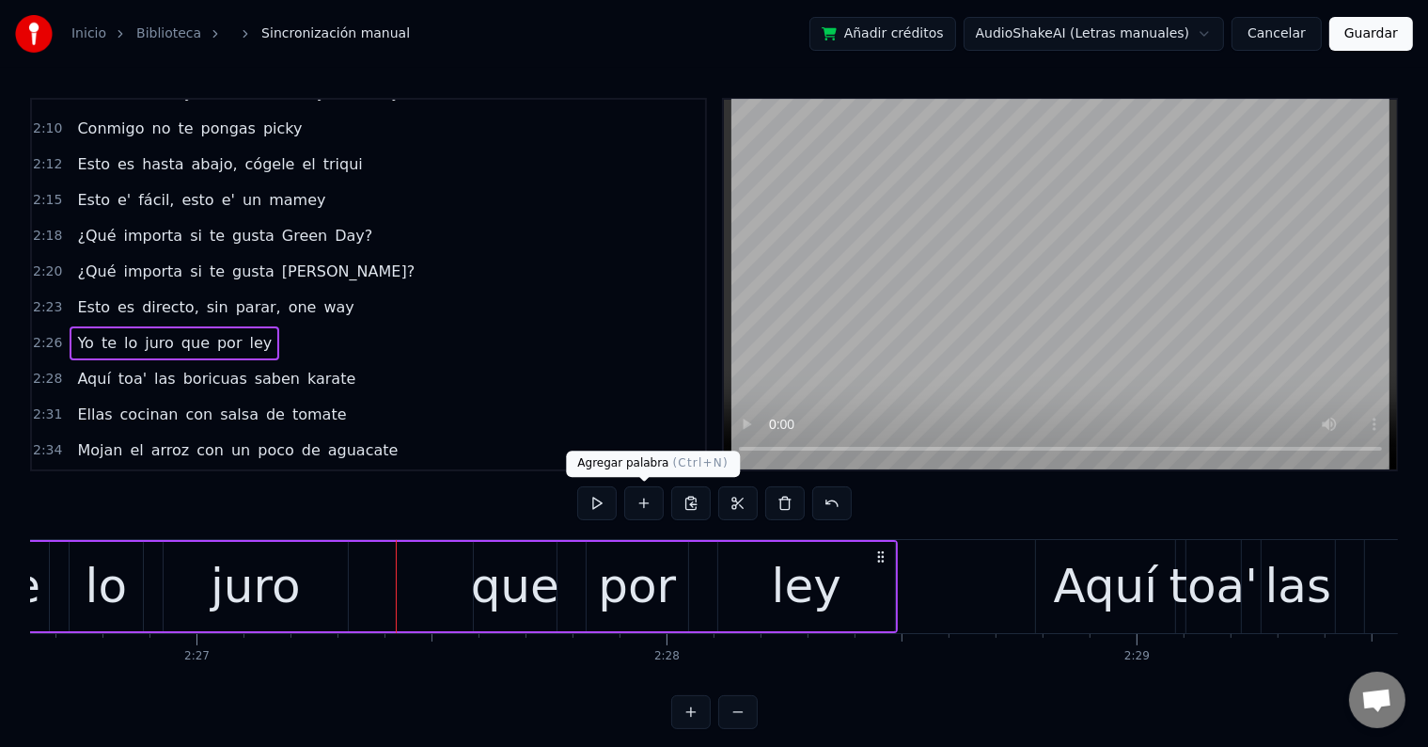
click at [644, 509] on button at bounding box center [643, 503] width 39 height 34
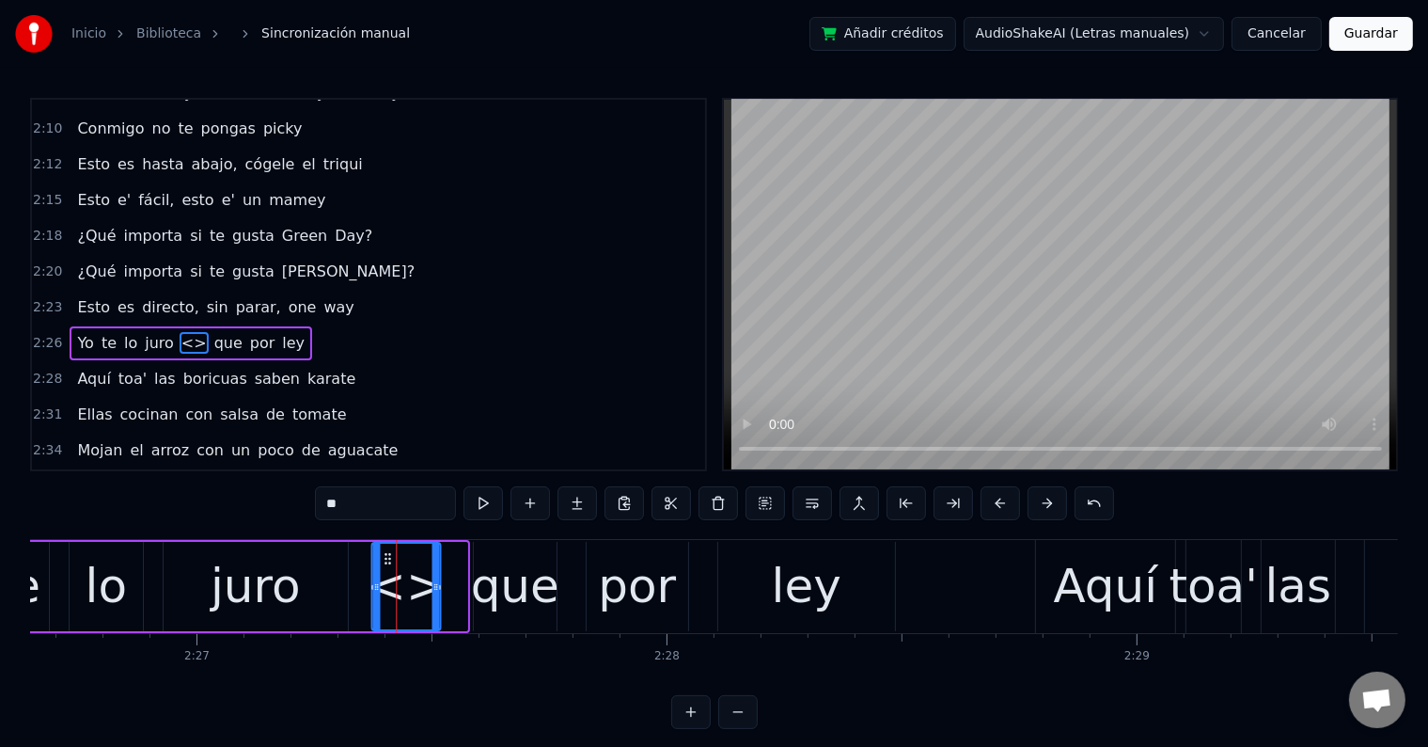
drag, startPoint x: 414, startPoint y: 559, endPoint x: 385, endPoint y: 559, distance: 29.2
click at [385, 559] on icon at bounding box center [387, 558] width 15 height 15
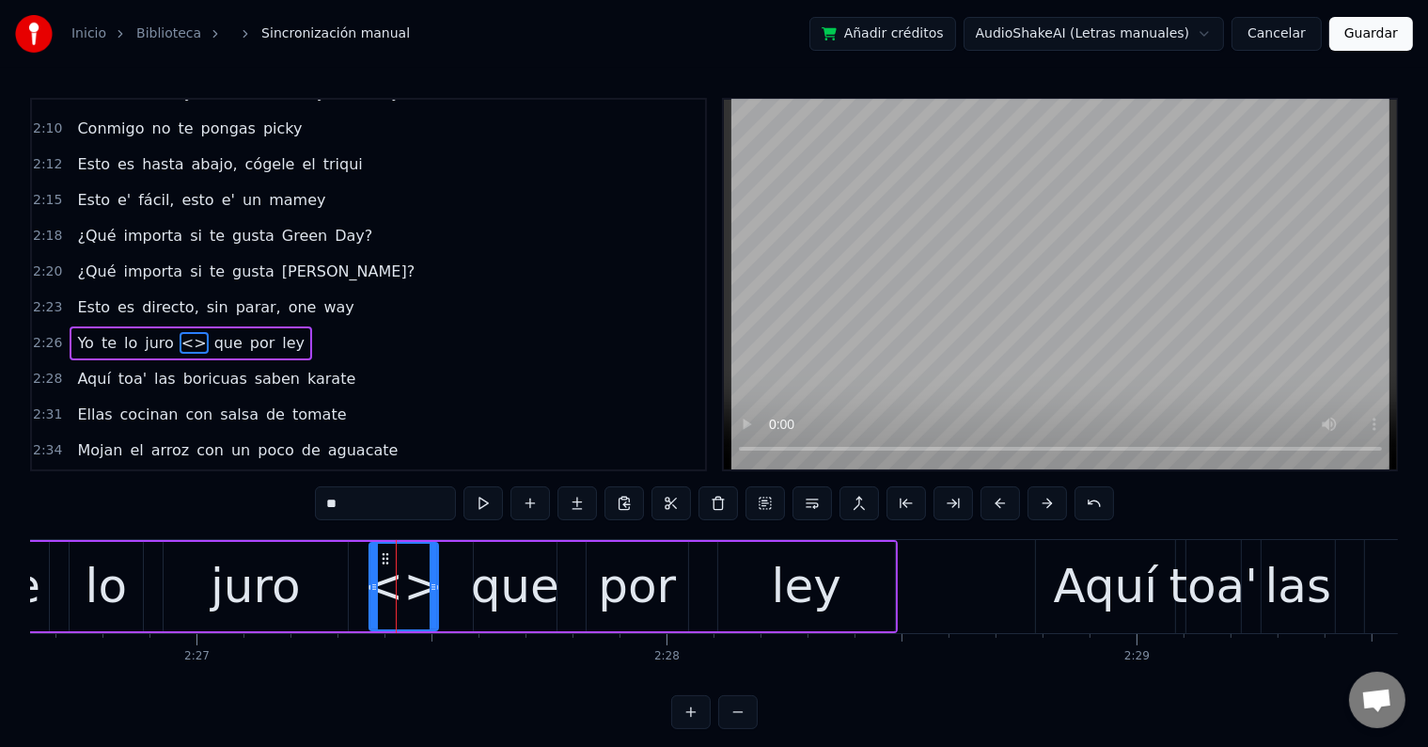
drag, startPoint x: 361, startPoint y: 504, endPoint x: 319, endPoint y: 497, distance: 42.8
click at [319, 497] on input "**" at bounding box center [385, 503] width 141 height 34
click at [305, 575] on div "juro" at bounding box center [256, 586] width 184 height 89
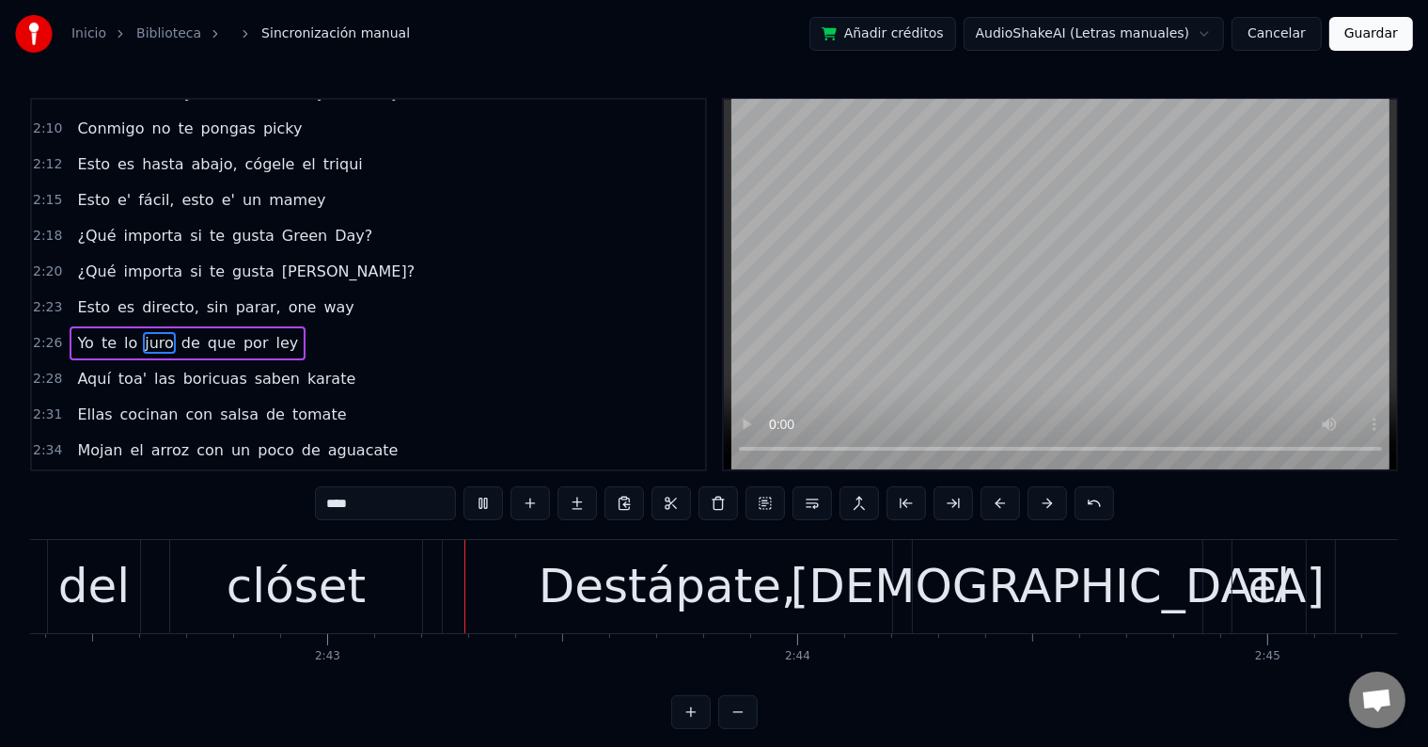
scroll to position [0, 76388]
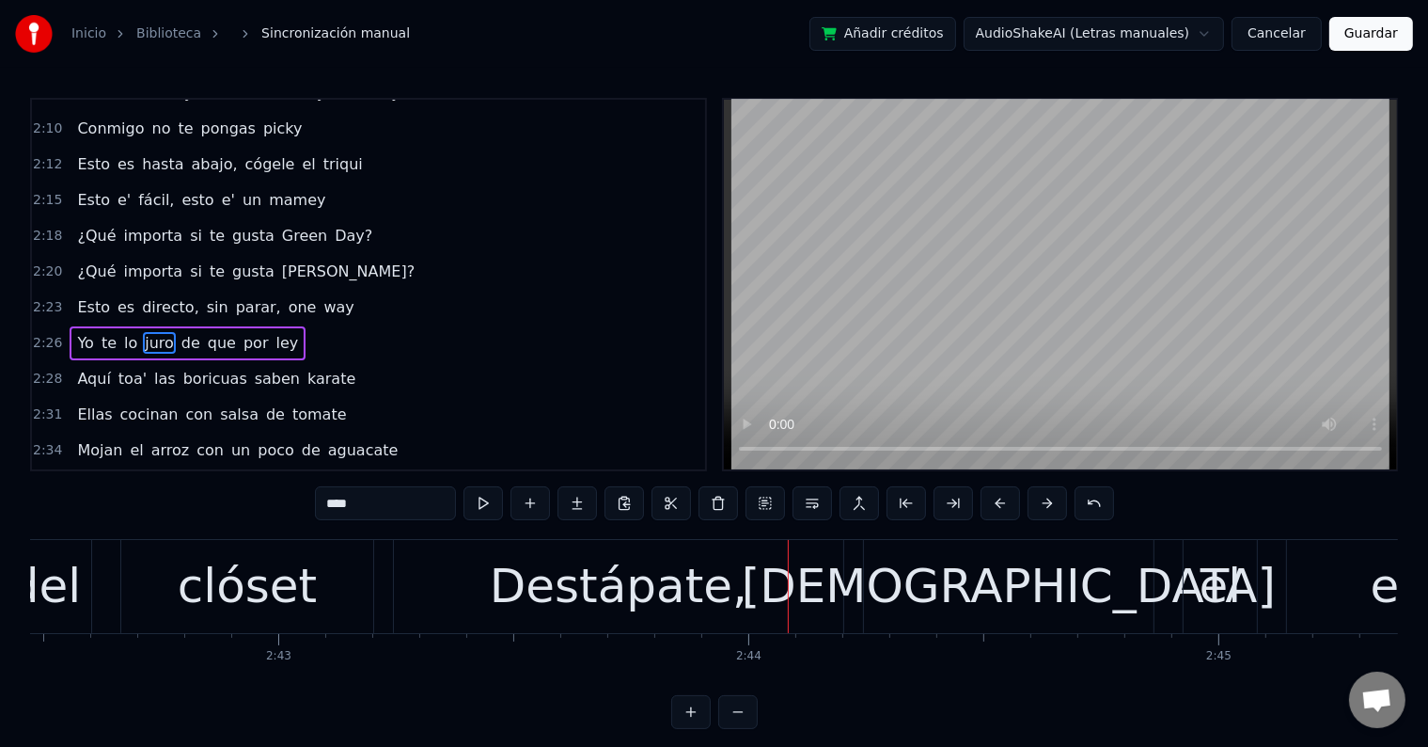
click at [575, 583] on div "Destápate," at bounding box center [619, 586] width 258 height 71
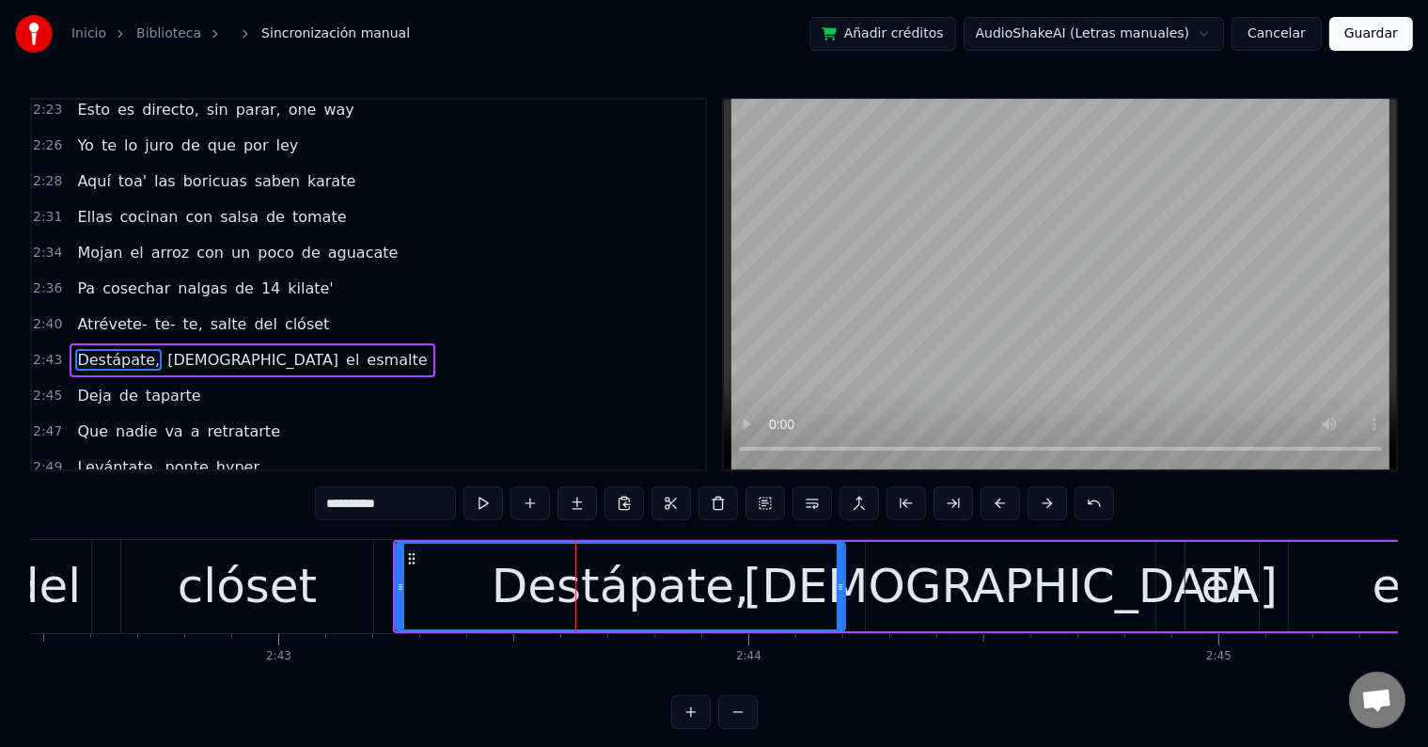
scroll to position [1804, 0]
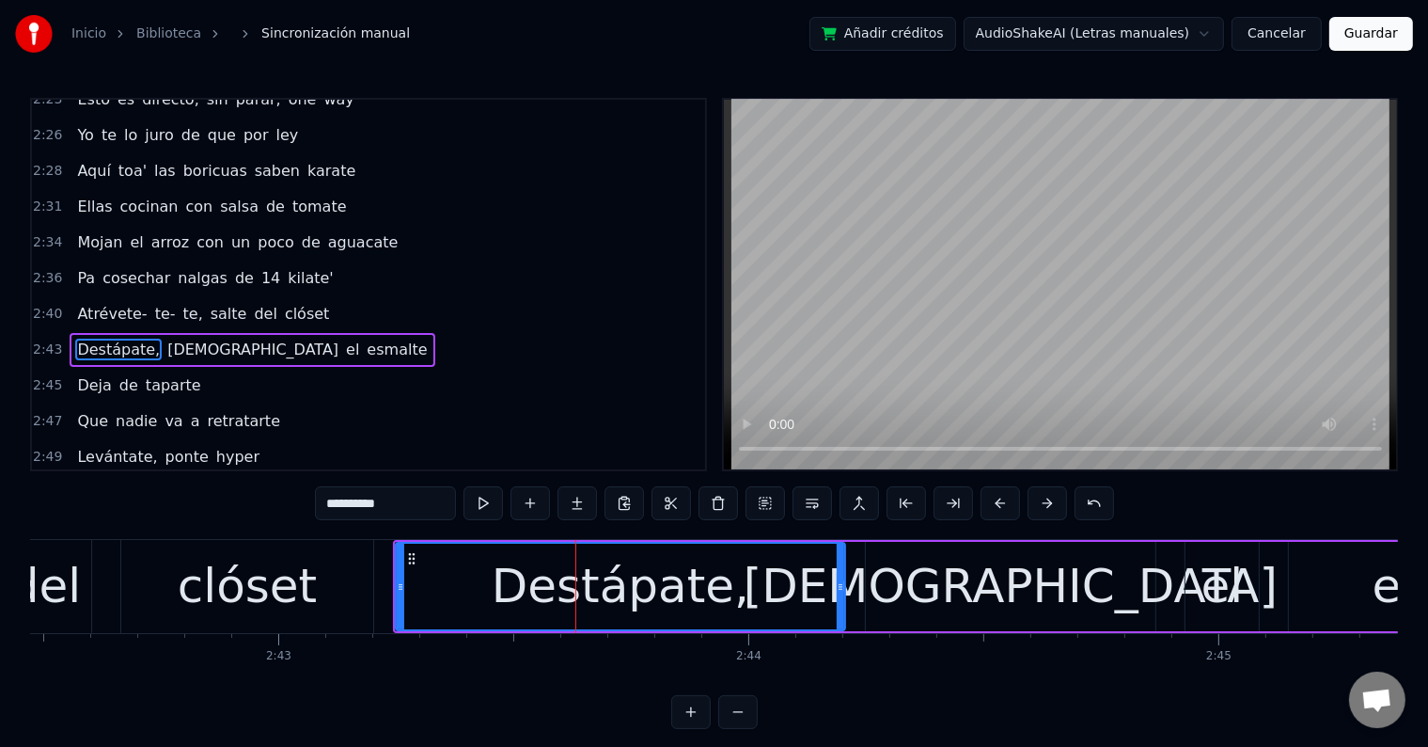
drag, startPoint x: 339, startPoint y: 504, endPoint x: 323, endPoint y: 504, distance: 15.0
click at [323, 504] on input "**********" at bounding box center [385, 503] width 141 height 34
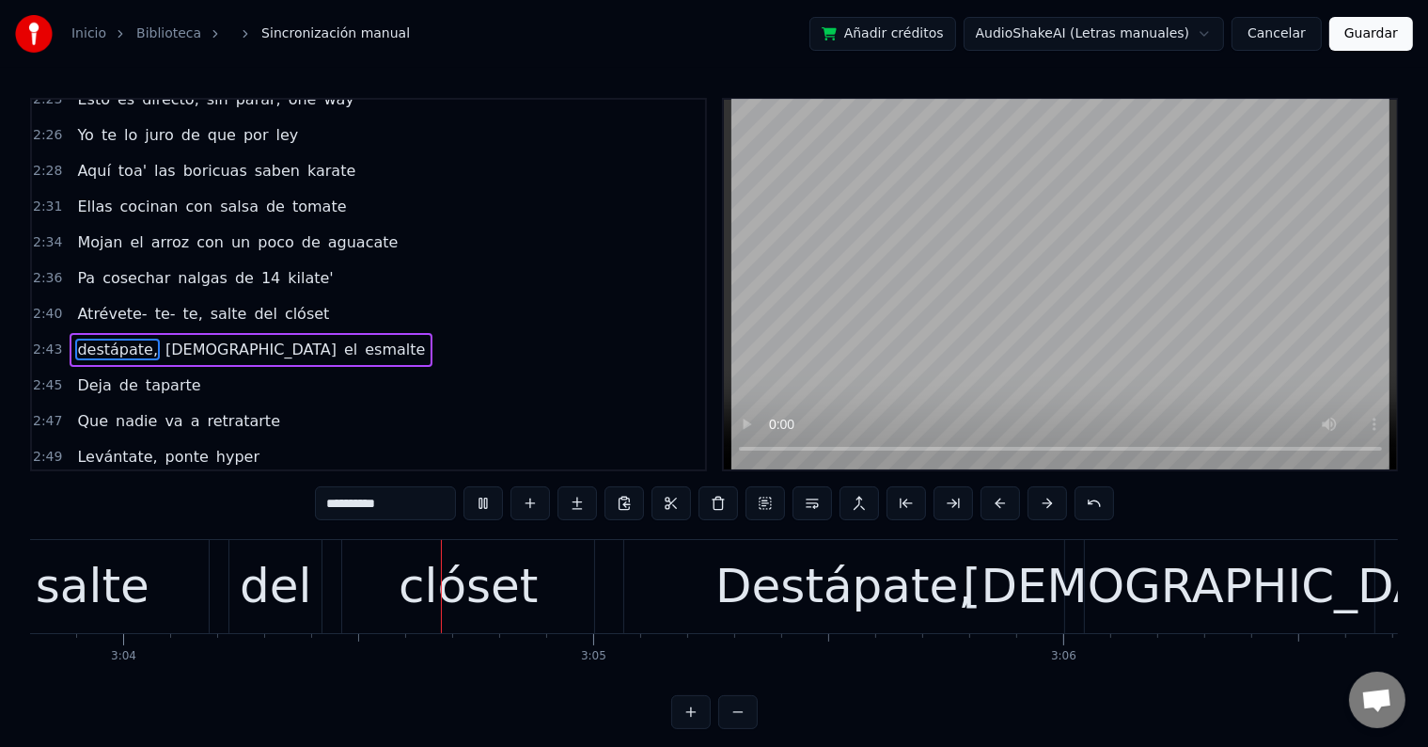
scroll to position [0, 86418]
click at [808, 570] on div "Destápate," at bounding box center [844, 586] width 258 height 71
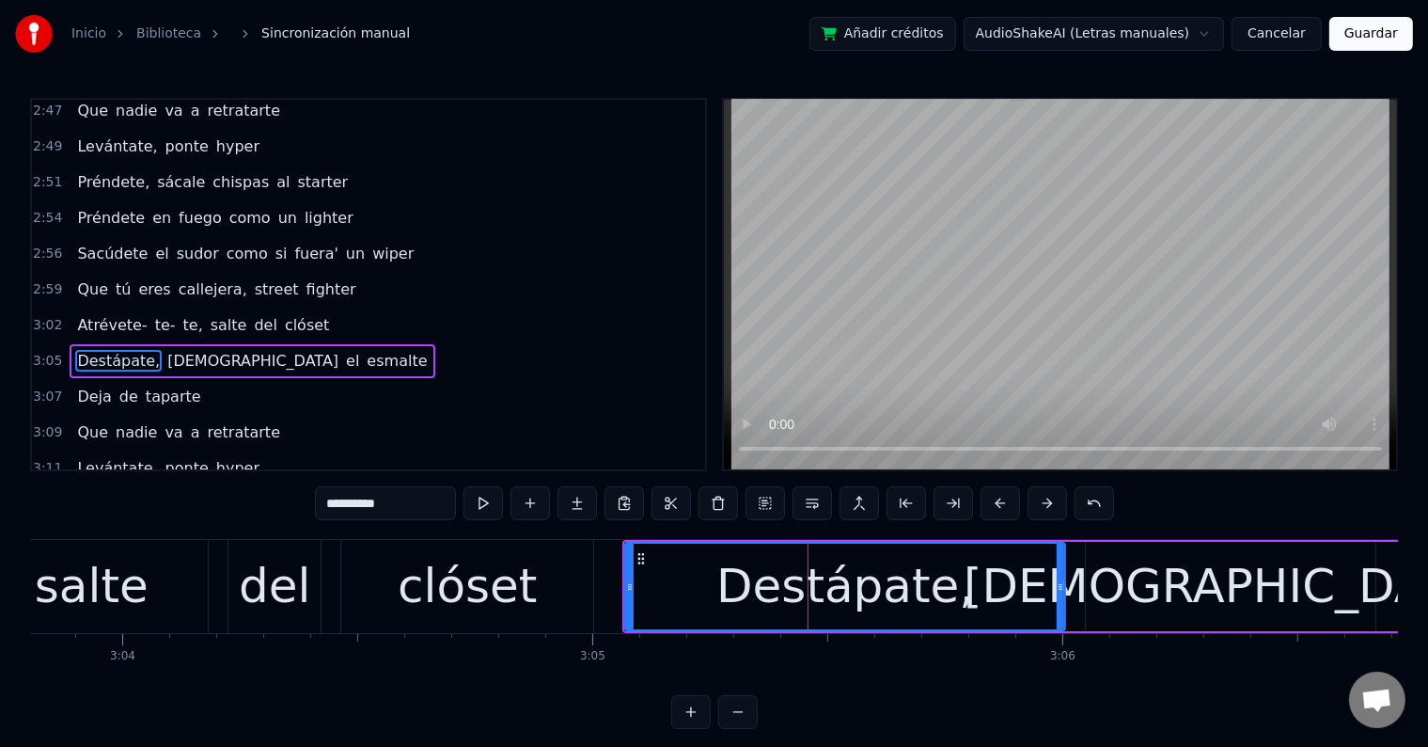
scroll to position [2116, 0]
drag, startPoint x: 339, startPoint y: 502, endPoint x: 323, endPoint y: 502, distance: 16.0
click at [323, 502] on input "**********" at bounding box center [385, 503] width 141 height 34
click at [500, 562] on div "clóset" at bounding box center [467, 586] width 139 height 71
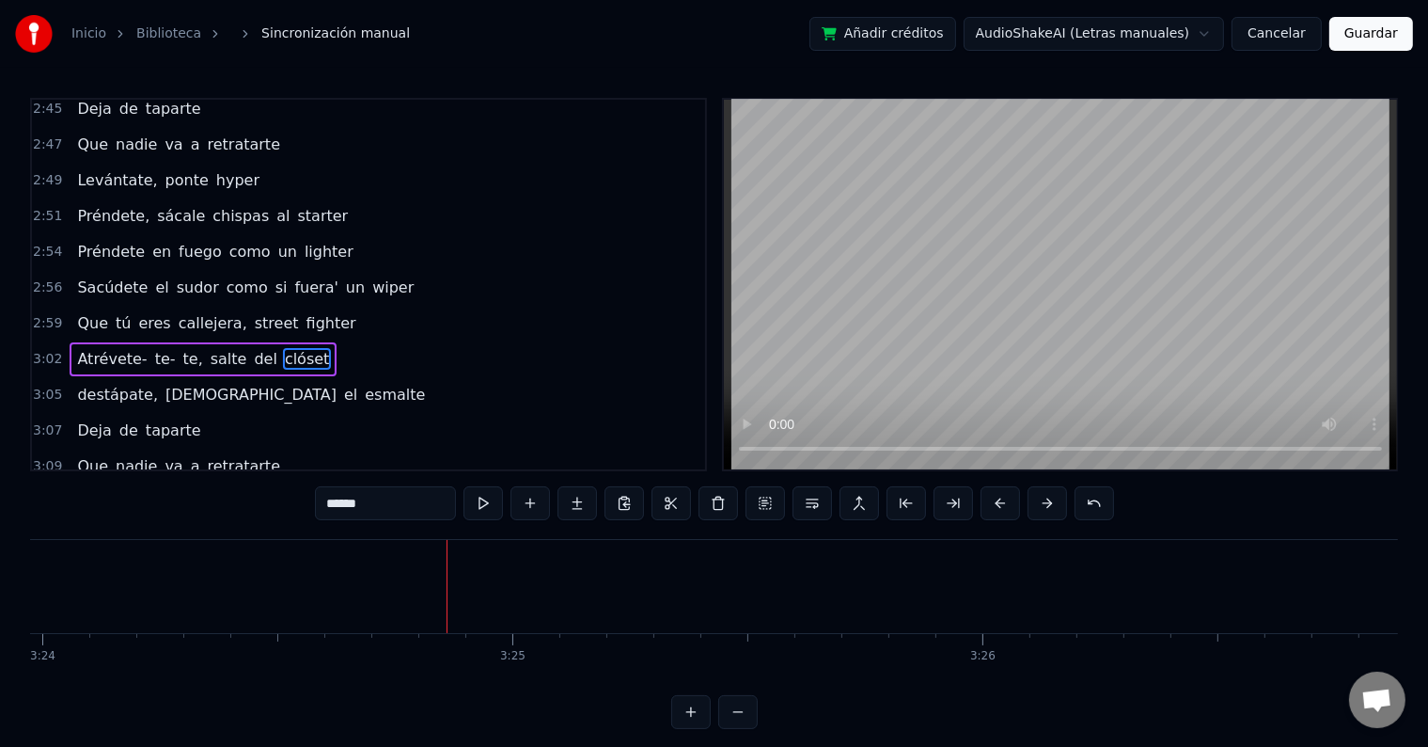
scroll to position [0, 95913]
type input "*******"
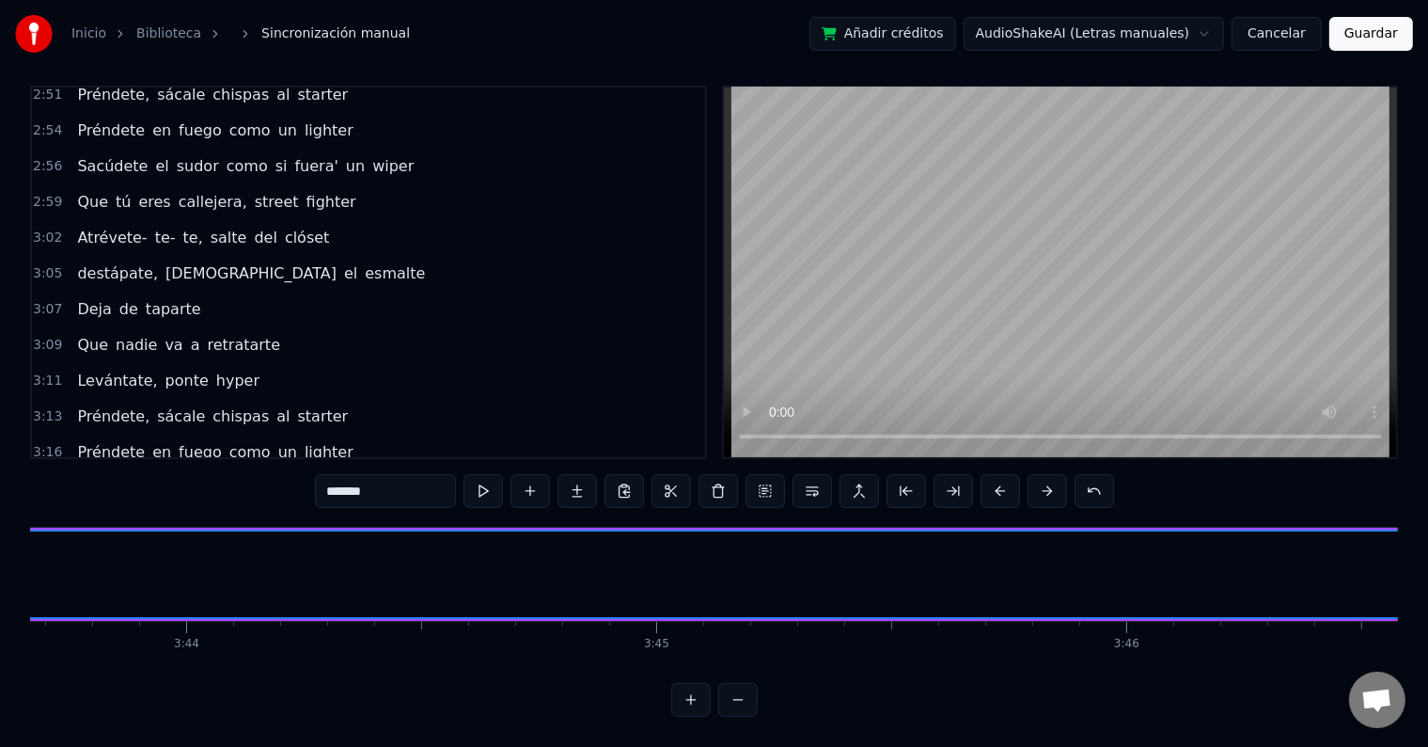
scroll to position [0, 104933]
drag, startPoint x: 400, startPoint y: 487, endPoint x: 236, endPoint y: 478, distance: 163.9
click at [236, 478] on div "0:12 Atrévete- te- te, salte del clóset, 0:15 destápate, quítate el esmalte 0:1…" at bounding box center [714, 401] width 1368 height 631
click at [725, 474] on button at bounding box center [718, 491] width 39 height 34
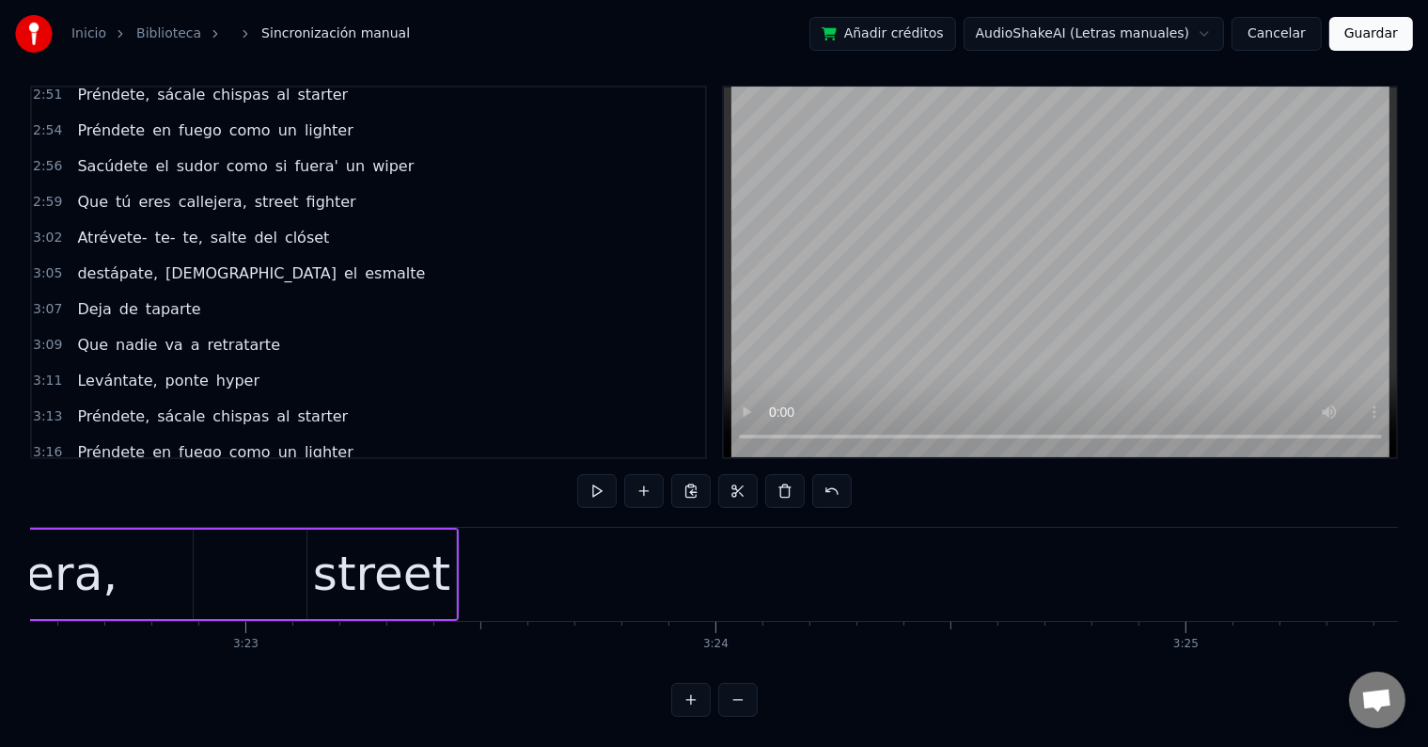
scroll to position [0, 95226]
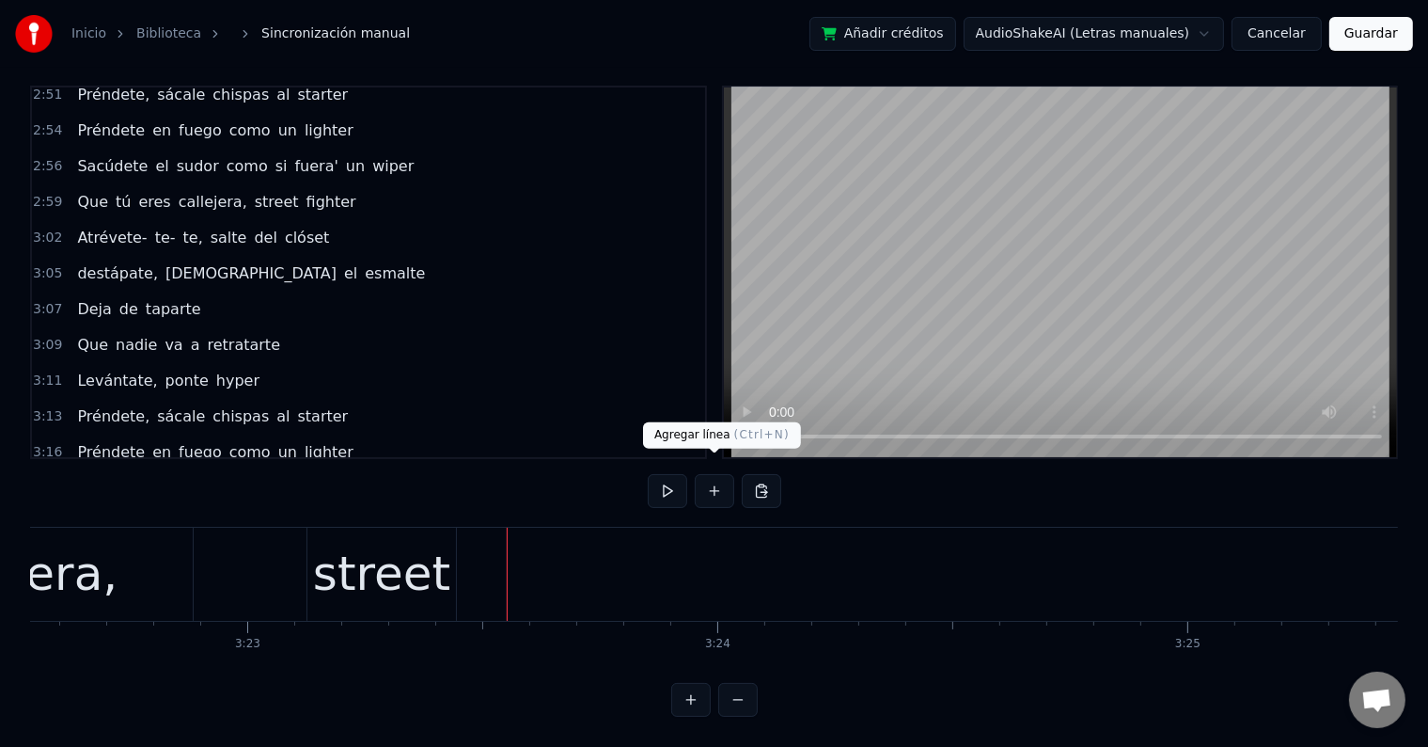
click at [711, 476] on button at bounding box center [714, 491] width 39 height 34
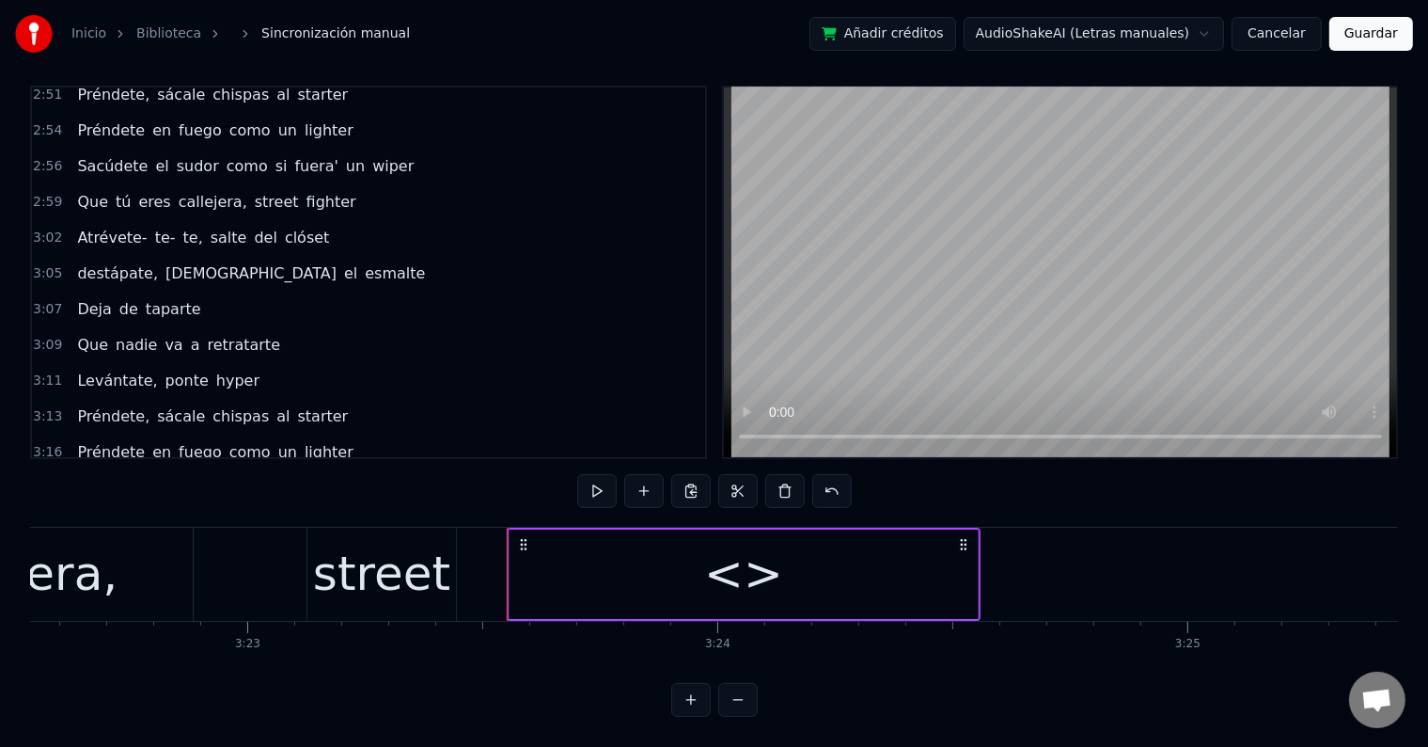
click at [572, 541] on div "<>" at bounding box center [744, 573] width 468 height 89
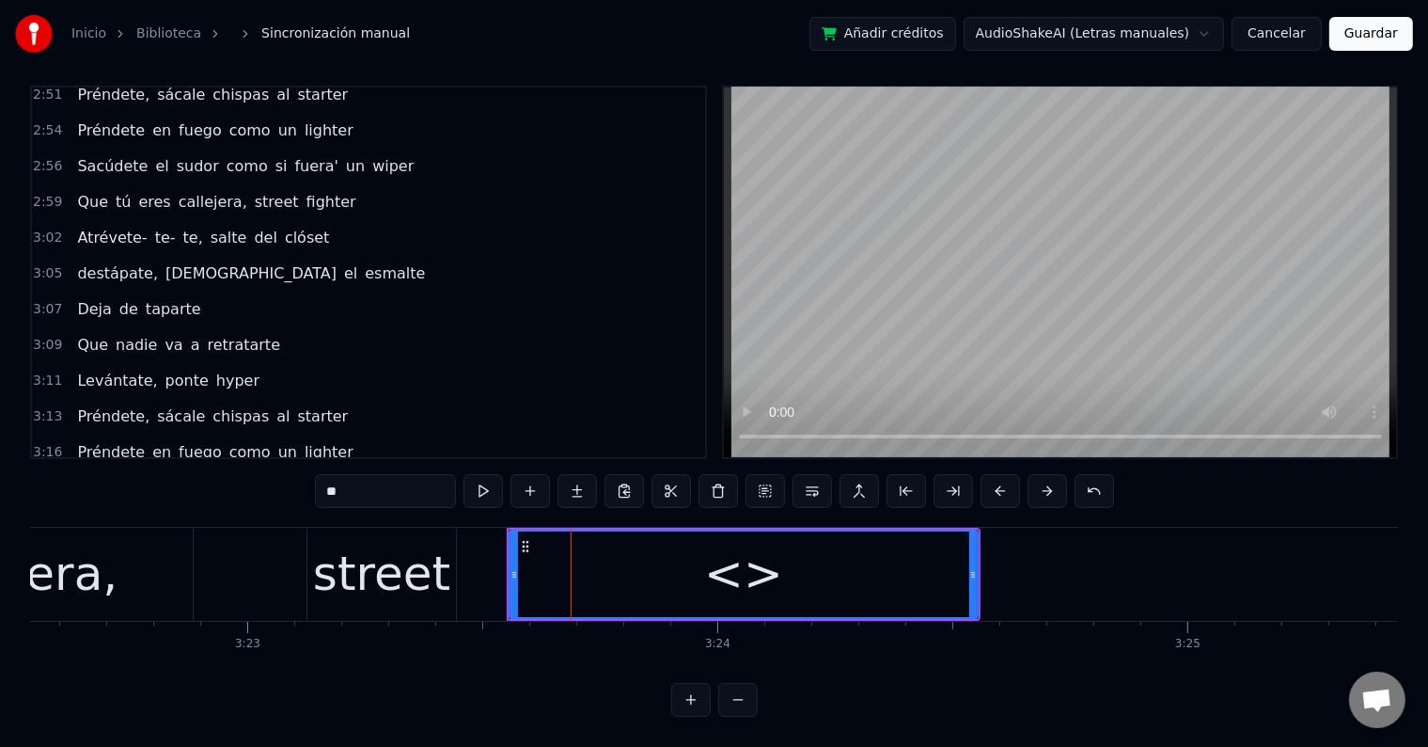
scroll to position [2225, 0]
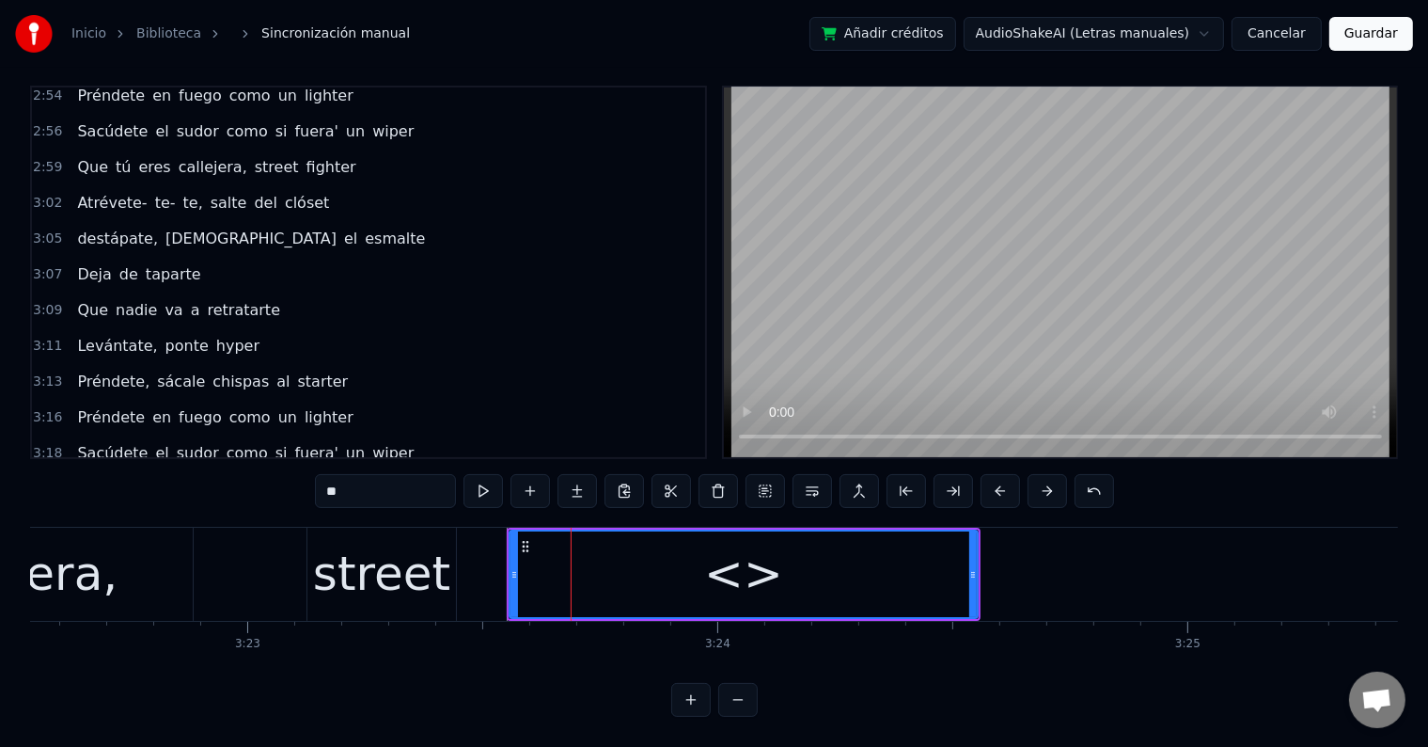
drag, startPoint x: 407, startPoint y: 481, endPoint x: 266, endPoint y: 474, distance: 141.2
click at [266, 474] on div "0:12 Atrévete- te- te, salte del clóset, 0:15 destápate, quítate el esmalte 0:1…" at bounding box center [714, 401] width 1368 height 631
paste input "*****"
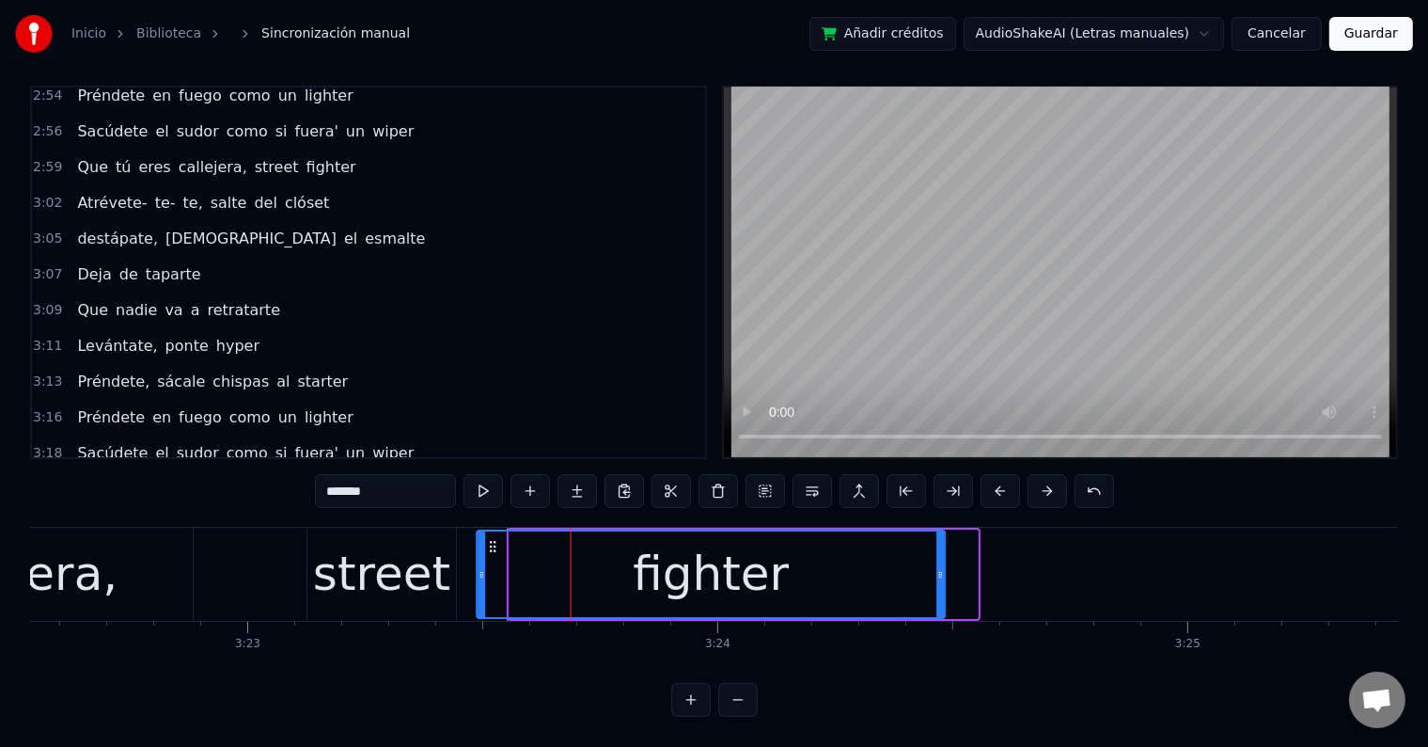
drag, startPoint x: 526, startPoint y: 524, endPoint x: 493, endPoint y: 524, distance: 32.9
click at [495, 542] on circle at bounding box center [495, 542] width 1 height 1
click at [334, 556] on div "street" at bounding box center [381, 574] width 137 height 71
type input "******"
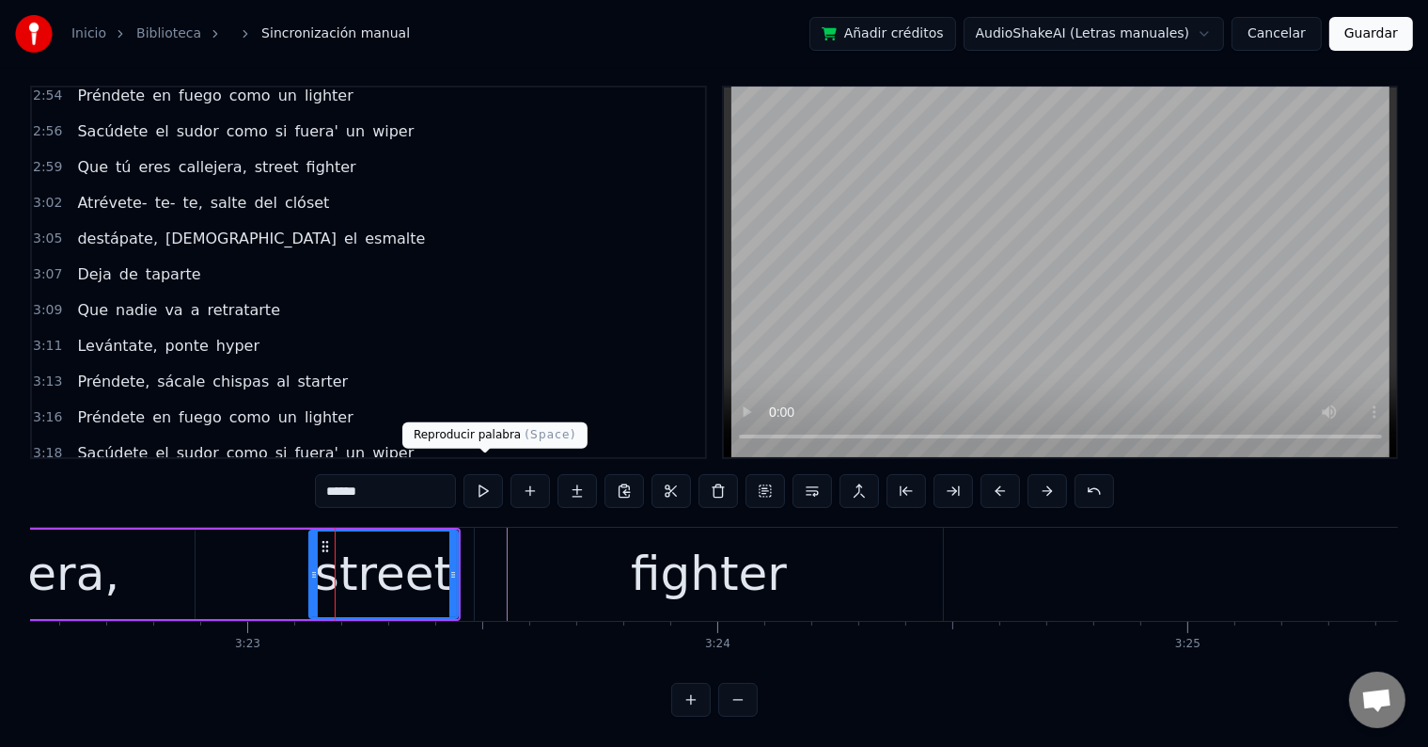
click at [493, 474] on button at bounding box center [483, 491] width 39 height 34
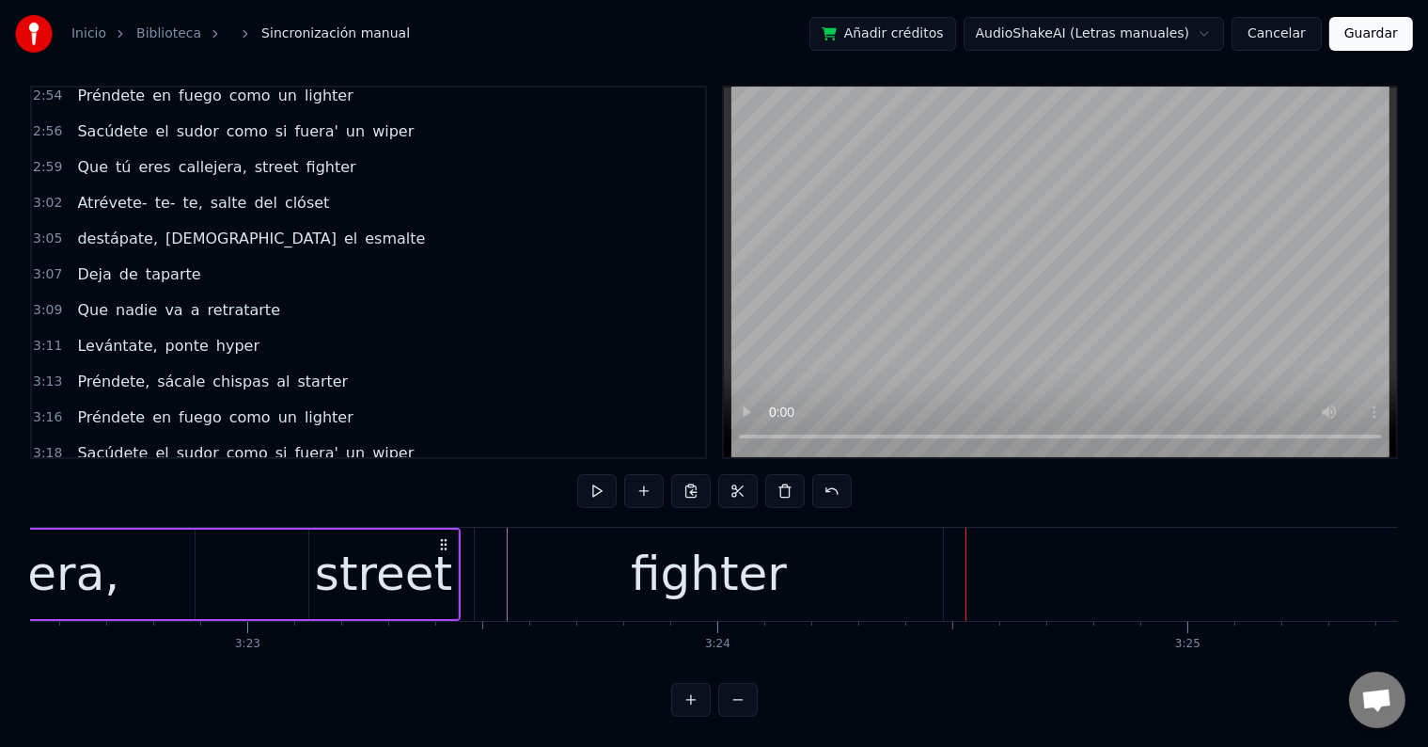
click at [660, 539] on div "fighter" at bounding box center [709, 574] width 156 height 71
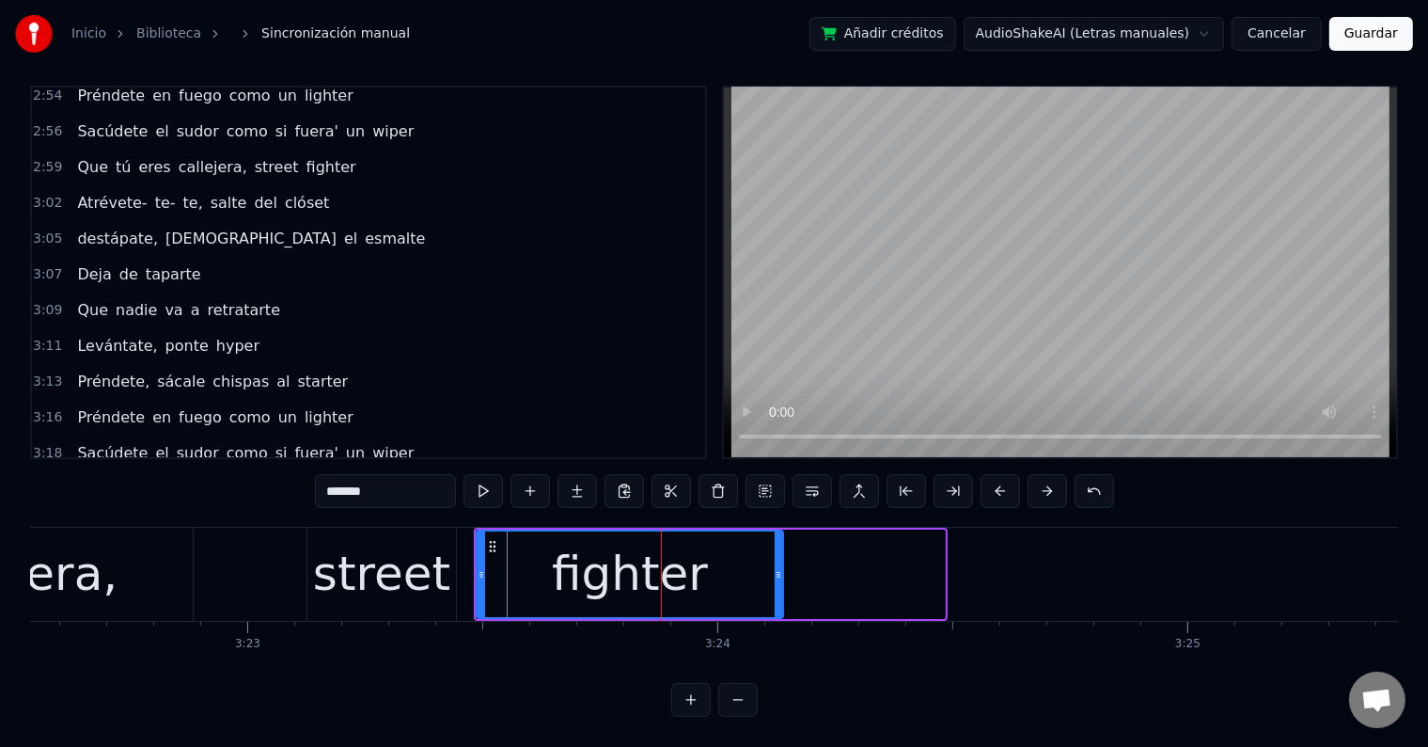
drag, startPoint x: 938, startPoint y: 546, endPoint x: 776, endPoint y: 538, distance: 162.0
click at [776, 538] on div at bounding box center [779, 574] width 8 height 86
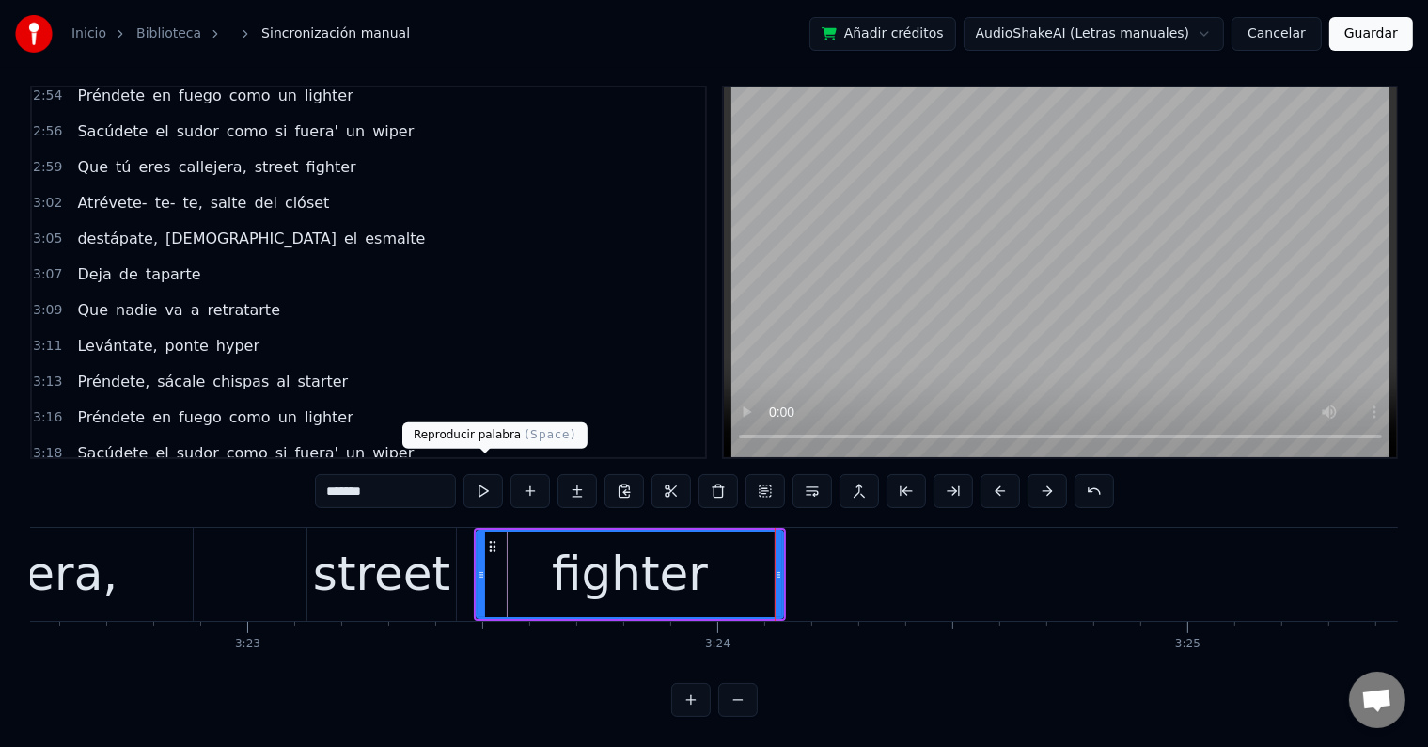
click at [486, 474] on button at bounding box center [483, 491] width 39 height 34
click at [406, 549] on div "street" at bounding box center [381, 574] width 137 height 71
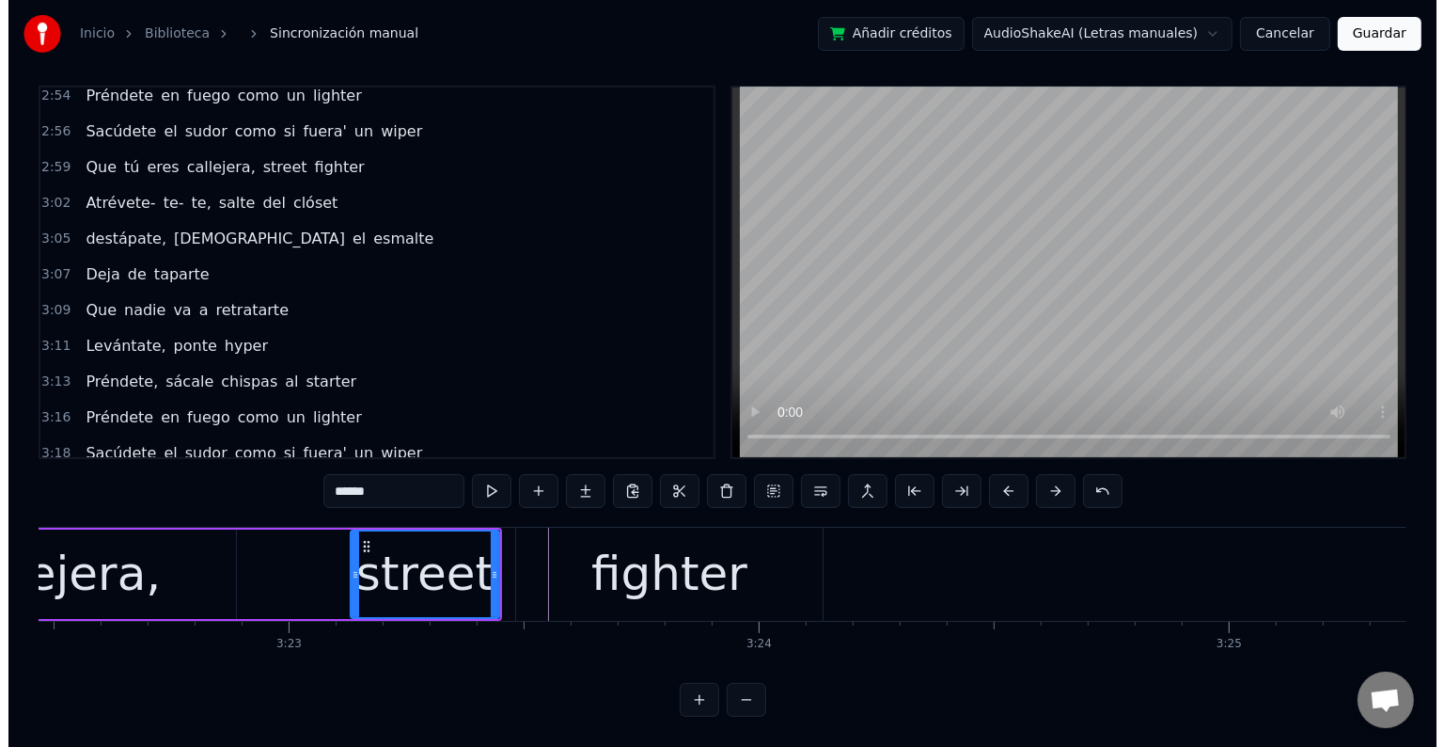
scroll to position [0, 95183]
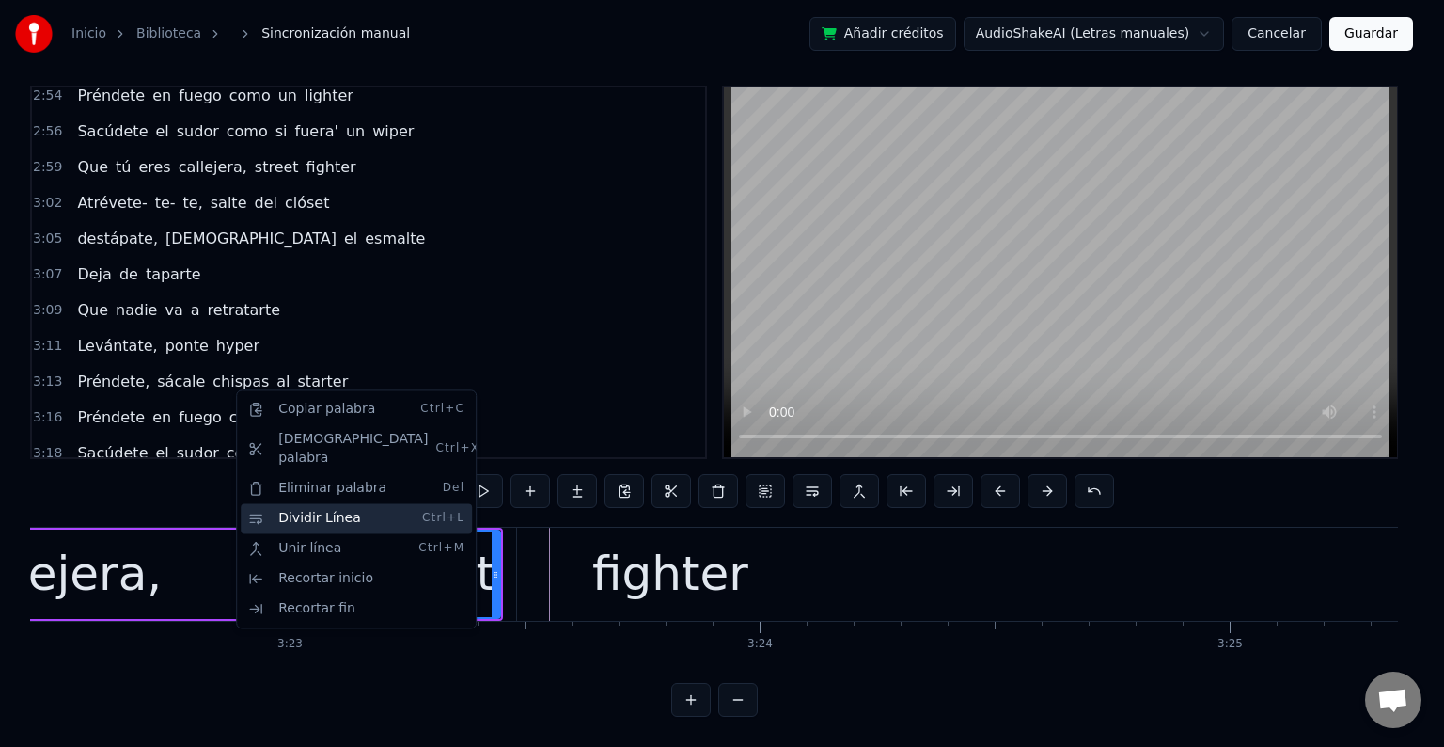
click at [323, 504] on div "Dividir Línea Ctrl+L" at bounding box center [356, 518] width 231 height 30
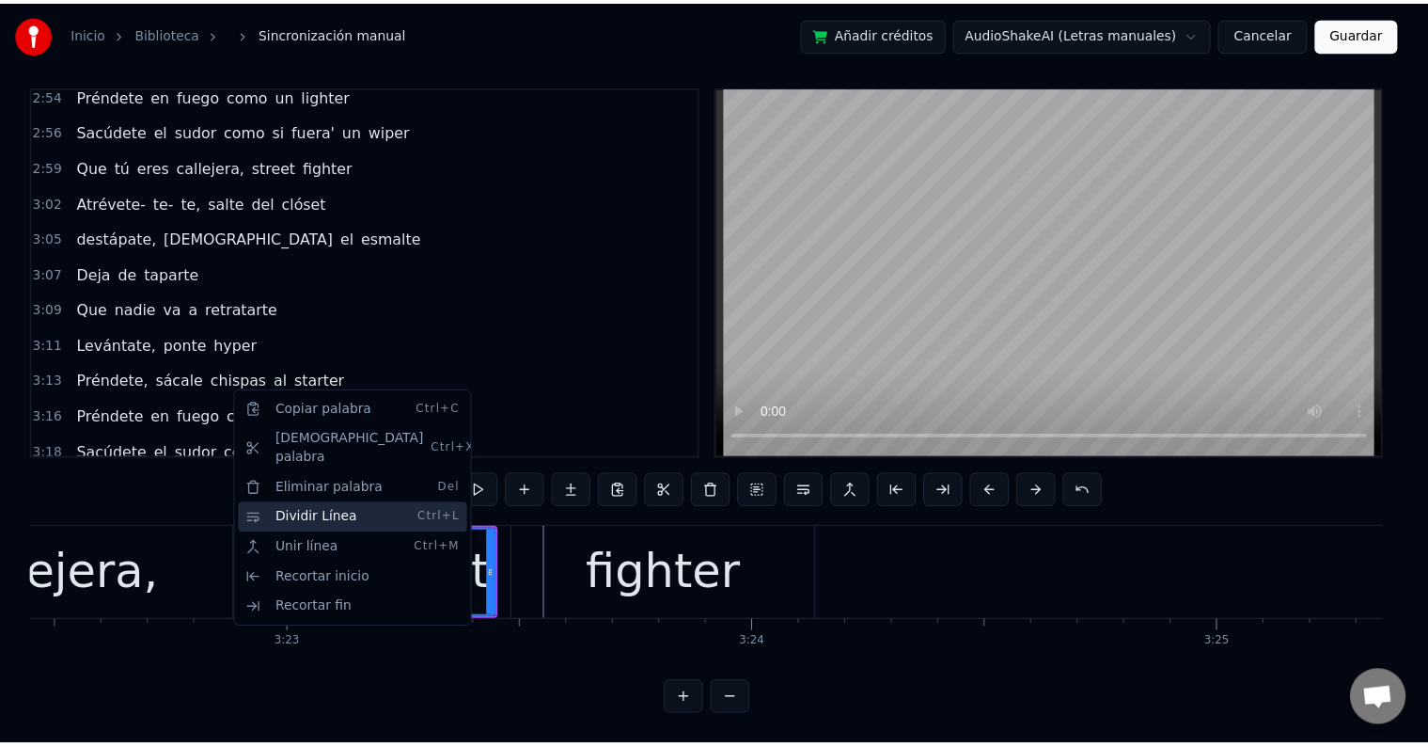
scroll to position [2260, 0]
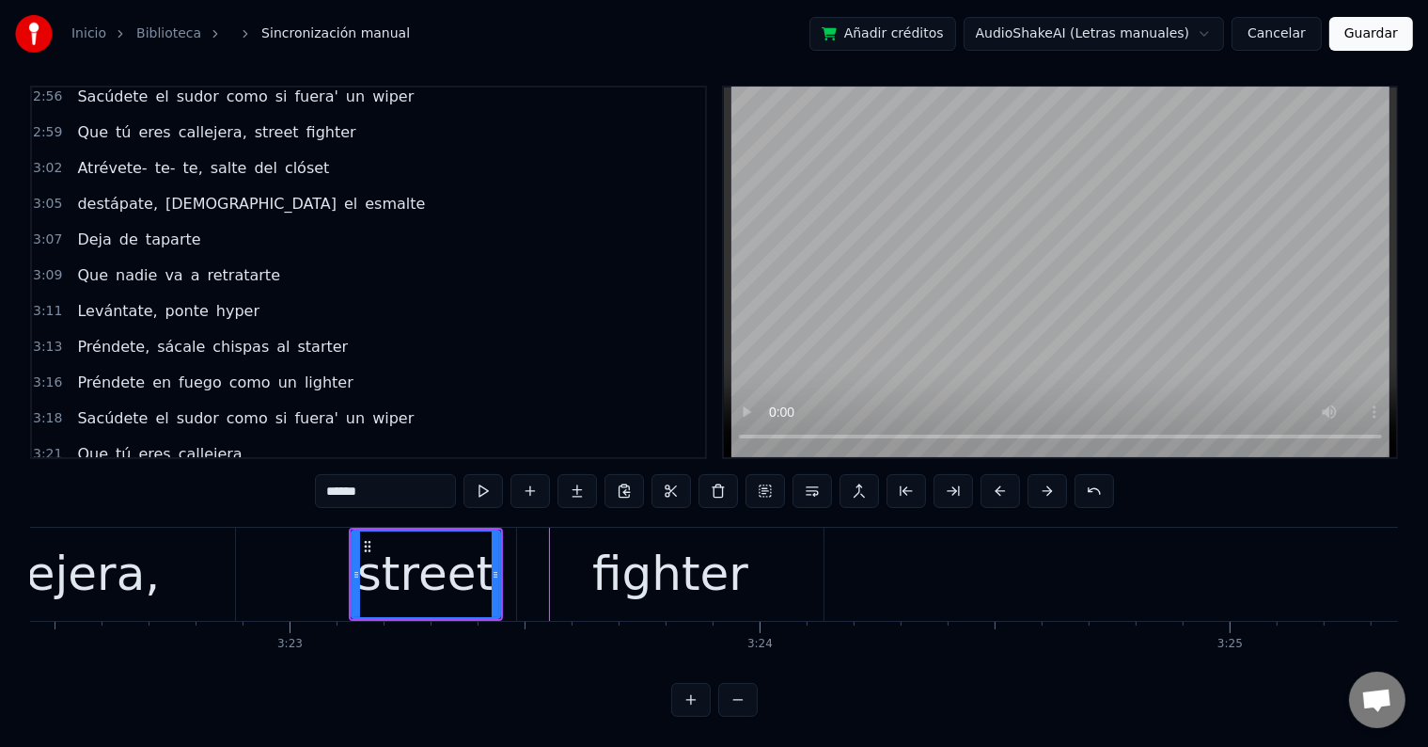
click at [110, 514] on span "fighter" at bounding box center [102, 525] width 54 height 22
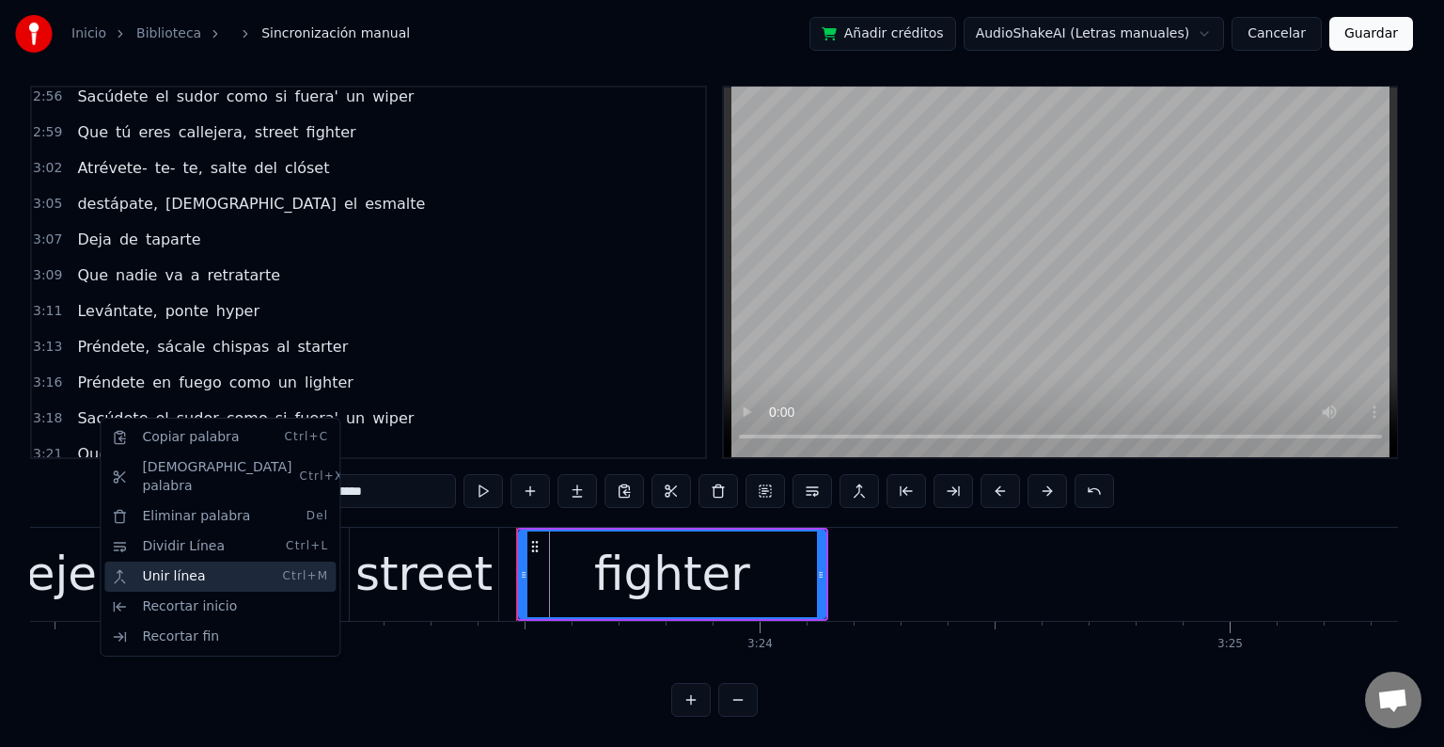
click at [192, 561] on div "Unir línea Ctrl+M" at bounding box center [219, 576] width 231 height 30
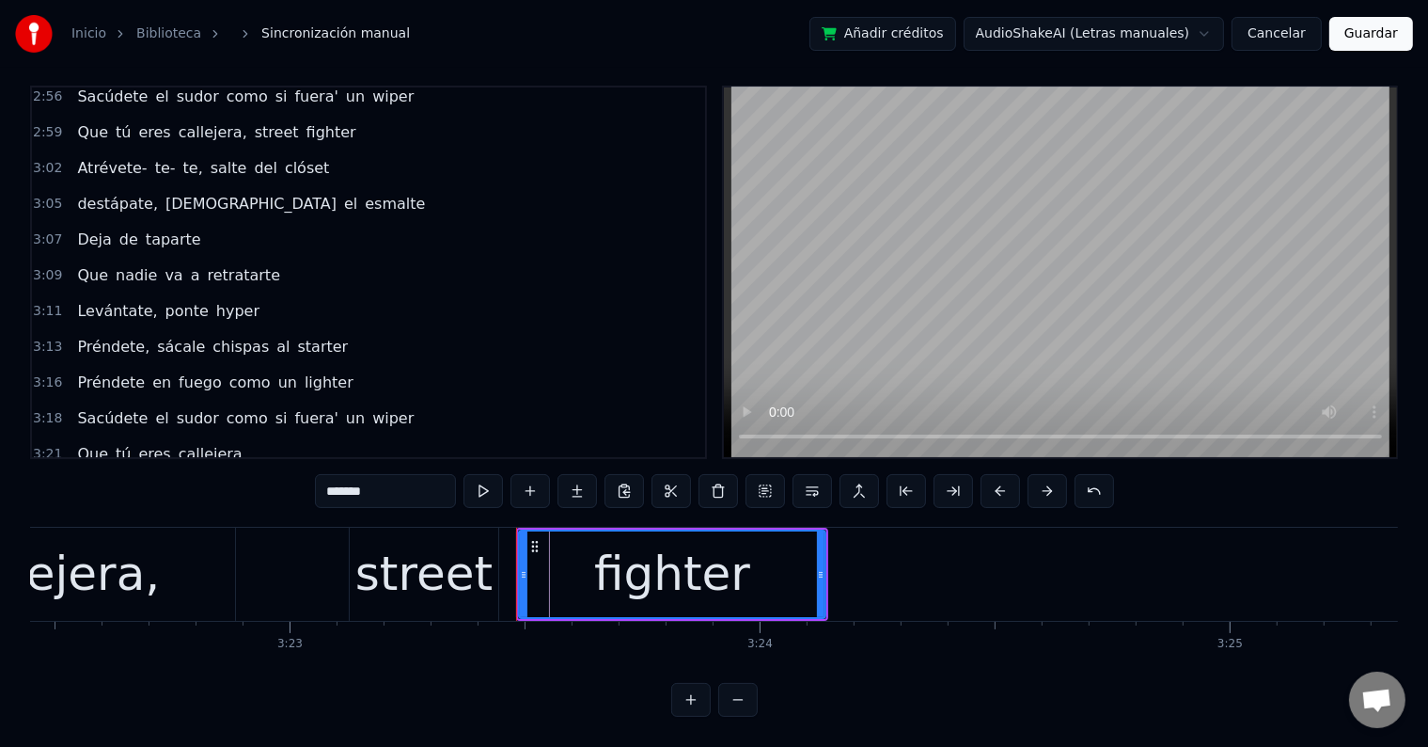
click at [96, 479] on span "street" at bounding box center [99, 490] width 48 height 22
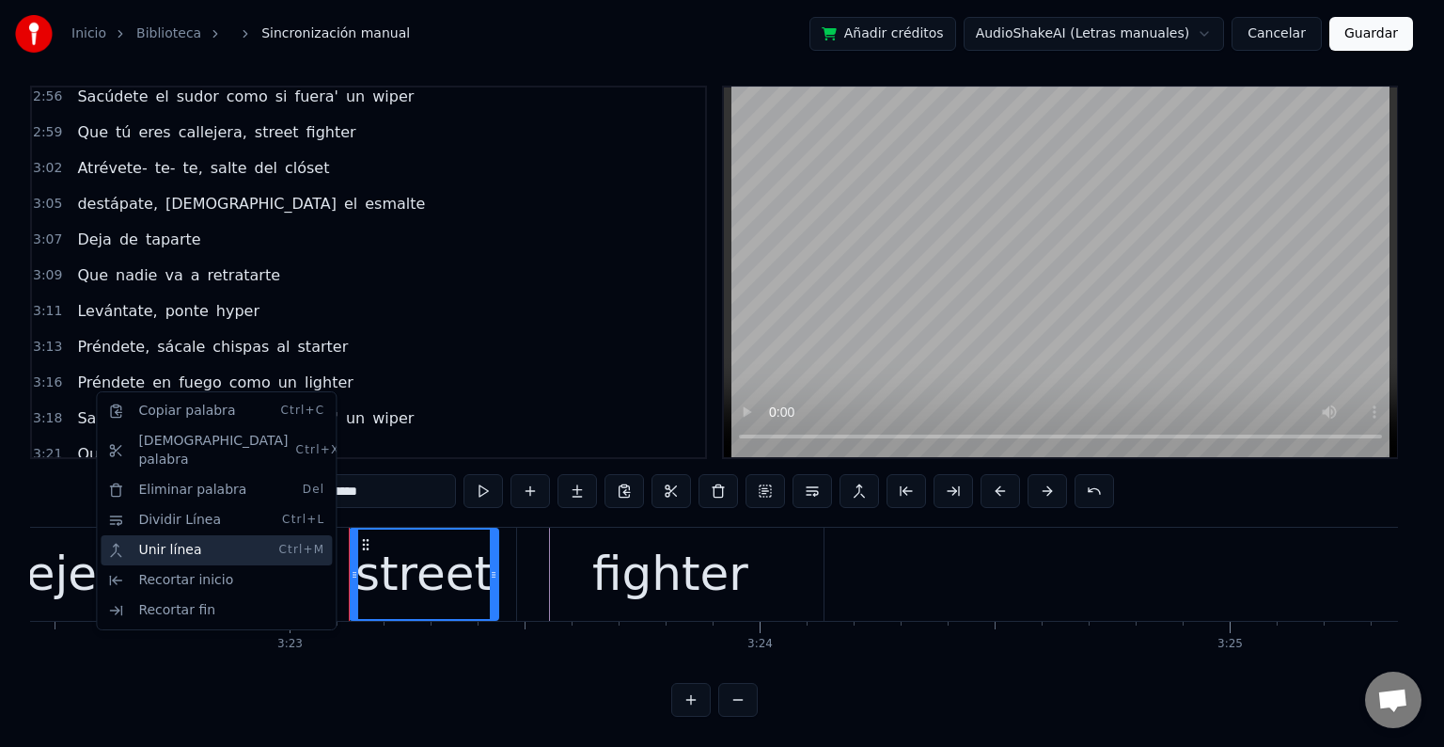
click at [162, 535] on div "Unir línea Ctrl+M" at bounding box center [216, 550] width 231 height 30
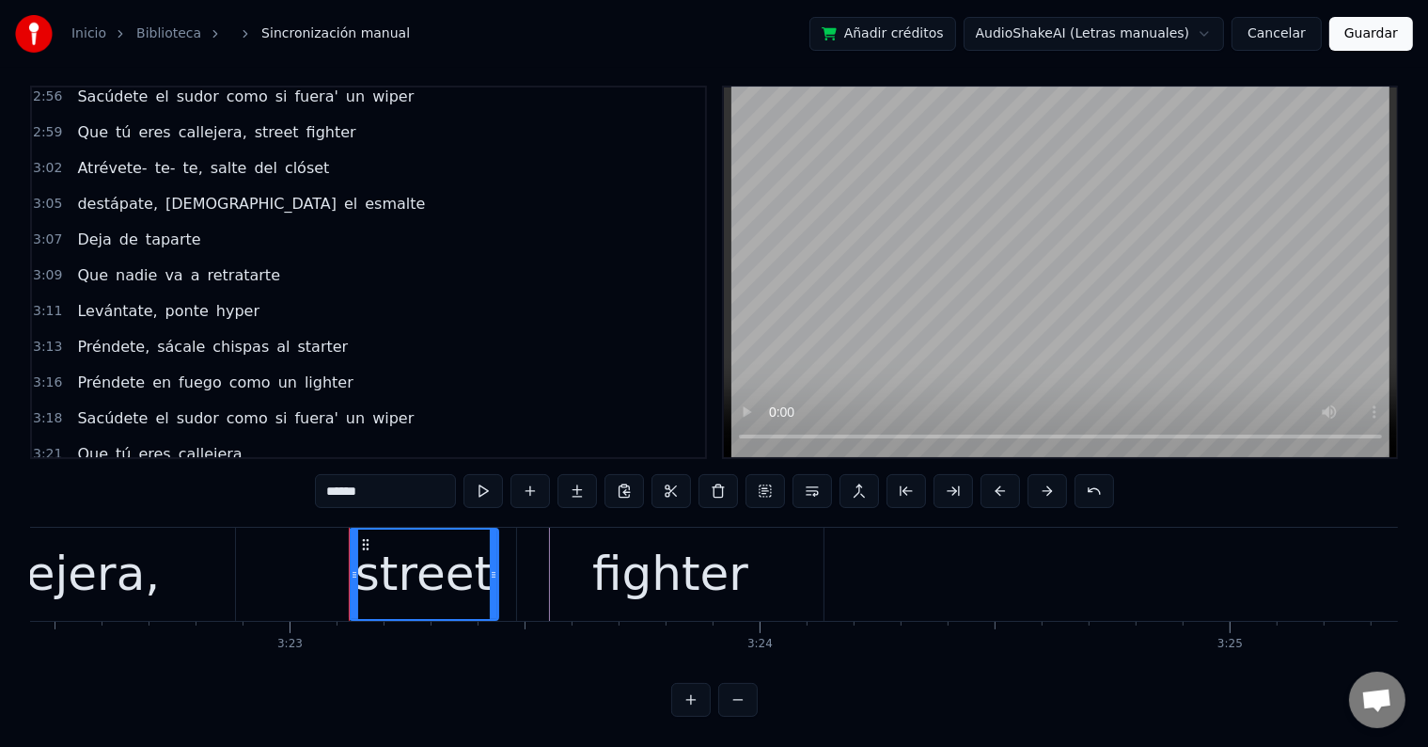
click at [85, 514] on span "fighter" at bounding box center [102, 525] width 54 height 22
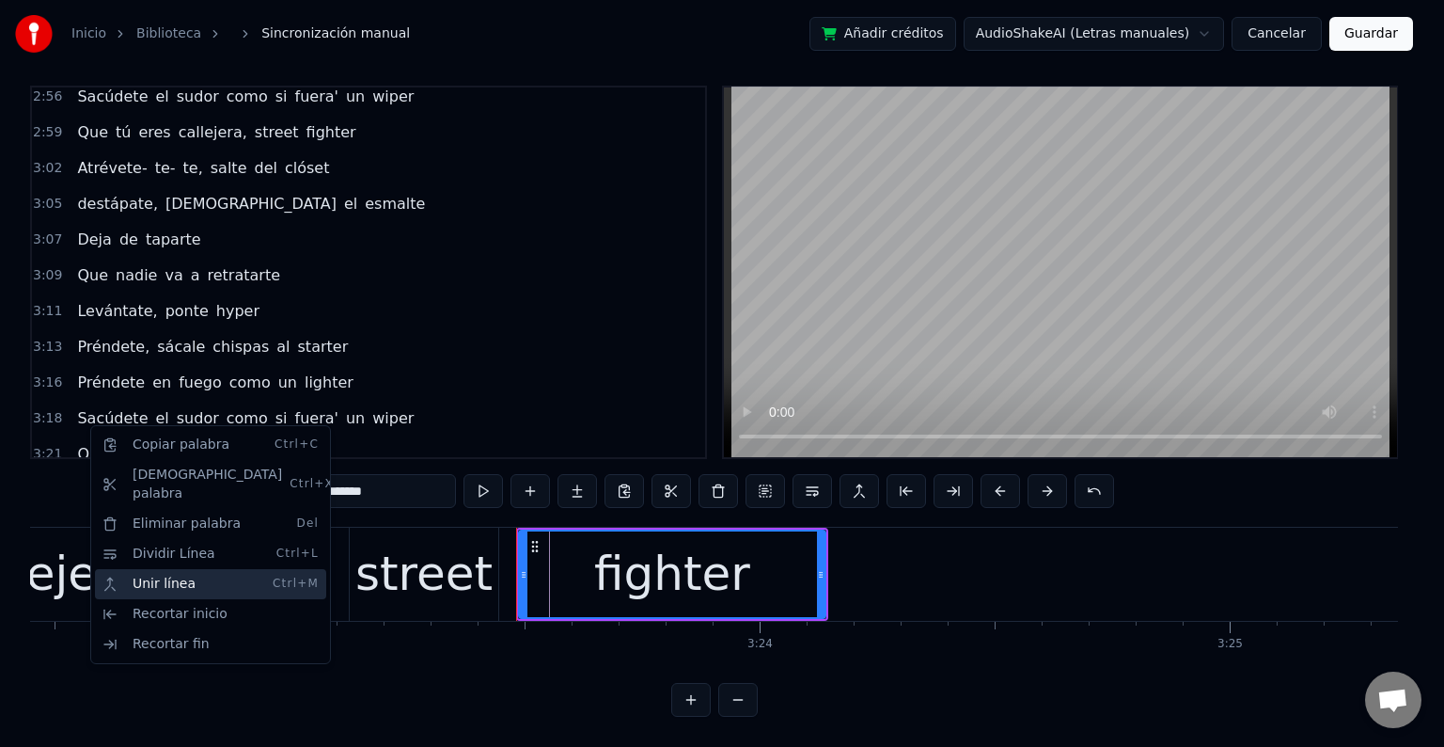
click at [158, 569] on div "Unir línea Ctrl+M" at bounding box center [210, 584] width 231 height 30
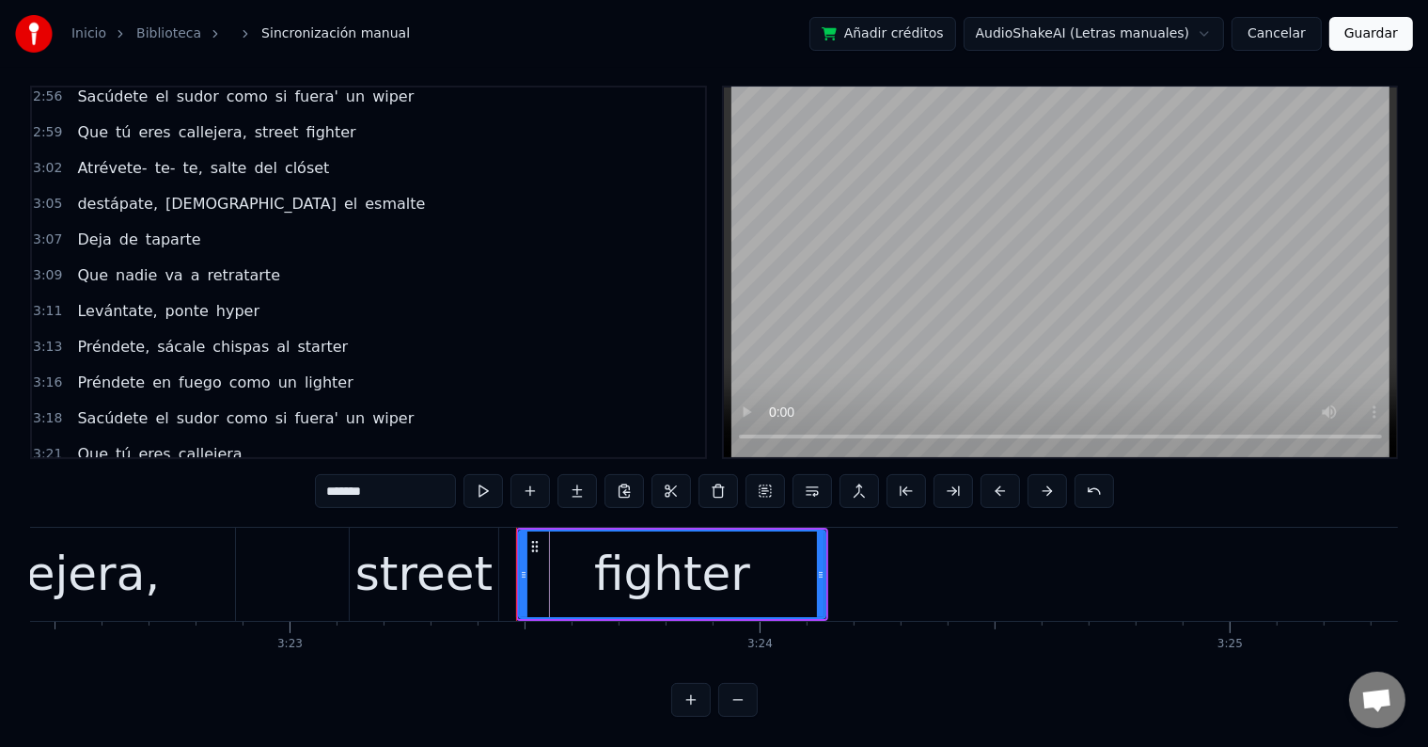
click at [104, 479] on span "street" at bounding box center [99, 490] width 48 height 22
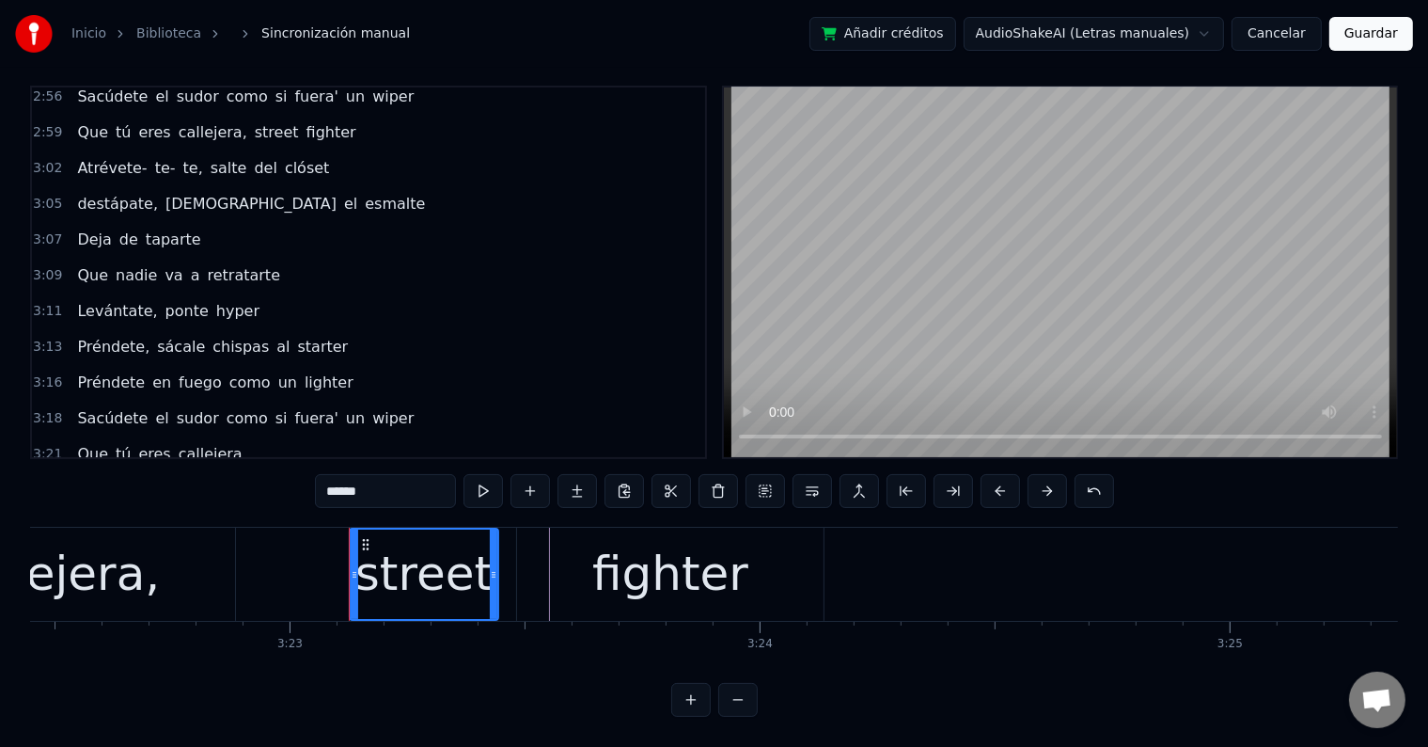
click at [93, 514] on span "fighter" at bounding box center [102, 525] width 54 height 22
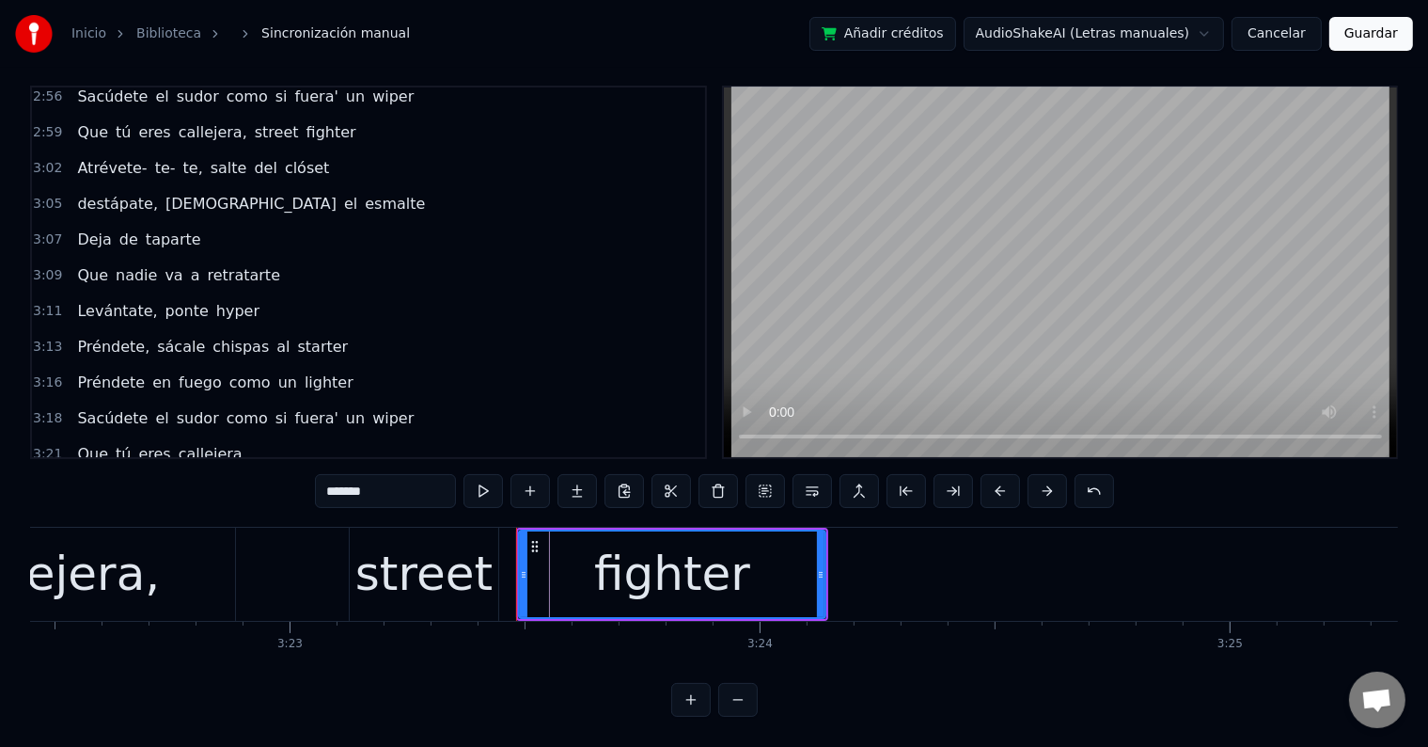
click at [456, 600] on div "street" at bounding box center [424, 574] width 149 height 93
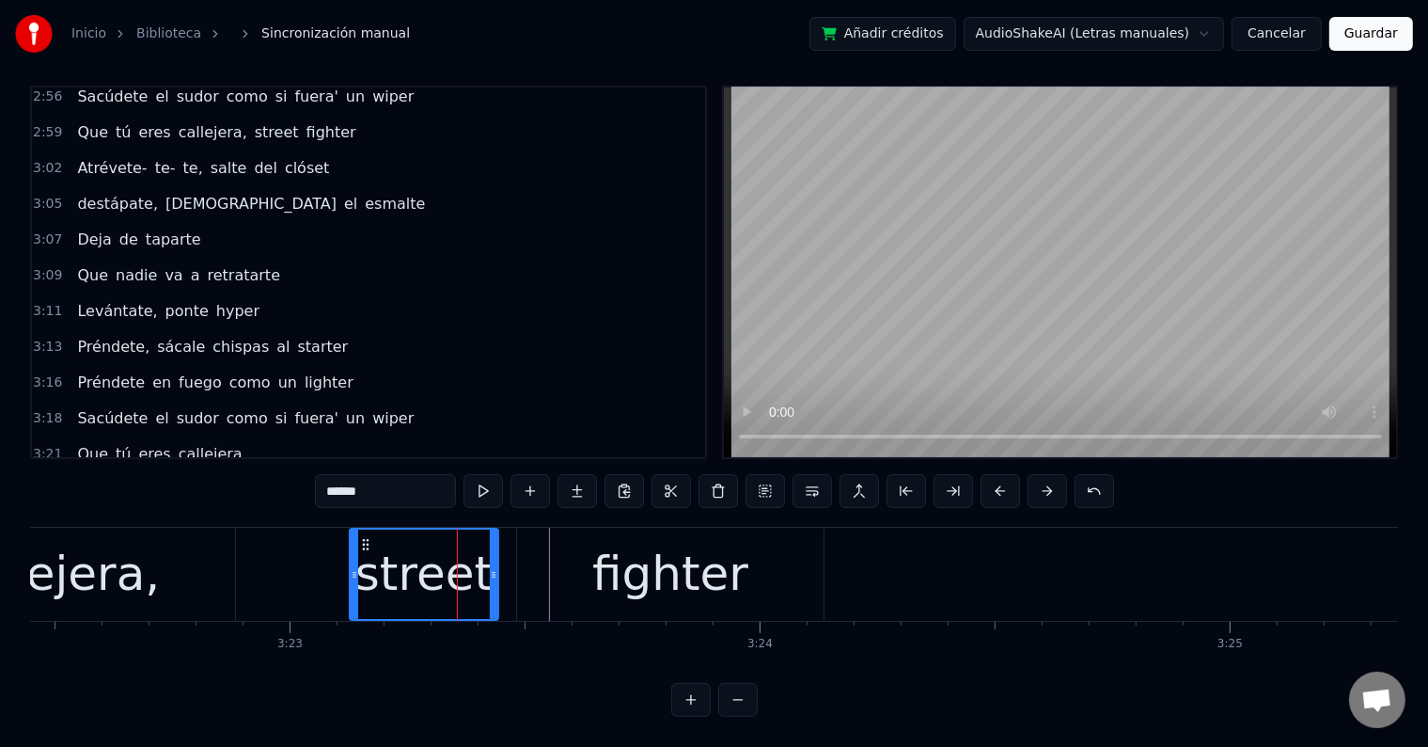
click at [579, 540] on div "fighter" at bounding box center [670, 574] width 307 height 93
type input "*******"
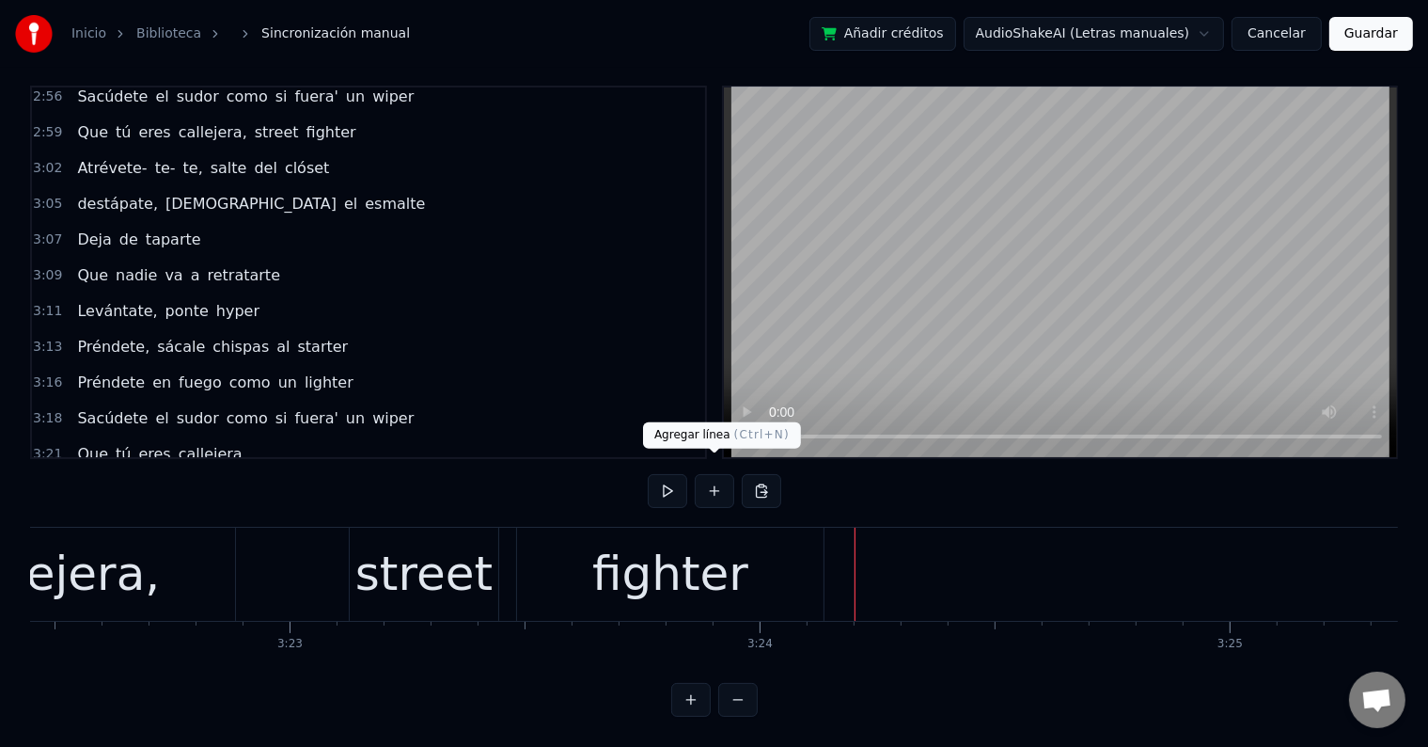
click at [708, 474] on button at bounding box center [714, 491] width 39 height 34
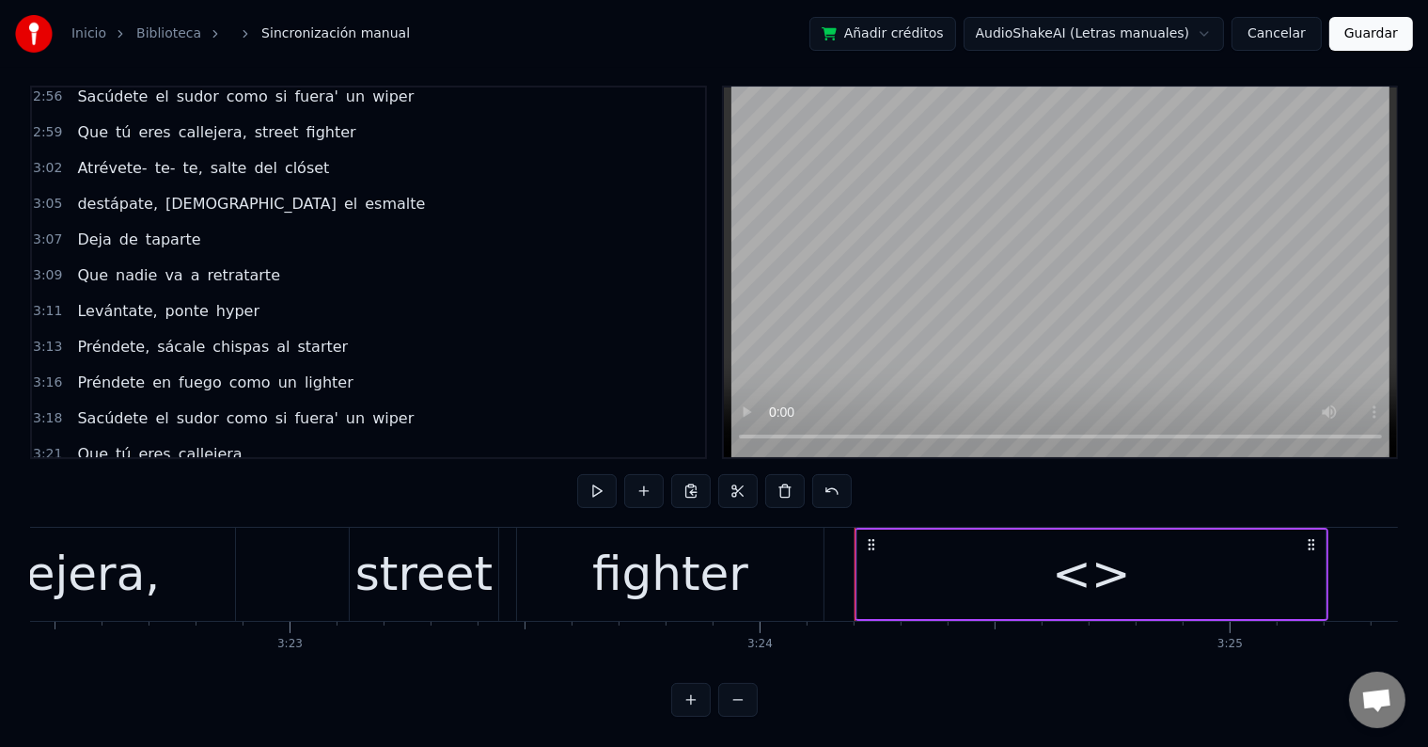
click at [1267, 553] on div "<>" at bounding box center [1092, 573] width 468 height 89
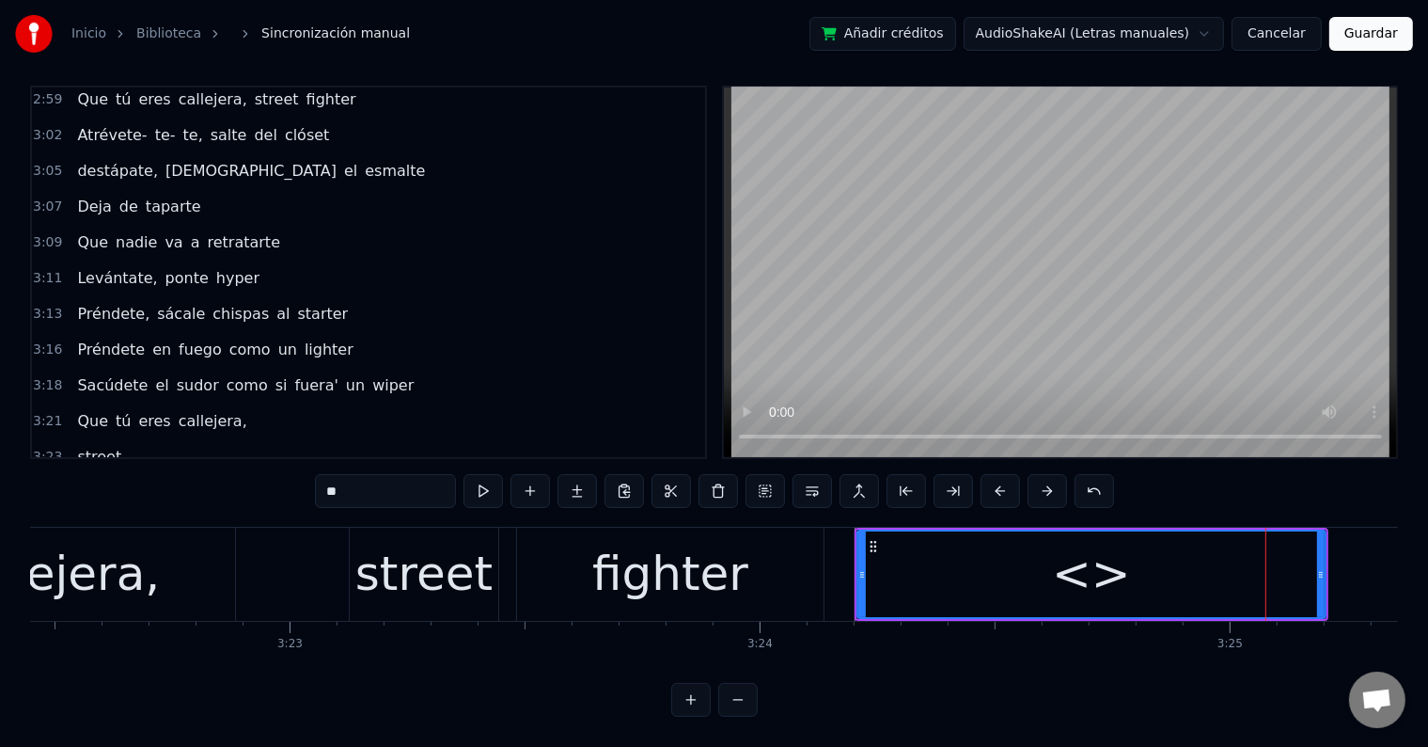
scroll to position [2294, 0]
click at [1324, 552] on div "<>" at bounding box center [1092, 573] width 470 height 89
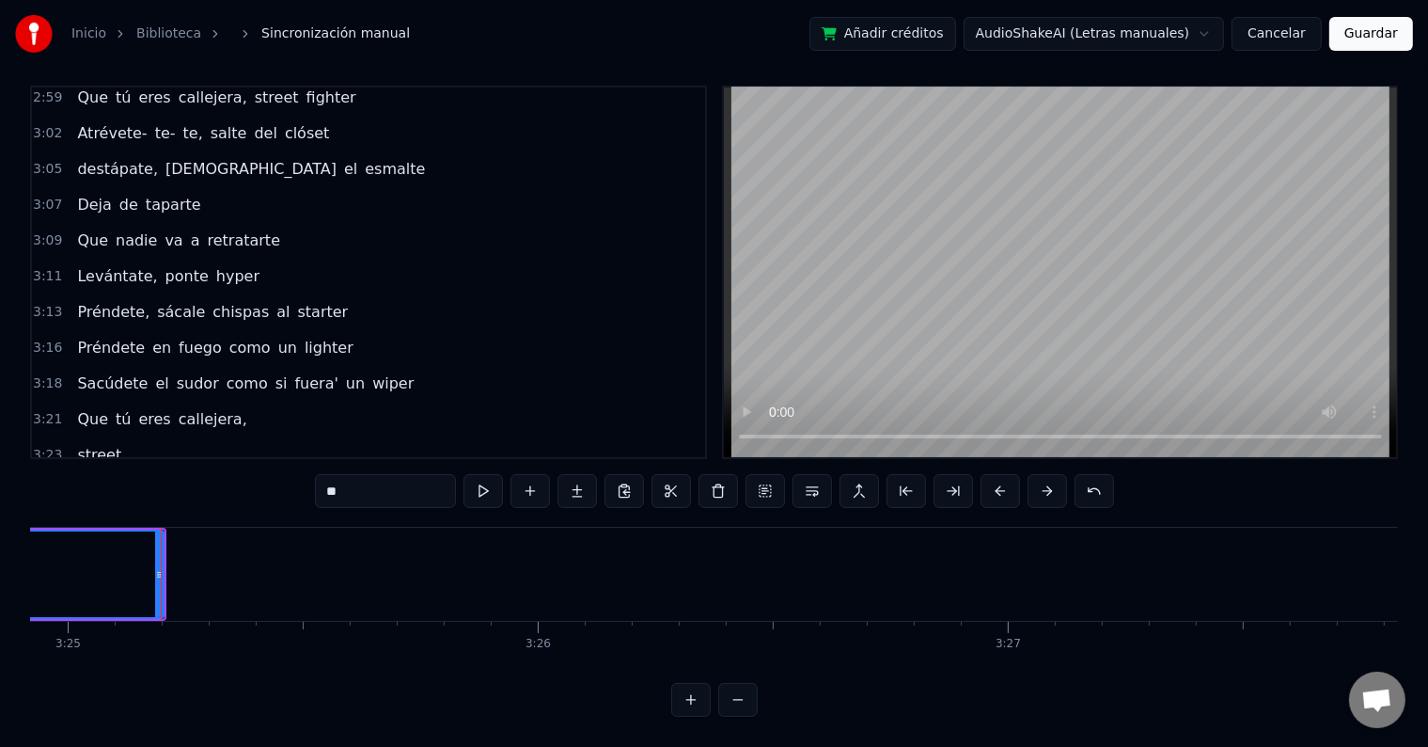
scroll to position [0, 96382]
drag, startPoint x: 121, startPoint y: 565, endPoint x: 62, endPoint y: 560, distance: 59.4
click at [62, 560] on div at bounding box center [64, 574] width 8 height 86
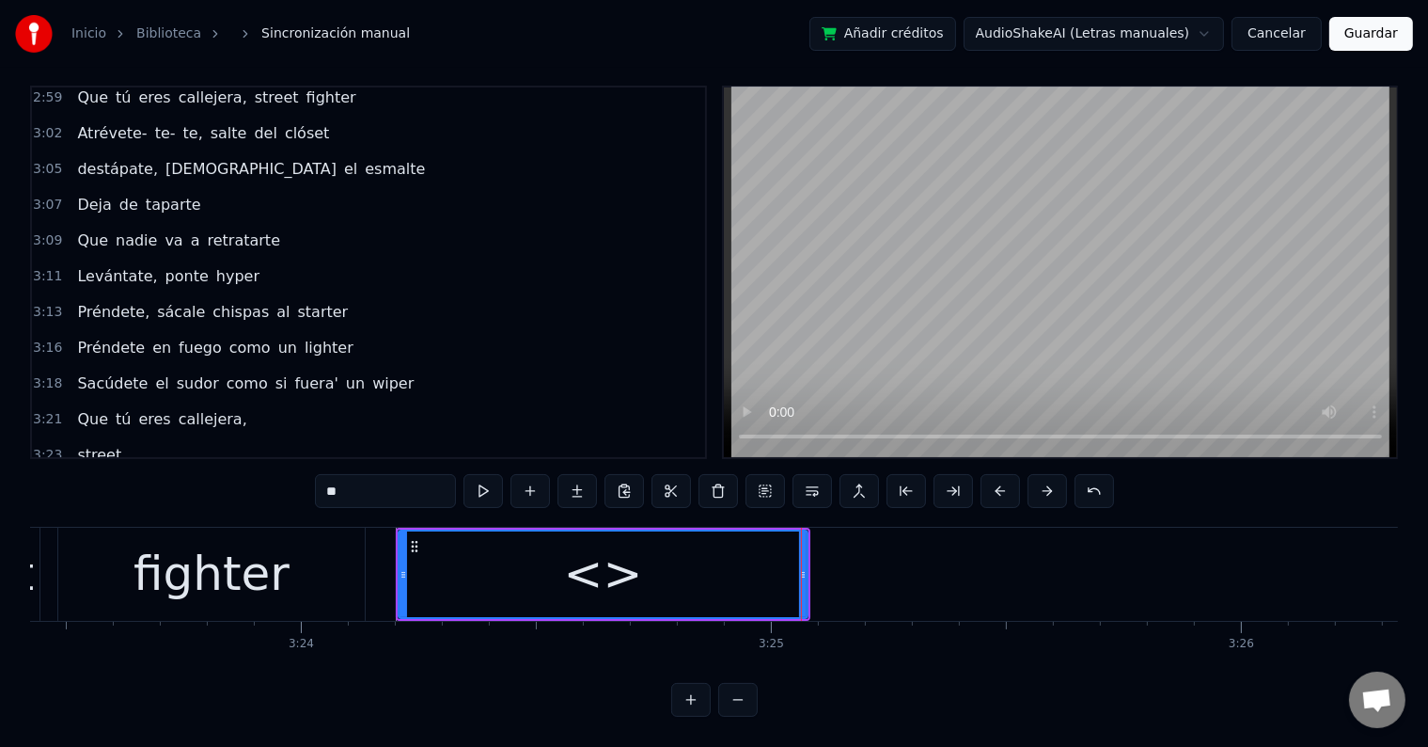
scroll to position [0, 95642]
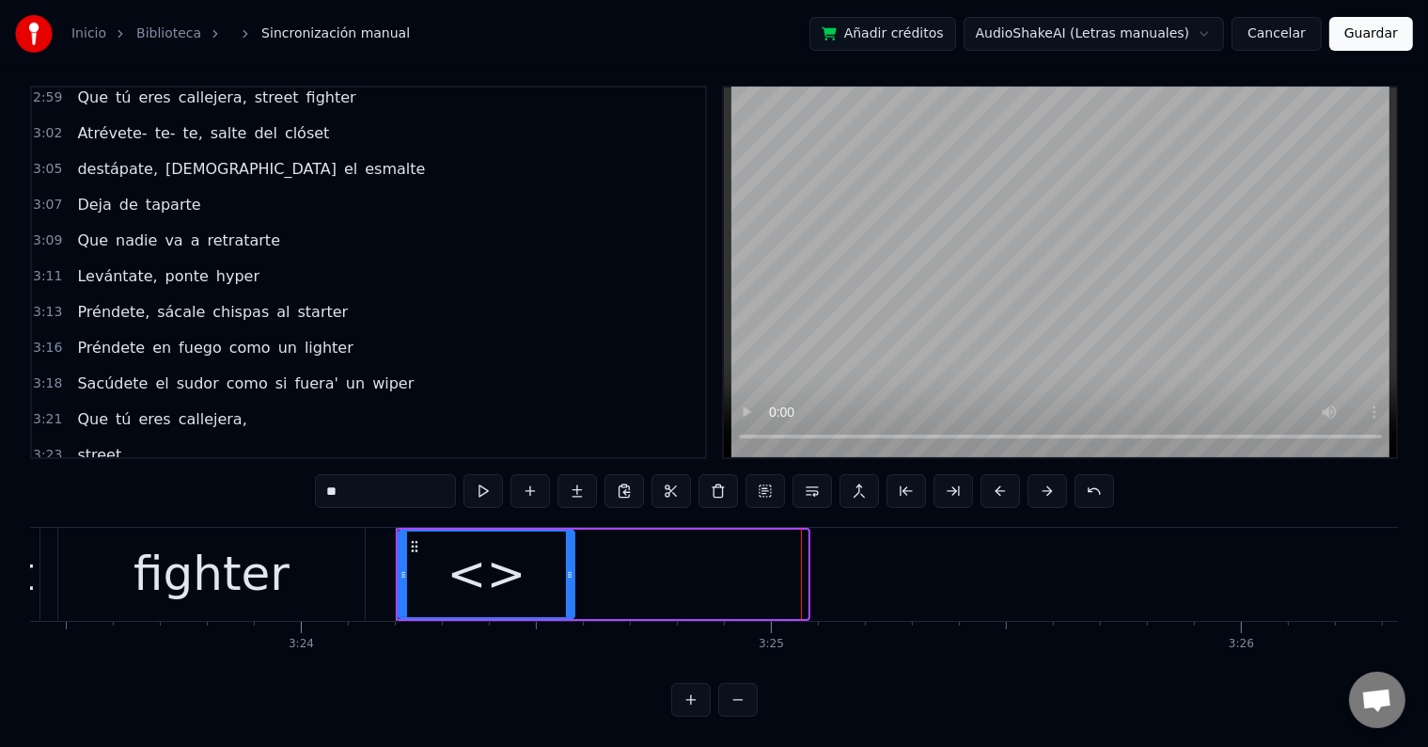
drag, startPoint x: 805, startPoint y: 557, endPoint x: 461, endPoint y: 544, distance: 344.4
click at [566, 567] on icon at bounding box center [570, 574] width 8 height 15
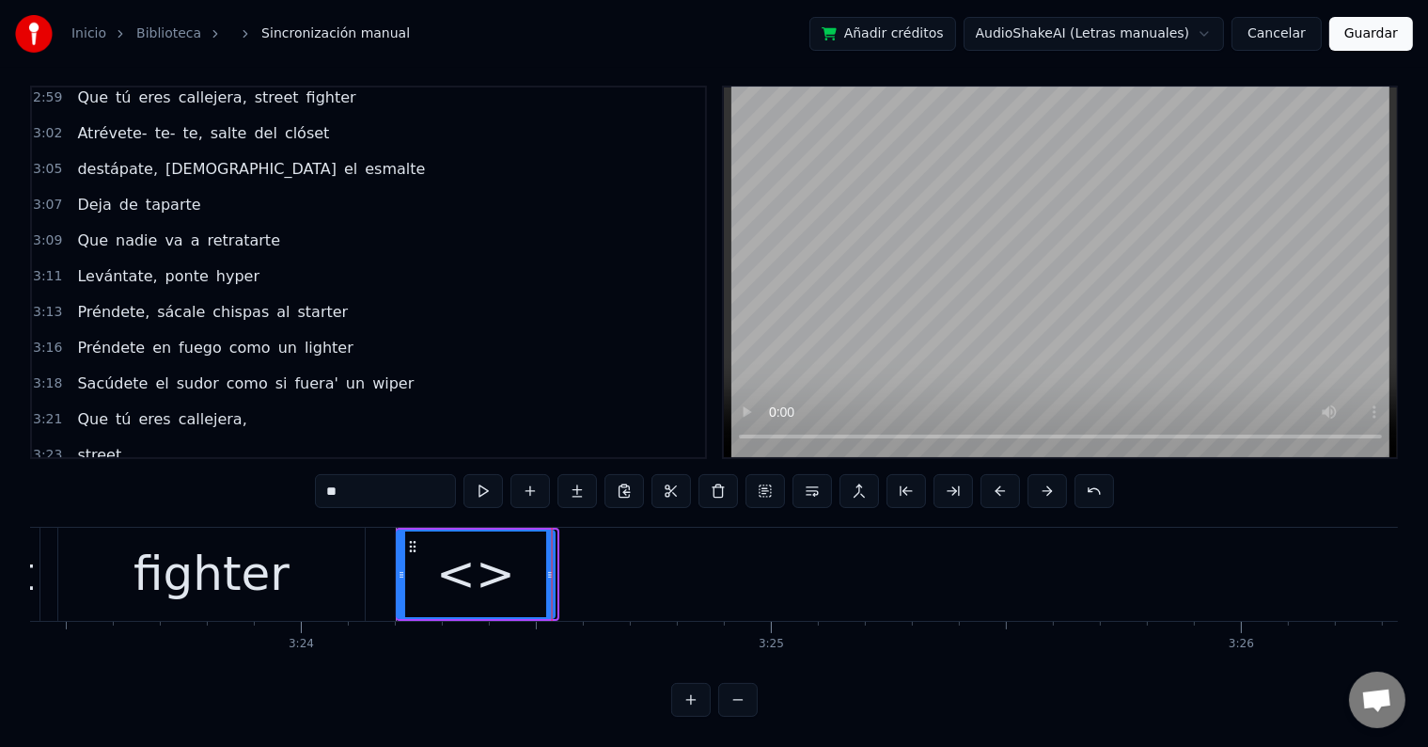
drag, startPoint x: 412, startPoint y: 528, endPoint x: 405, endPoint y: 535, distance: 10.0
click at [405, 539] on icon at bounding box center [412, 546] width 15 height 15
drag, startPoint x: 402, startPoint y: 528, endPoint x: 390, endPoint y: 527, distance: 12.3
click at [390, 539] on icon at bounding box center [394, 546] width 15 height 15
drag, startPoint x: 369, startPoint y: 481, endPoint x: 286, endPoint y: 469, distance: 83.6
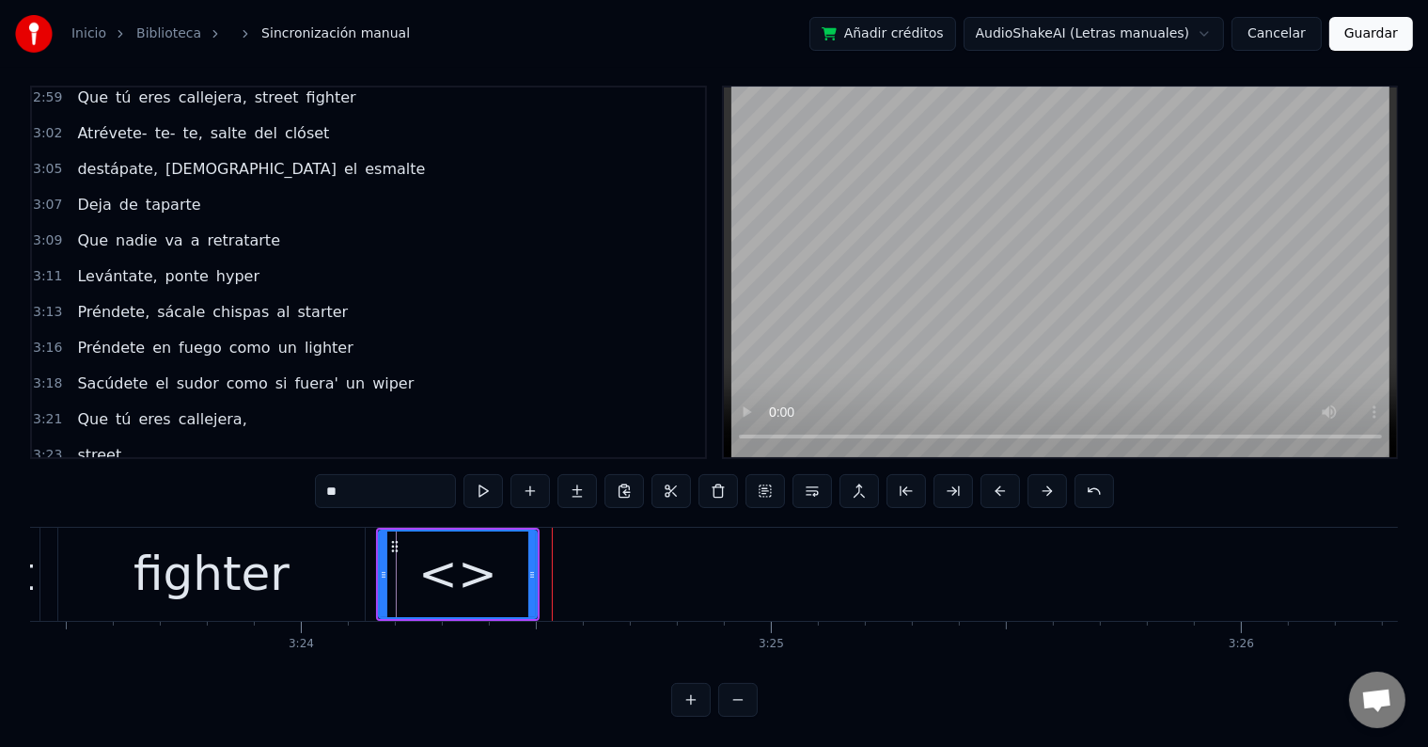
click at [286, 469] on div "0:12 Atrévete- te- te, salte del clóset, 0:15 destápate, quítate el esmalte 0:1…" at bounding box center [714, 401] width 1368 height 631
click at [275, 539] on div "fighter" at bounding box center [212, 574] width 156 height 71
type input "*******"
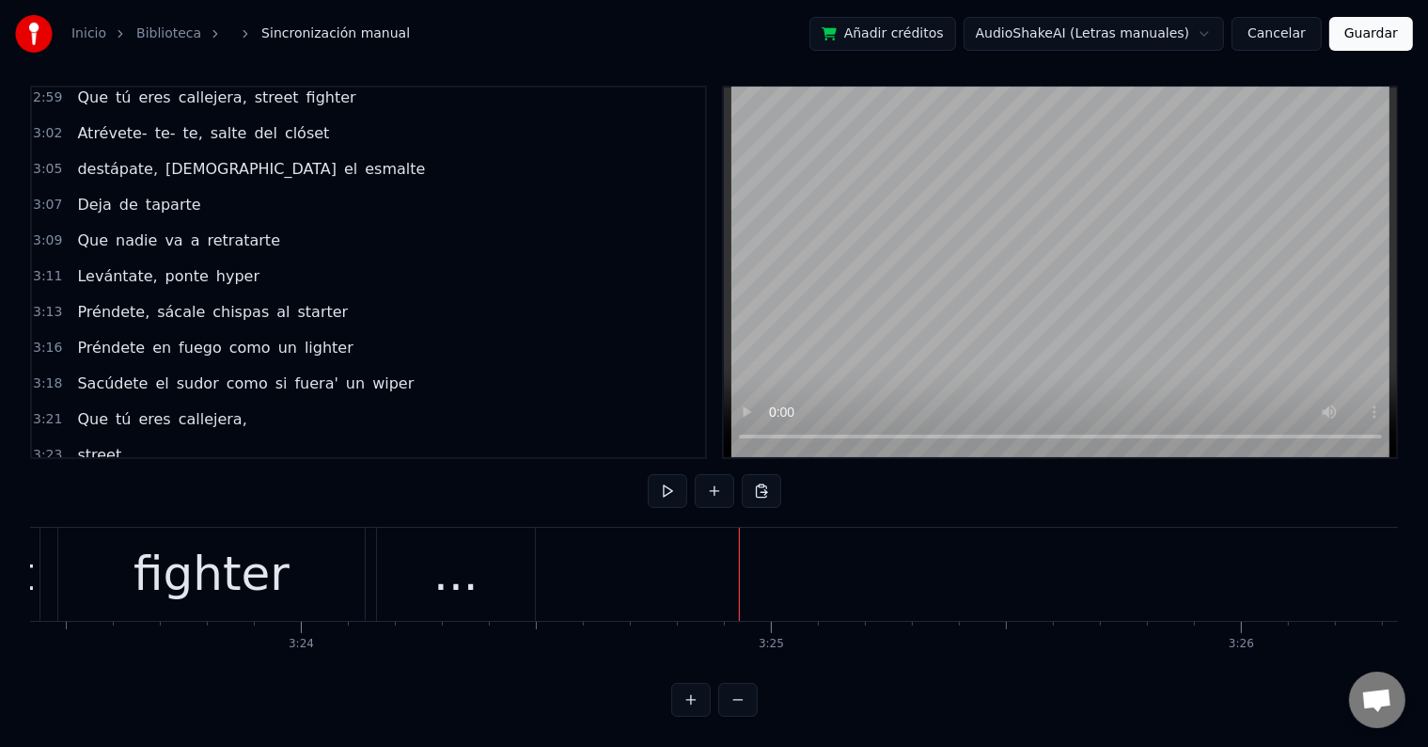
click at [1353, 42] on button "Guardar" at bounding box center [1372, 34] width 84 height 34
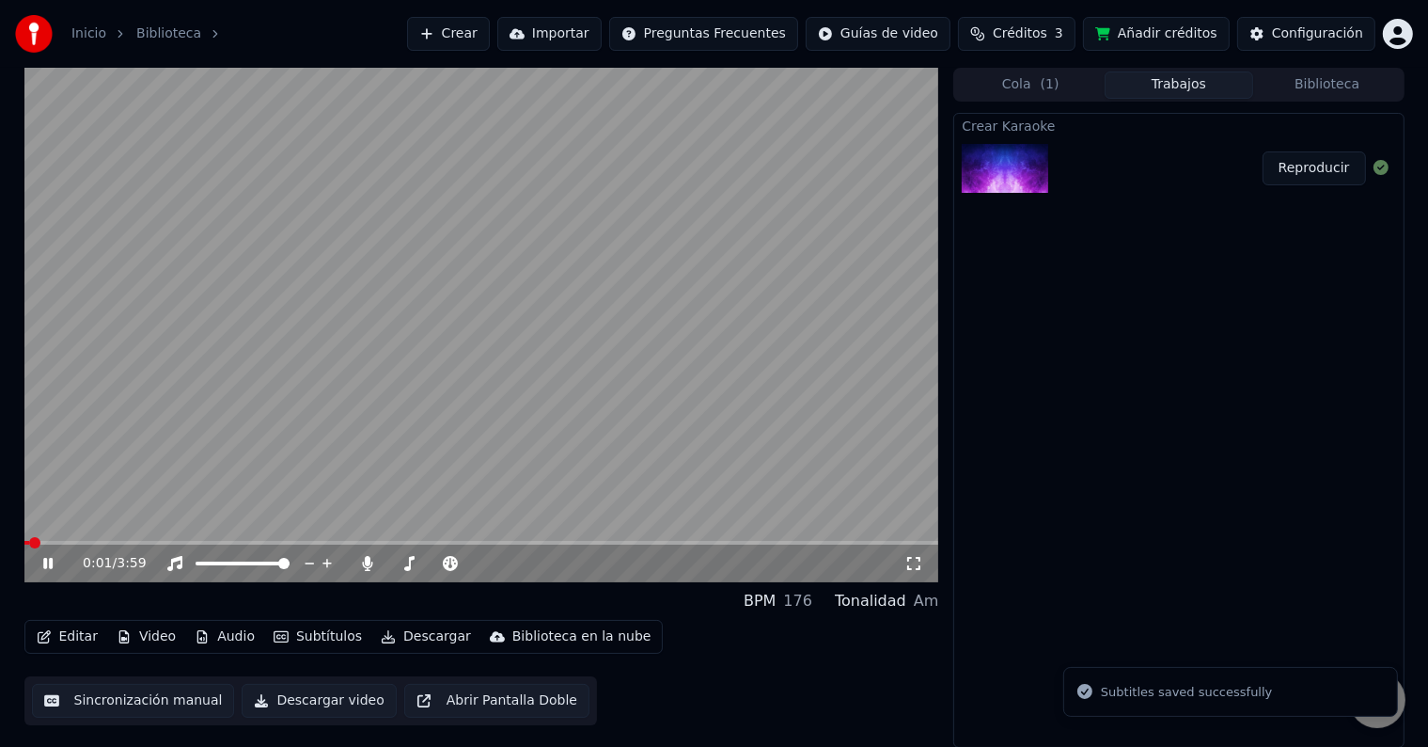
click at [47, 564] on icon at bounding box center [61, 563] width 44 height 15
